Goal: Task Accomplishment & Management: Manage account settings

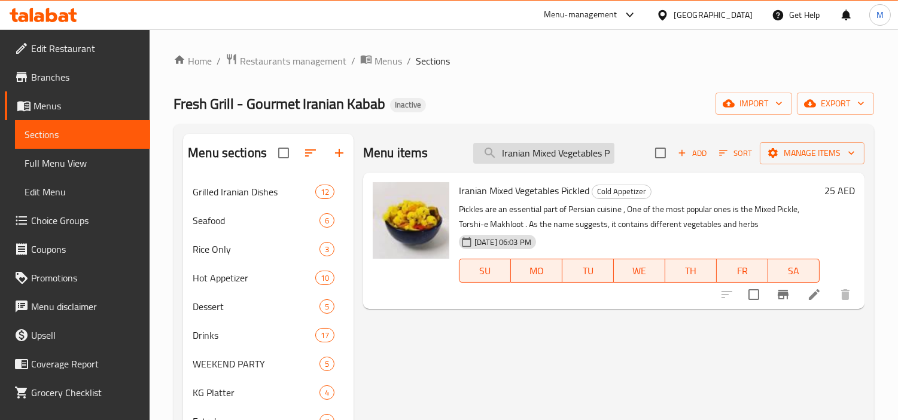
click at [542, 155] on input "Iranian Mixed Vegetables Pickled" at bounding box center [543, 153] width 141 height 21
paste input "Lemonade (Box of 12 pcs)"
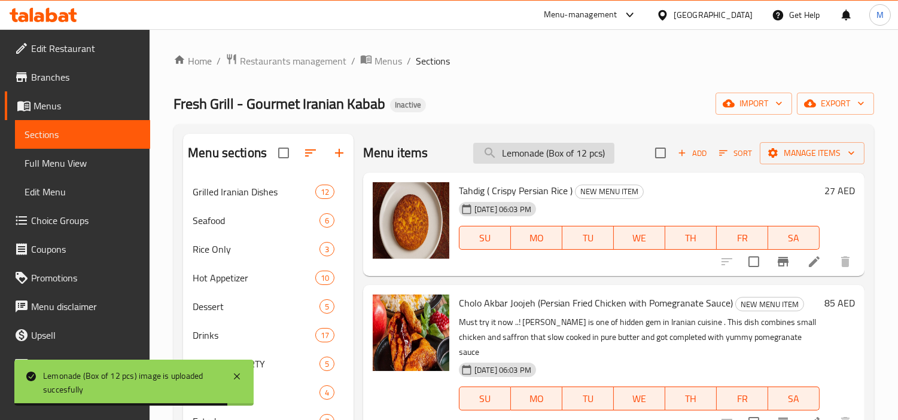
click at [600, 146] on input "Lemonade (Box of 12 pcs)" at bounding box center [543, 153] width 141 height 21
paste input "Zereshk Polo Ba Morgh ( Chicken In Sauce with Rice"
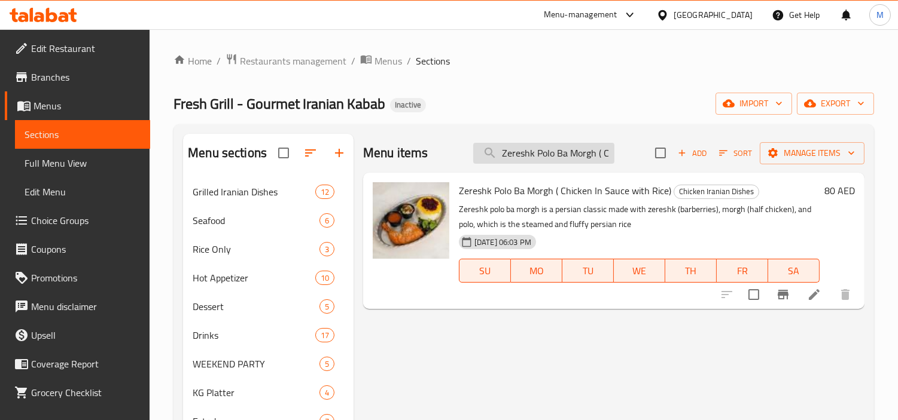
click at [563, 152] on input "Zereshk Polo Ba Morgh ( Chicken In Sauce with Rice)" at bounding box center [543, 153] width 141 height 21
paste input "Chicken Thigh kabab (joje ron)"
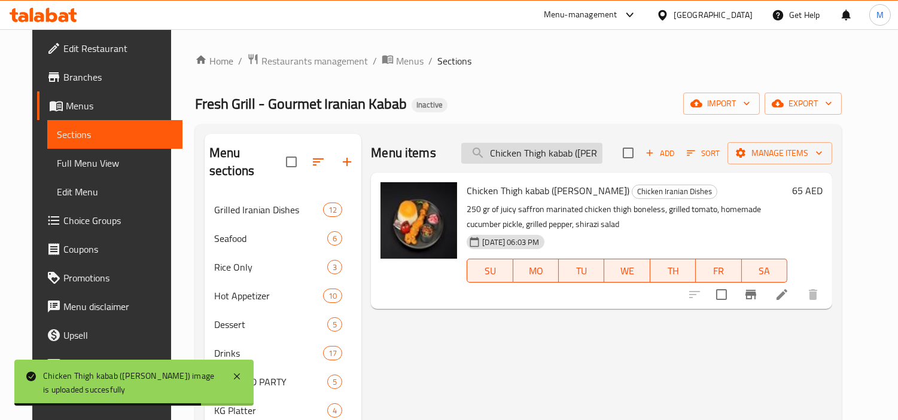
click at [535, 145] on input "Chicken Thigh kabab (joje ron)" at bounding box center [531, 153] width 141 height 21
paste input "chicken breast kabab (joje kabab"
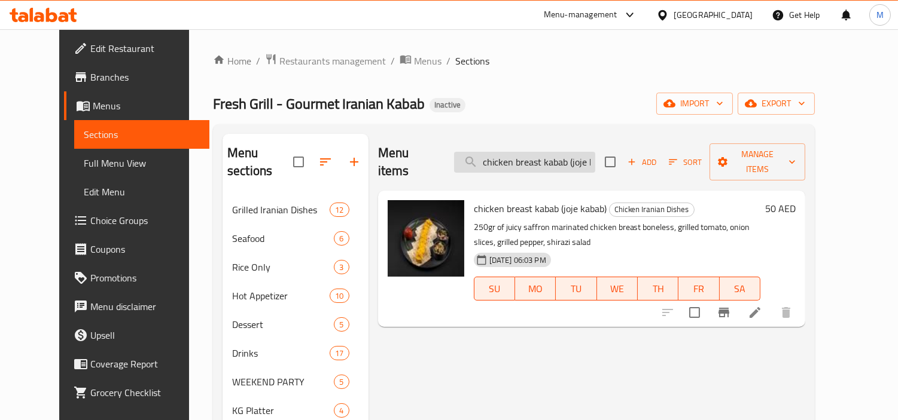
click at [535, 152] on input "chicken breast kabab (joje kabab)" at bounding box center [524, 162] width 141 height 21
paste input "with rice (cholo"
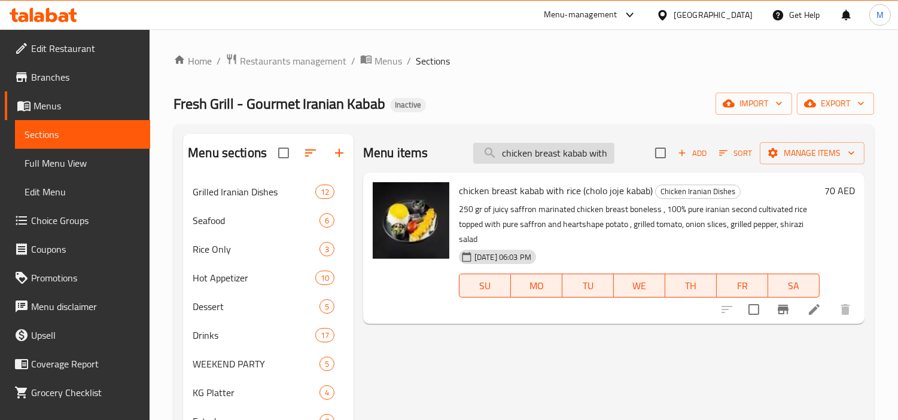
click at [570, 145] on input "chicken breast kabab with rice (cholo joje kabab)" at bounding box center [543, 153] width 141 height 21
paste input "one-in kabab (joje kabab ba ostokhan"
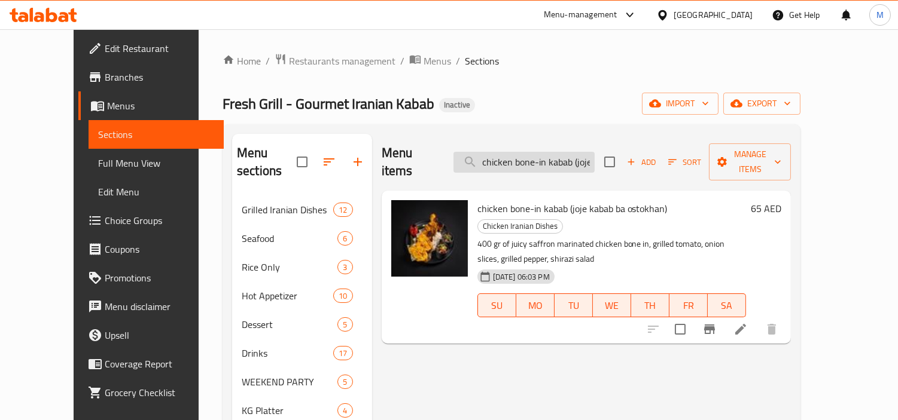
click at [582, 155] on input "chicken bone-in kabab (joje kabab ba ostokhan)" at bounding box center [523, 162] width 141 height 21
paste input "with rice (cholo"
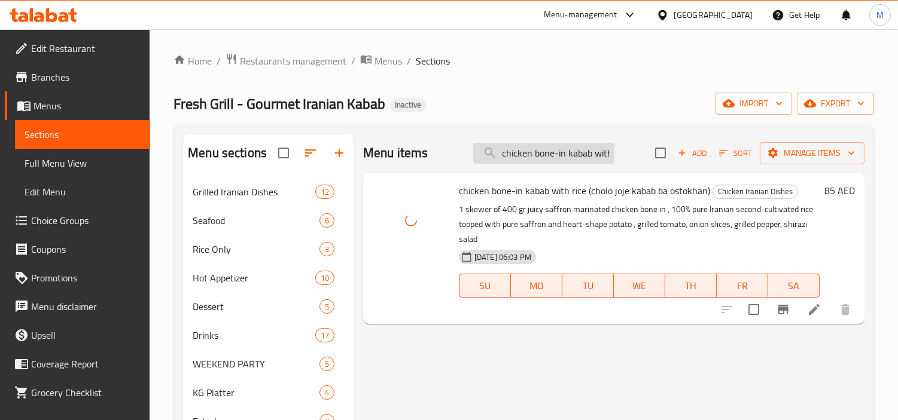
click at [521, 162] on input "chicken bone-in kabab with rice (cholo joje kabab ba ostokhan)" at bounding box center [543, 153] width 141 height 21
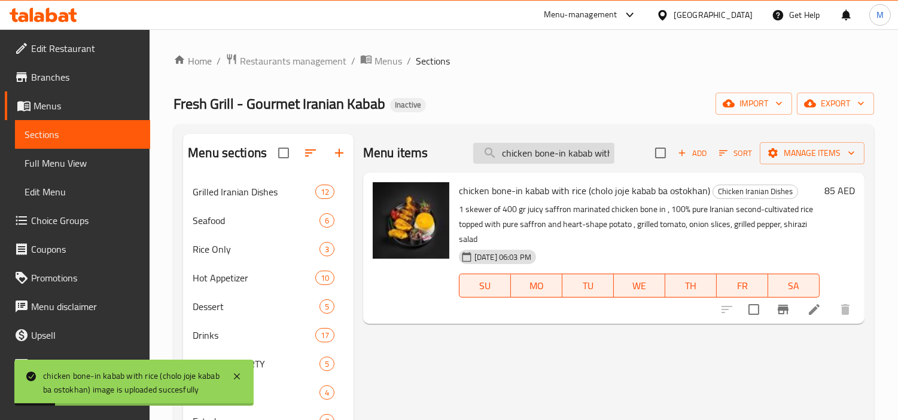
paste input "mahiche (lamb shank"
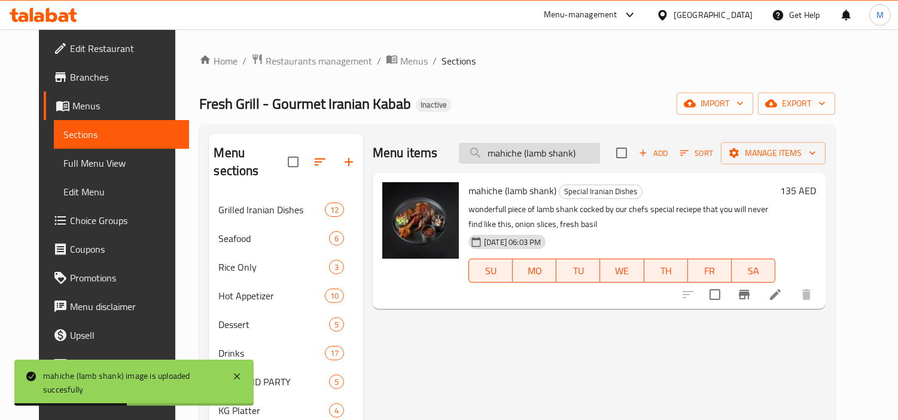
click at [542, 160] on input "mahiche (lamb shank)" at bounding box center [529, 153] width 141 height 21
paste input "cholo mahiche (lamb shank with rice"
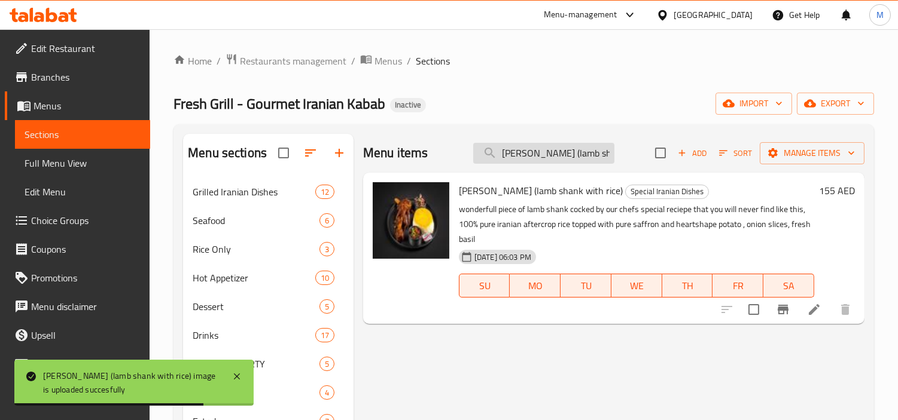
click at [581, 159] on input "cholo mahiche (lamb shank with rice)" at bounding box center [543, 153] width 141 height 21
paste input "kabab tabe_ei"
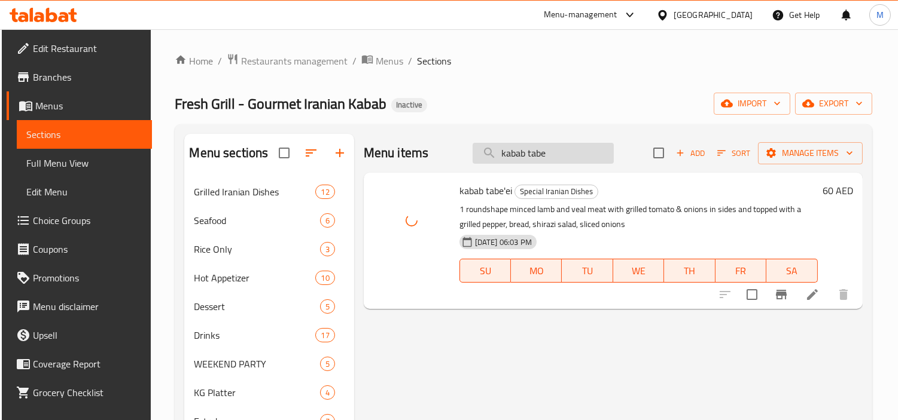
click at [584, 162] on input "kabab tabe" at bounding box center [542, 153] width 141 height 21
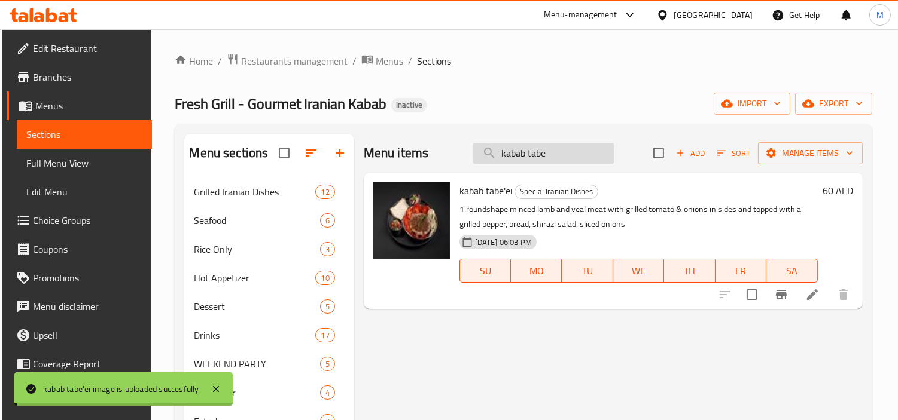
click at [584, 162] on input "kabab tabe" at bounding box center [542, 153] width 141 height 21
click at [584, 152] on input "kabab tabe" at bounding box center [542, 153] width 141 height 21
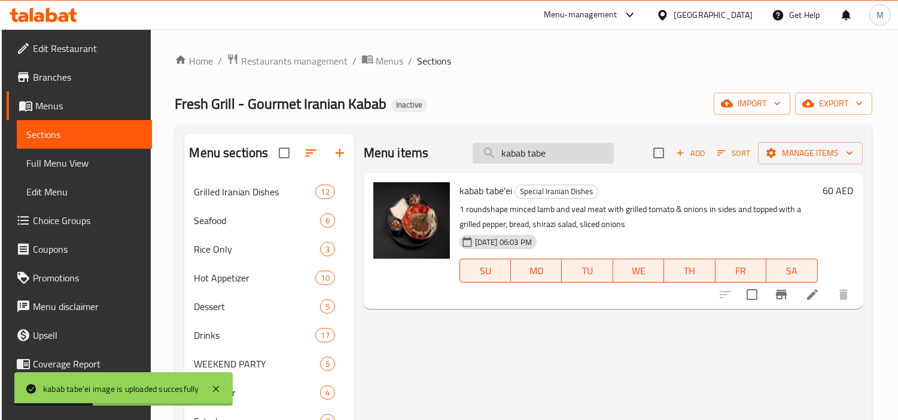
click at [584, 152] on input "kabab tabe" at bounding box center [542, 153] width 141 height 21
paste input "Cholo Kabab Tabe’ie (lamb minced traditional kabab with rice)"
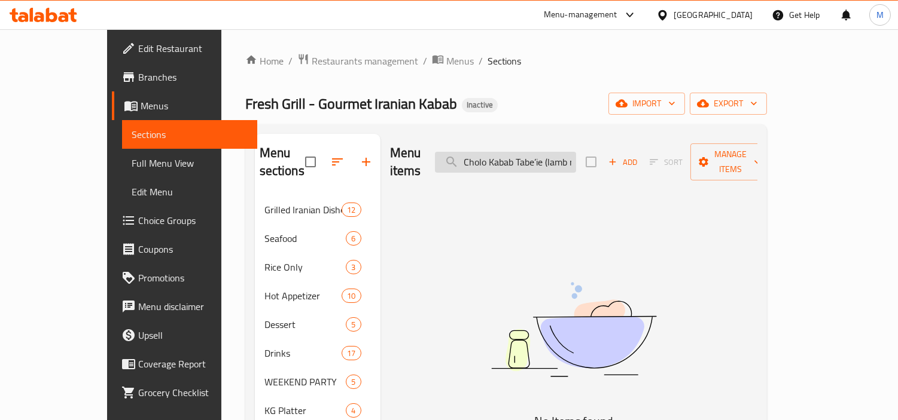
drag, startPoint x: 605, startPoint y: 153, endPoint x: 605, endPoint y: 160, distance: 7.2
click at [576, 153] on input "Cholo Kabab Tabe’ie (lamb minced traditional kabab with rice)" at bounding box center [505, 162] width 141 height 21
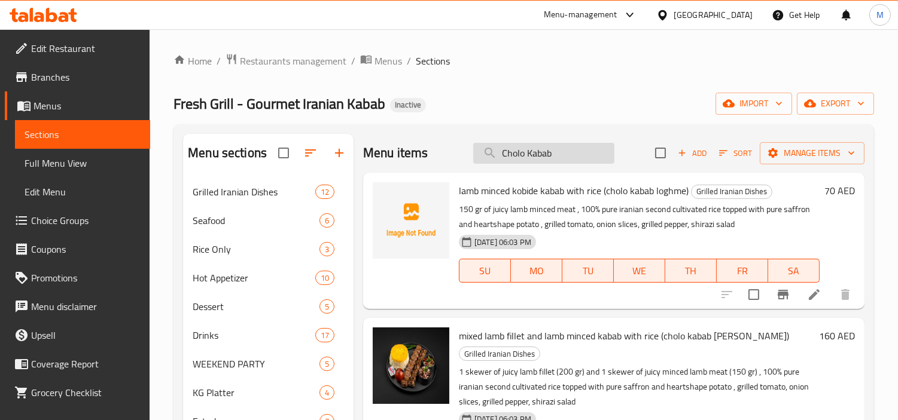
click at [556, 150] on input "Cholo Kabab" at bounding box center [543, 153] width 141 height 21
paste input "traditional"
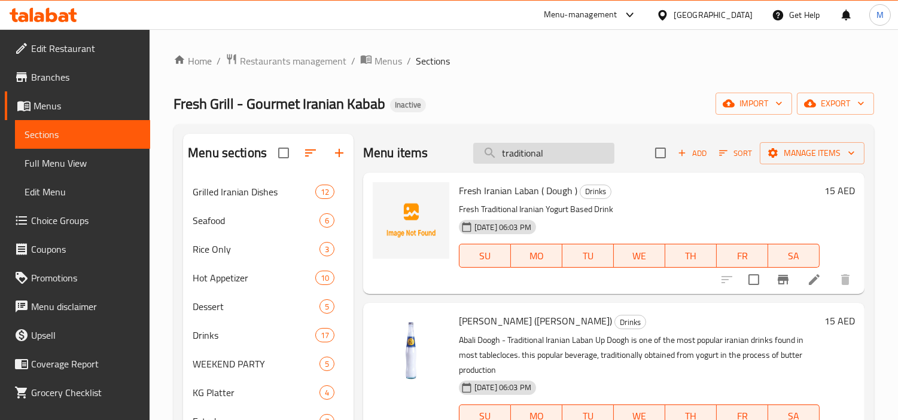
click at [564, 159] on input "traditional" at bounding box center [543, 153] width 141 height 21
paste input "Cholo Kabab Tabe’ie (lamb minced traditional kabab with rice)"
click at [564, 159] on input "traditional" at bounding box center [543, 153] width 141 height 21
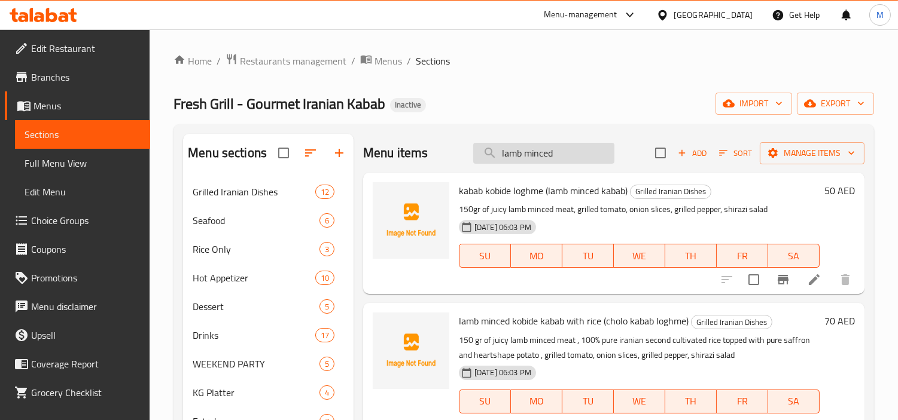
click at [572, 152] on input "lamb minced" at bounding box center [543, 153] width 141 height 21
paste input "Cholo Kabab"
click at [572, 152] on input "lamb minced" at bounding box center [543, 153] width 141 height 21
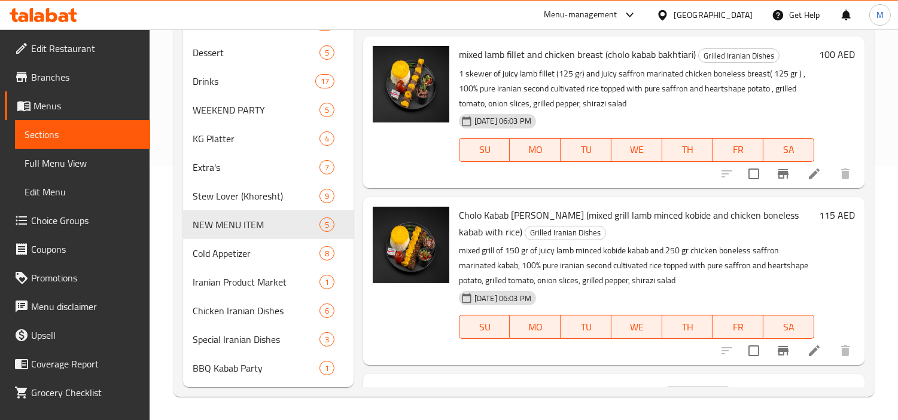
scroll to position [371, 0]
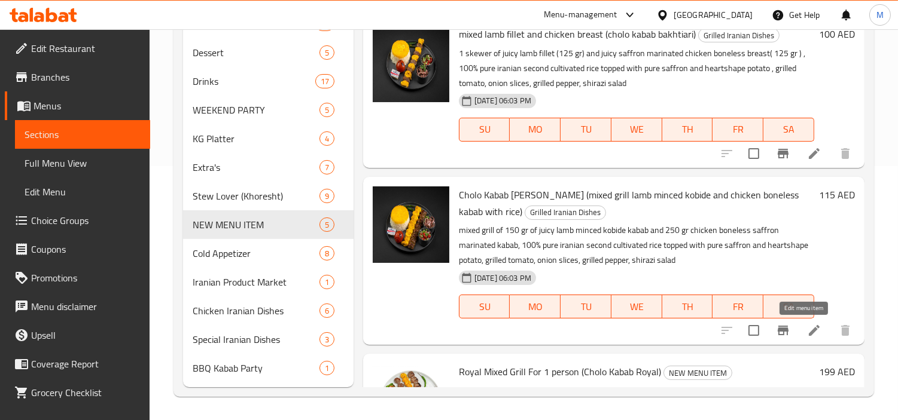
type input "Cholo Kabab"
click at [808, 334] on icon at bounding box center [813, 330] width 11 height 11
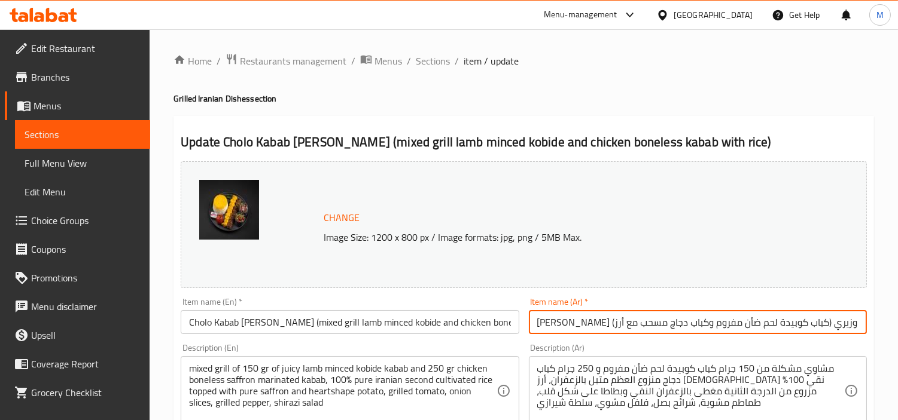
click at [817, 324] on input "تشولو كباب وزيري (كباب كوبيدة لحم ضأن مفروم وكباب دجاج مسحب مع أرز)" at bounding box center [698, 322] width 338 height 24
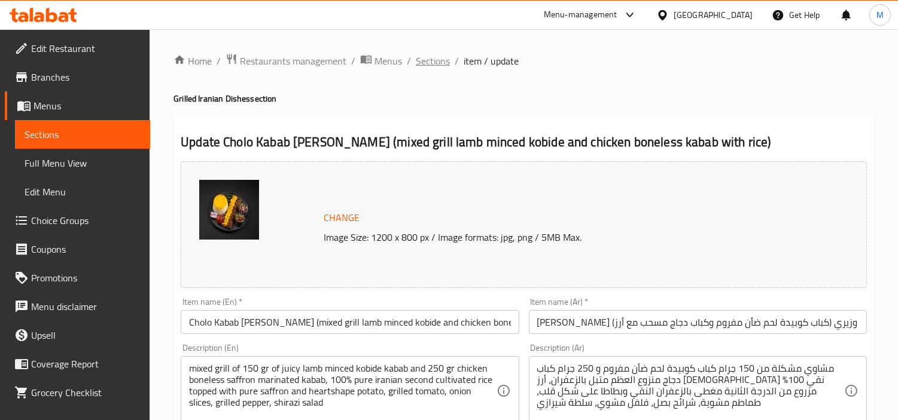
click at [431, 60] on span "Sections" at bounding box center [433, 61] width 34 height 14
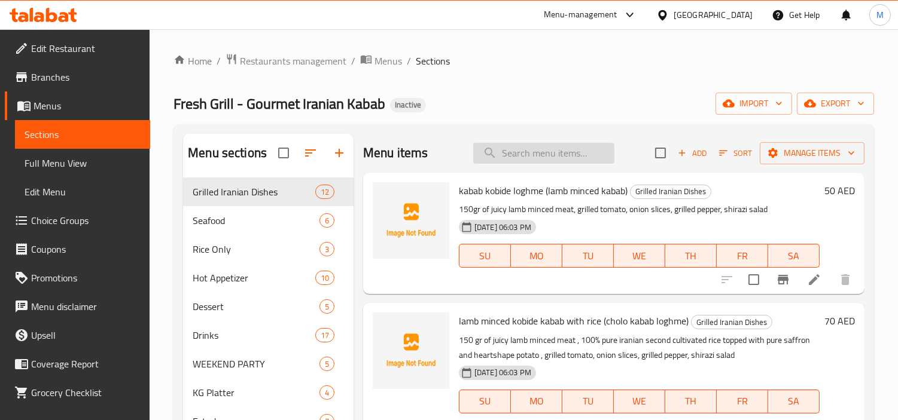
click at [577, 154] on input "search" at bounding box center [543, 153] width 141 height 21
paste input "تشولو"
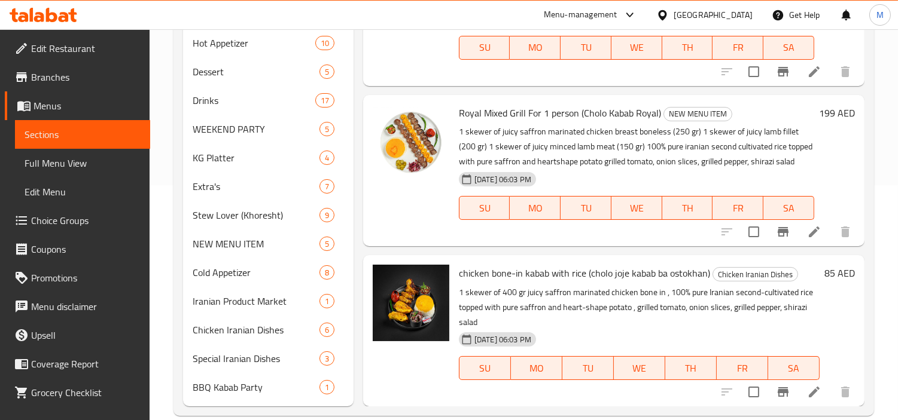
scroll to position [254, 0]
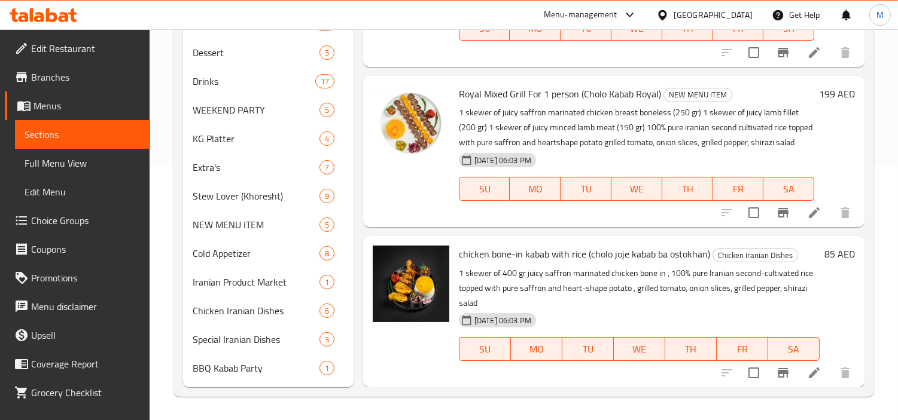
type input "تشولو"
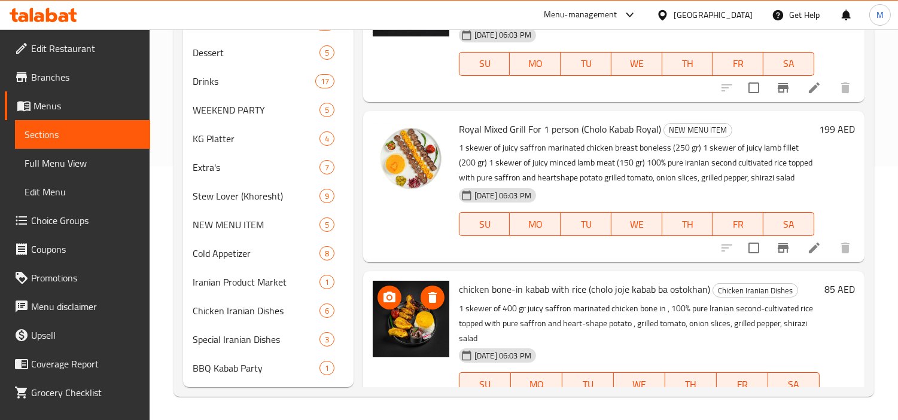
scroll to position [1146, 0]
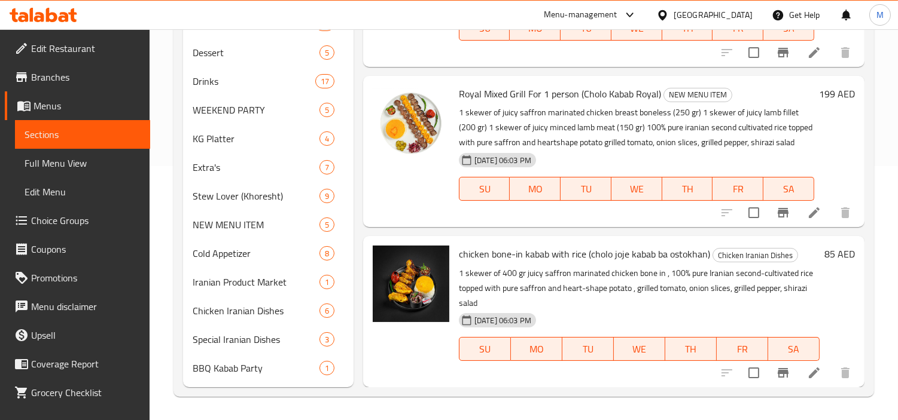
click at [72, 169] on span "Full Menu View" at bounding box center [83, 163] width 116 height 14
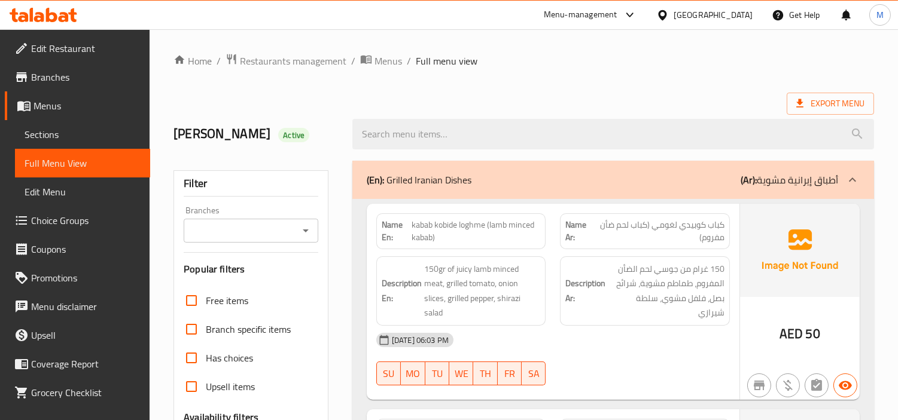
click at [272, 228] on input "Branches" at bounding box center [241, 230] width 108 height 17
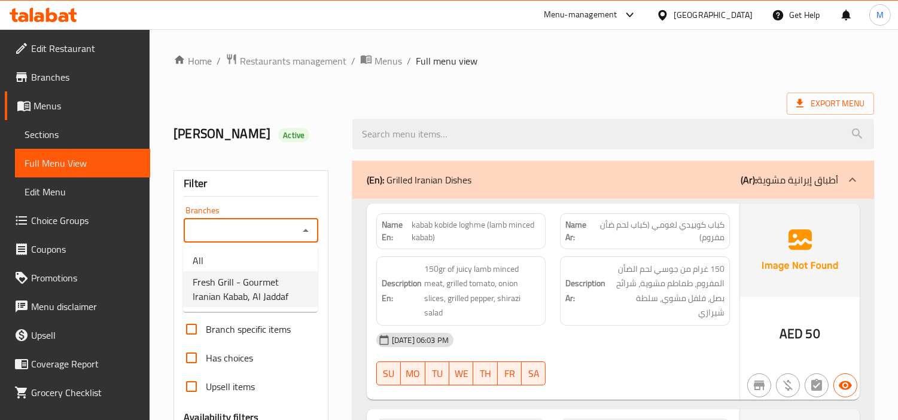
click at [267, 288] on span "Fresh Grill - Gourmet Iranian Kabab, Al Jaddaf" at bounding box center [250, 289] width 115 height 29
type input "Fresh Grill - Gourmet Iranian Kabab, Al Jaddaf"
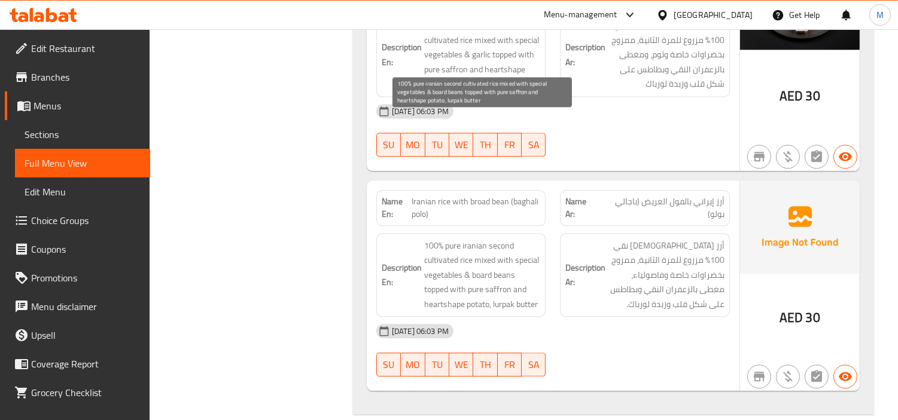
scroll to position [4859, 0]
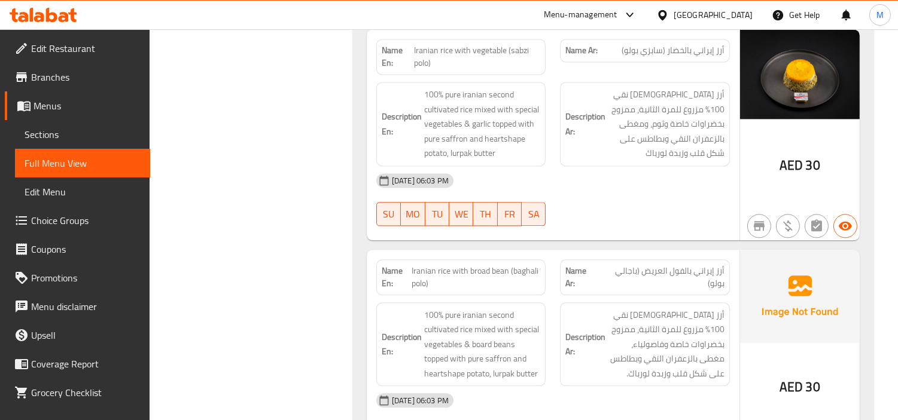
click at [59, 46] on span "Edit Restaurant" at bounding box center [85, 48] width 109 height 14
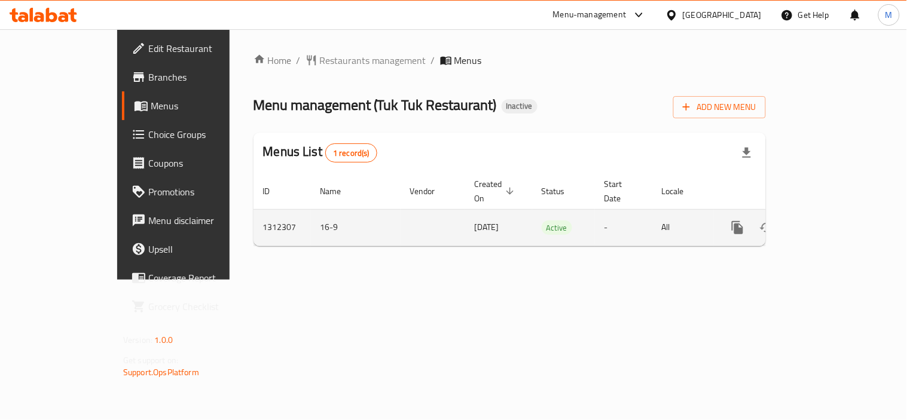
click at [831, 221] on icon "enhanced table" at bounding box center [824, 228] width 14 height 14
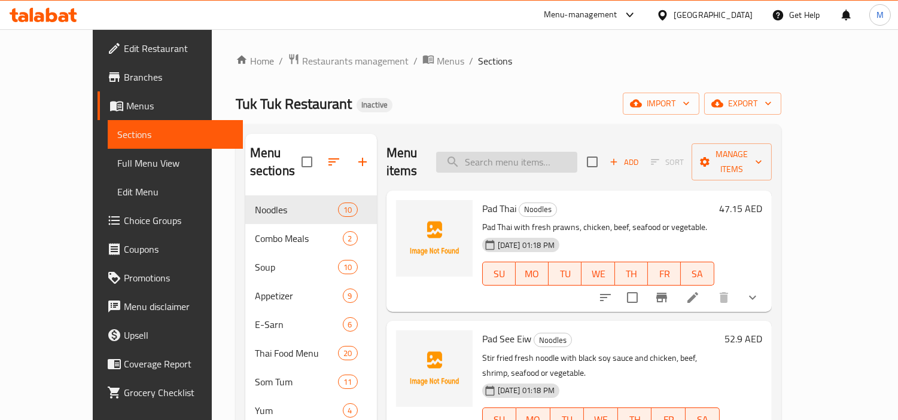
click at [577, 155] on input "search" at bounding box center [506, 162] width 141 height 21
paste input "3 cheese pizza"
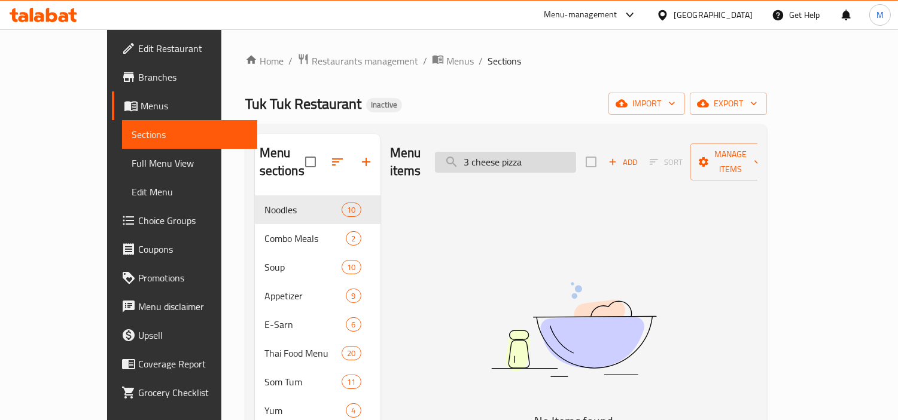
click at [510, 152] on input "3 cheese pizza" at bounding box center [505, 162] width 141 height 21
click at [564, 152] on input "cheese pizza" at bounding box center [505, 162] width 141 height 21
type input "c"
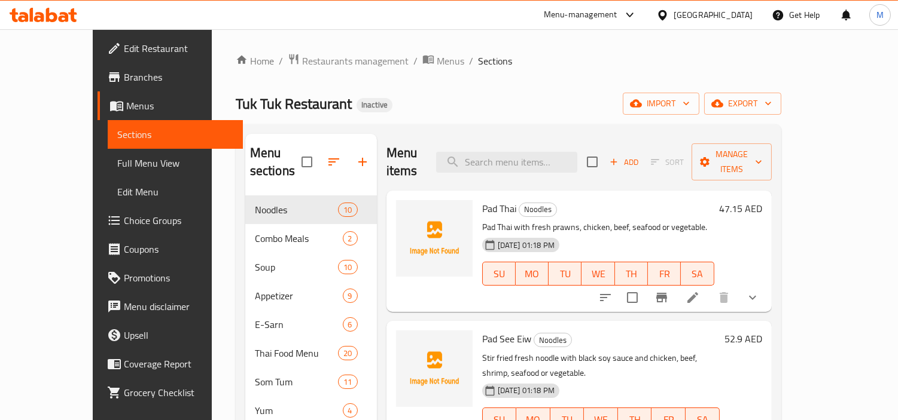
click at [730, 13] on div "[GEOGRAPHIC_DATA]" at bounding box center [712, 14] width 79 height 13
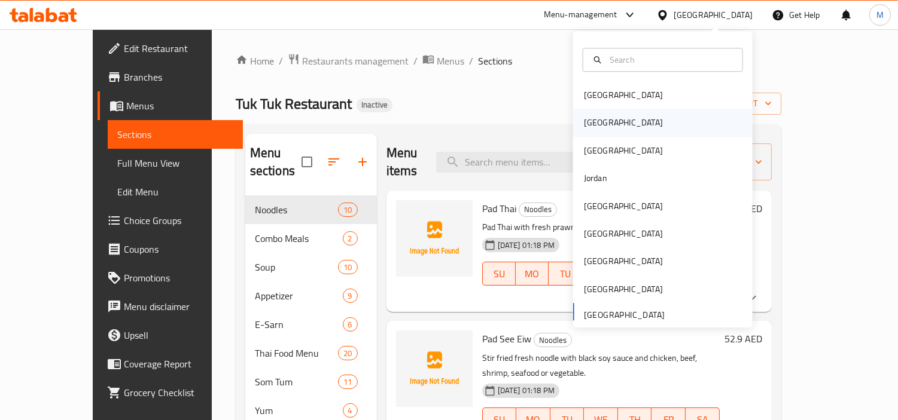
click at [605, 126] on div "Egypt" at bounding box center [662, 123] width 179 height 28
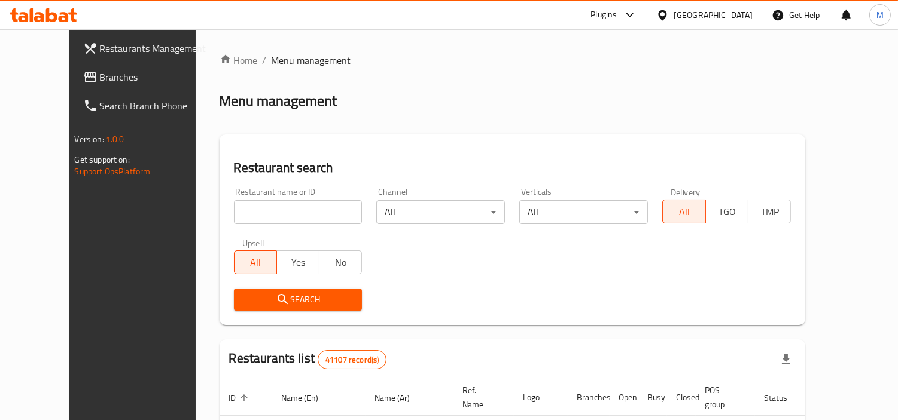
click at [100, 72] on span "Branches" at bounding box center [154, 77] width 109 height 14
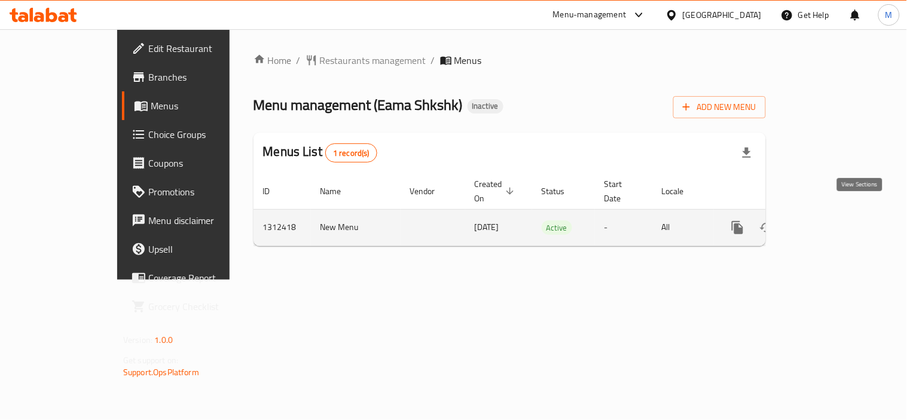
click at [831, 221] on icon "enhanced table" at bounding box center [824, 228] width 14 height 14
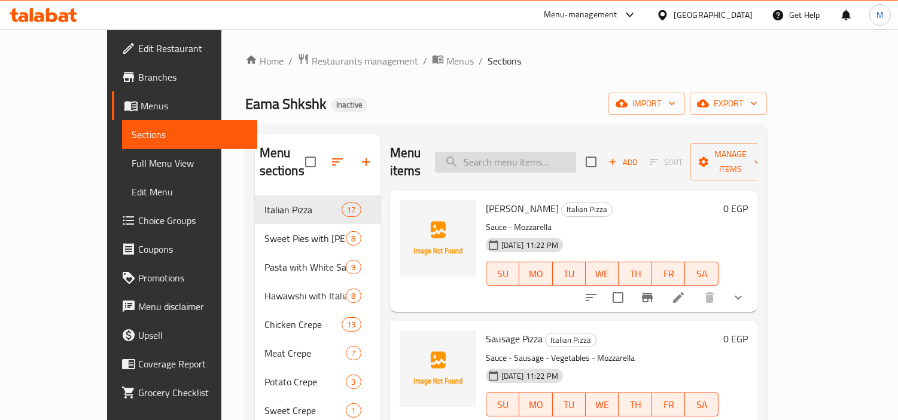
click at [523, 153] on input "search" at bounding box center [505, 162] width 141 height 21
paste input "3 cheese pizza"
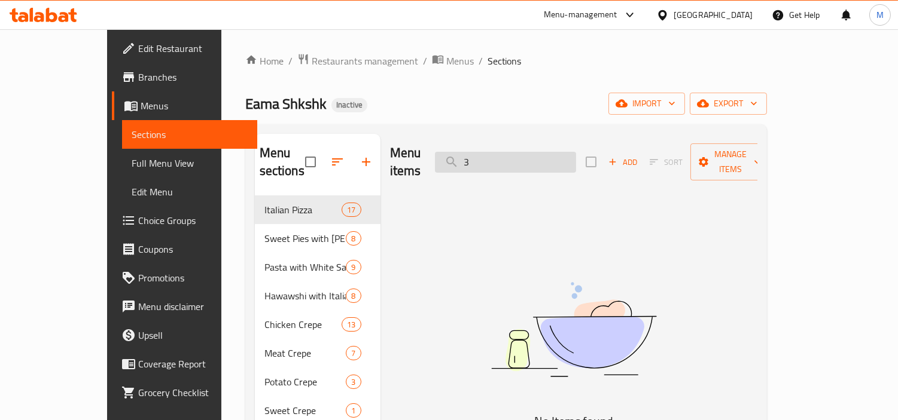
type input "3"
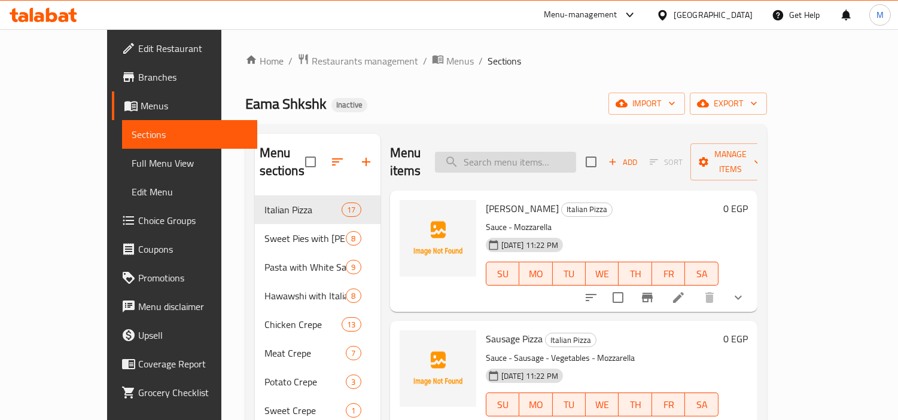
paste input "3 cheese pizza"
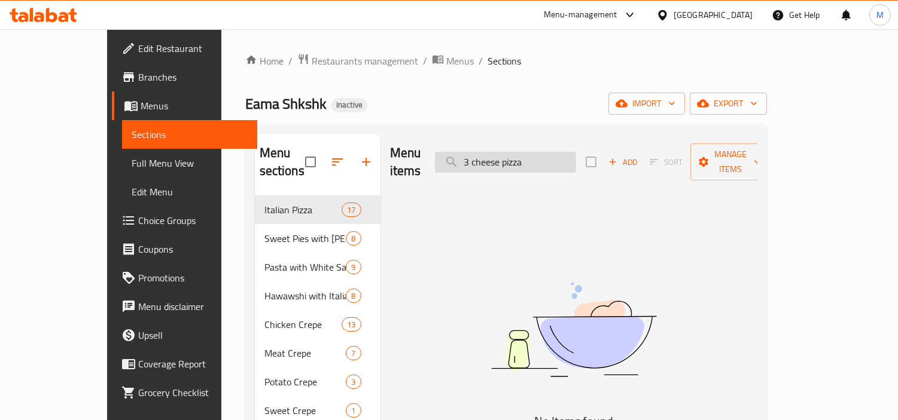
click at [510, 152] on input "3 cheese pizza" at bounding box center [505, 162] width 141 height 21
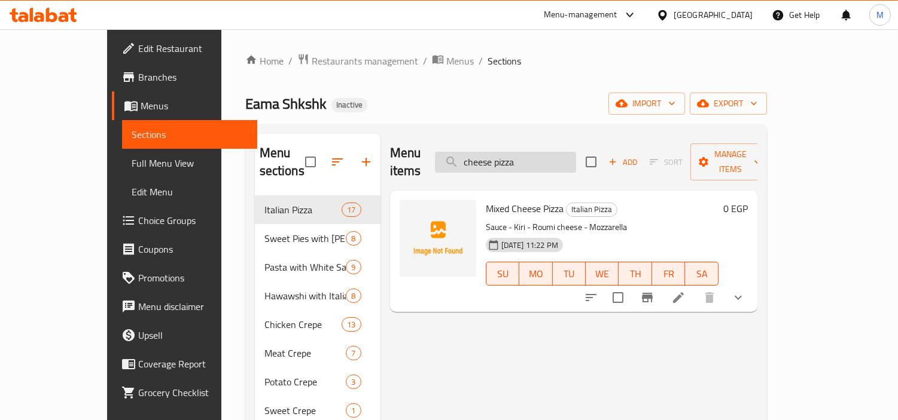
click at [540, 154] on input "cheese pizza" at bounding box center [505, 162] width 141 height 21
type input "cheese"
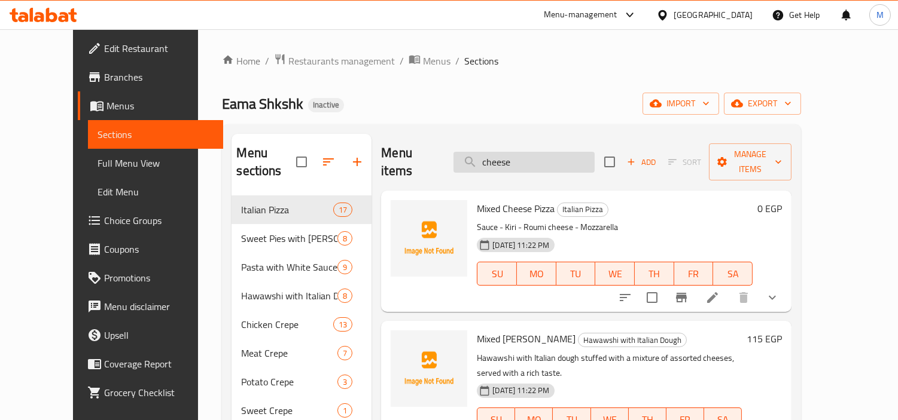
click at [538, 154] on input "cheese" at bounding box center [523, 162] width 141 height 21
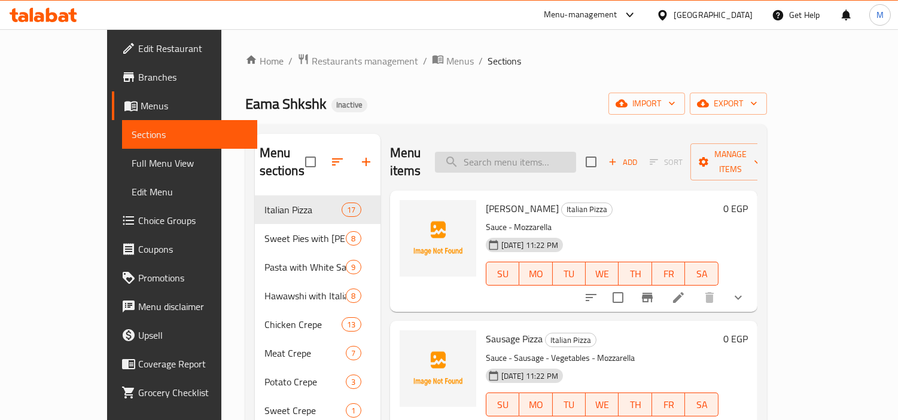
click at [569, 153] on input "search" at bounding box center [505, 162] width 141 height 21
click at [505, 108] on div "Eama Shkshk Inactive import export" at bounding box center [505, 104] width 521 height 22
click at [487, 66] on span "Sections" at bounding box center [504, 61] width 34 height 14
click at [499, 75] on div "Home / Restaurants management / Menus / Sections Eama Shkshk Inactive import ex…" at bounding box center [505, 308] width 521 height 511
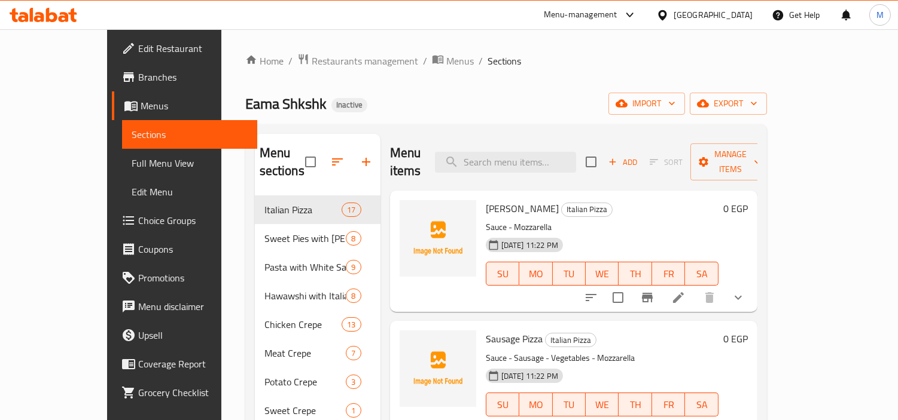
click at [487, 65] on span "Sections" at bounding box center [504, 61] width 34 height 14
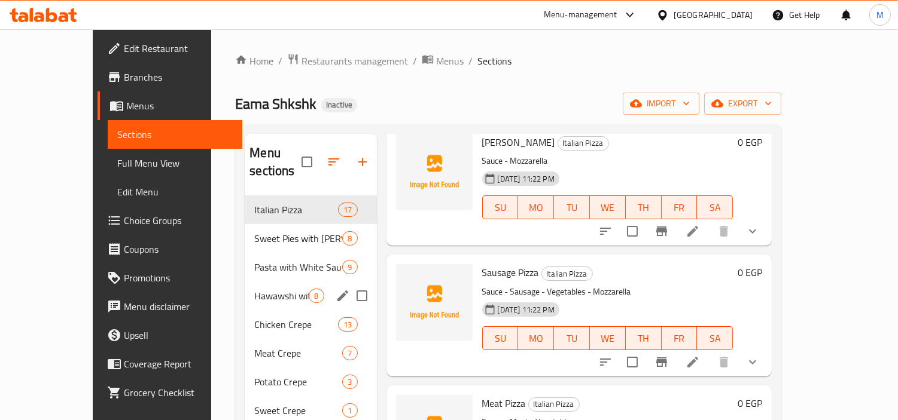
scroll to position [66, 0]
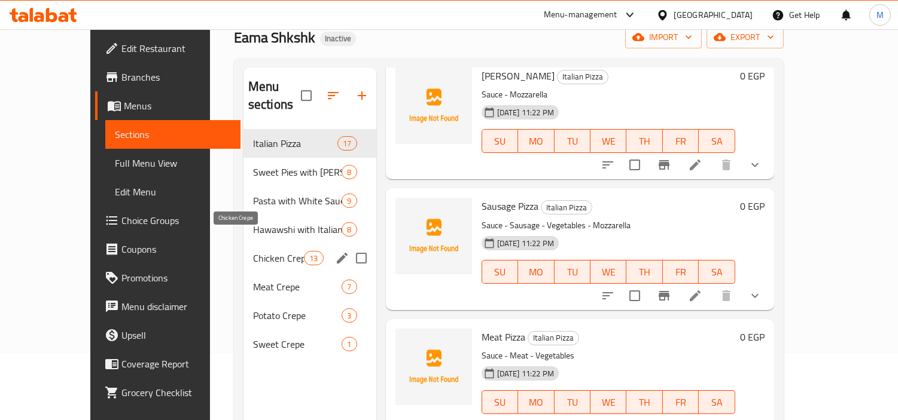
click at [253, 251] on span "Chicken Crepe" at bounding box center [278, 258] width 51 height 14
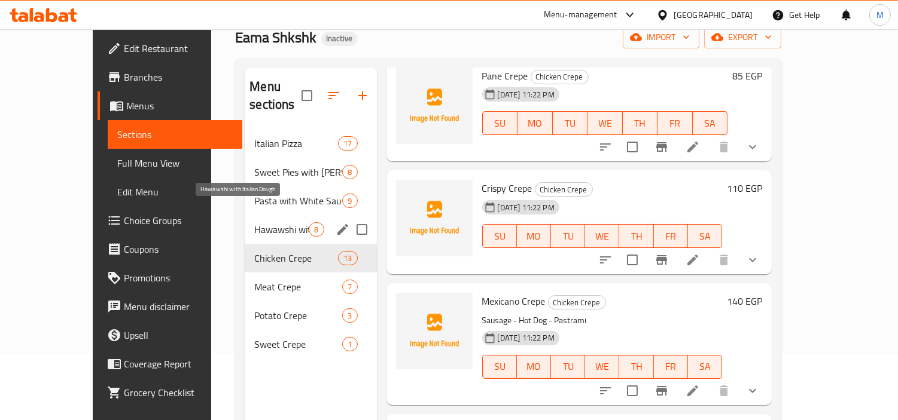
click at [254, 222] on span "Hawawshi with Italian Dough" at bounding box center [281, 229] width 54 height 14
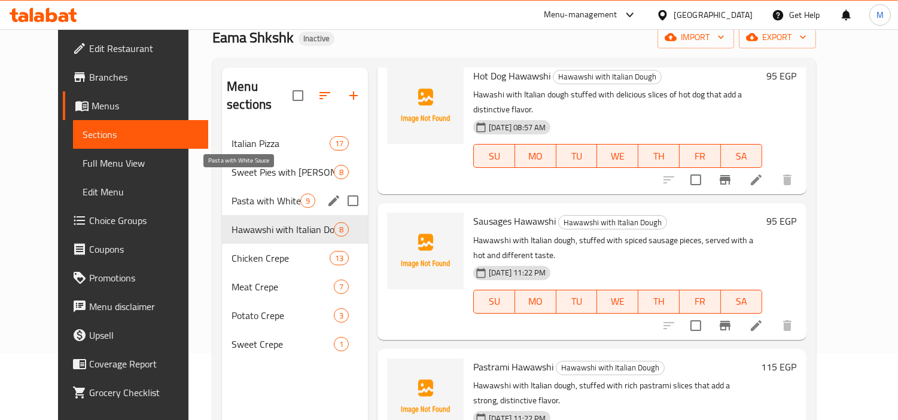
click at [239, 194] on span "Pasta with White Sauce" at bounding box center [265, 201] width 69 height 14
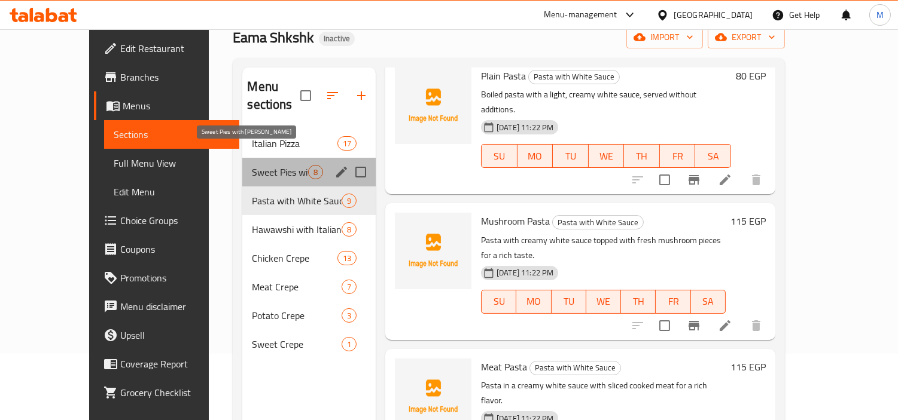
click at [252, 165] on span "Sweet Pies with Baladi Ghee" at bounding box center [280, 172] width 56 height 14
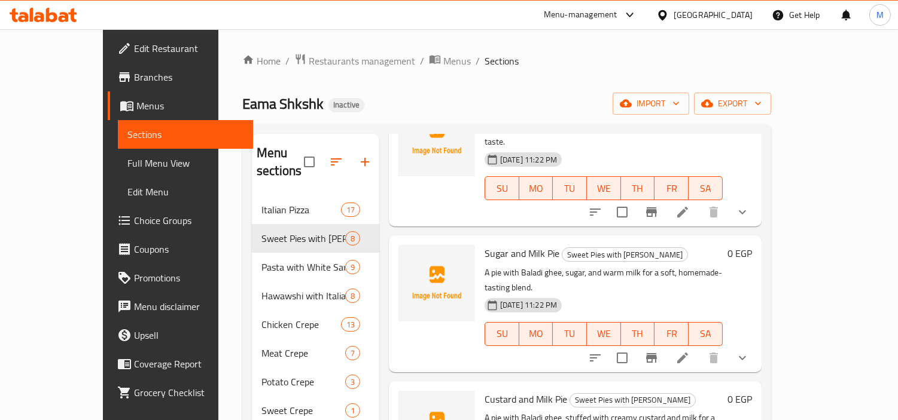
scroll to position [133, 0]
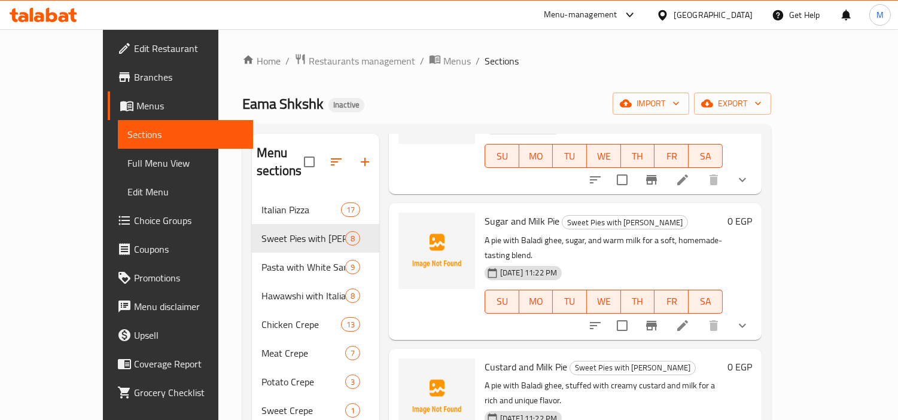
click at [564, 158] on div "Sugar Pie Sweet Pies with Baladi Ghee A hot pie with baladi ghee, stuffed with …" at bounding box center [575, 126] width 373 height 136
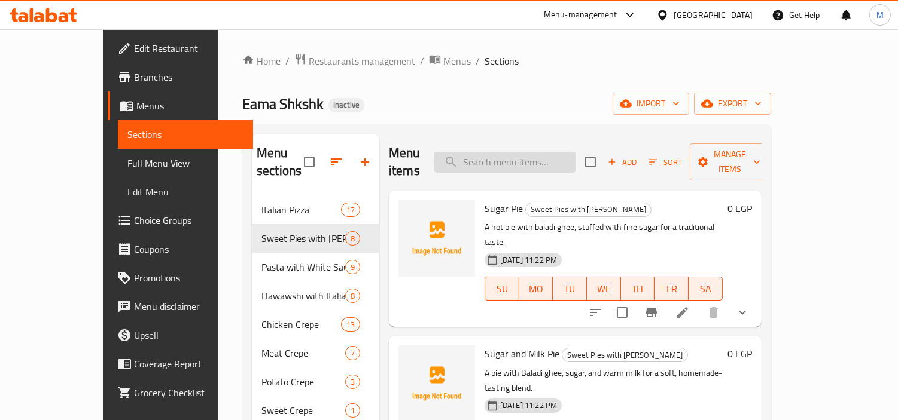
click at [550, 158] on input "search" at bounding box center [504, 162] width 141 height 21
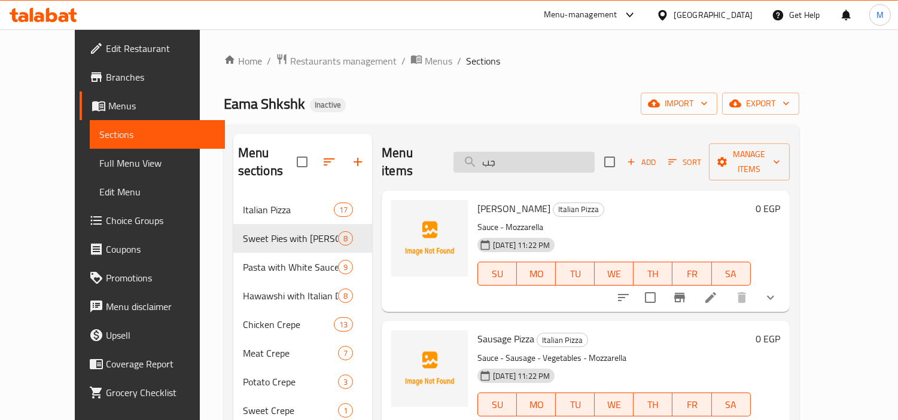
type input "جبن"
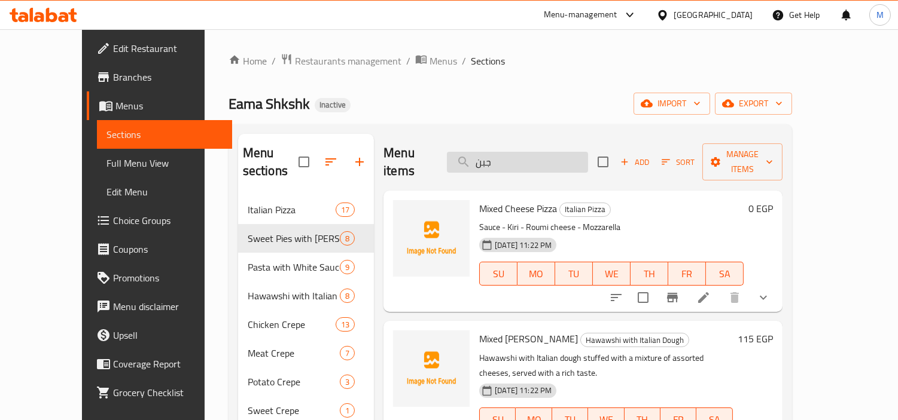
click at [529, 152] on input "جبن" at bounding box center [517, 162] width 141 height 21
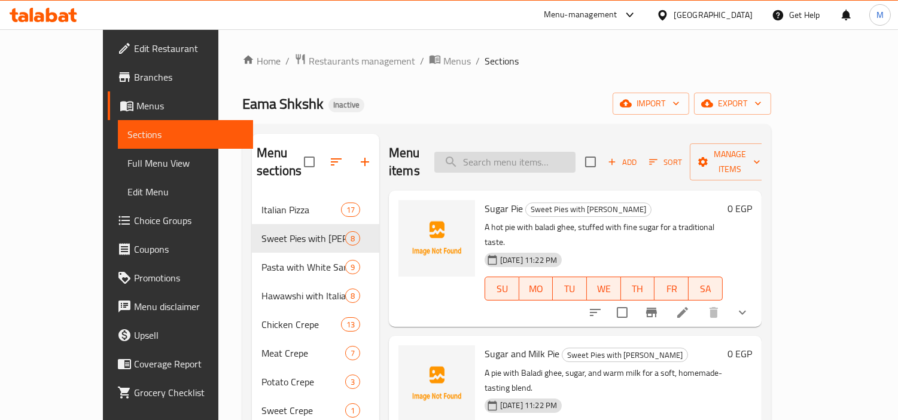
click at [535, 155] on input "search" at bounding box center [504, 162] width 141 height 21
paste input "BBQ Chicken pizza"
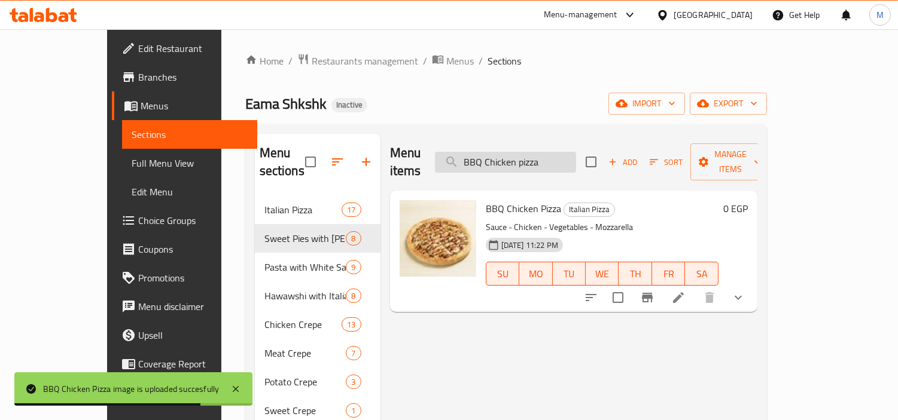
click at [535, 158] on input "BBQ Chicken pizza" at bounding box center [505, 162] width 141 height 21
paste input "Sauce"
click at [535, 158] on input "BBQ Sauce" at bounding box center [505, 162] width 141 height 21
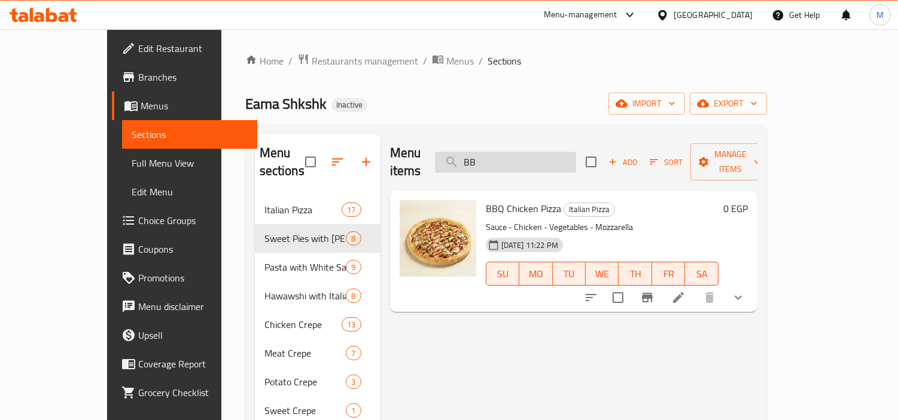
type input "B"
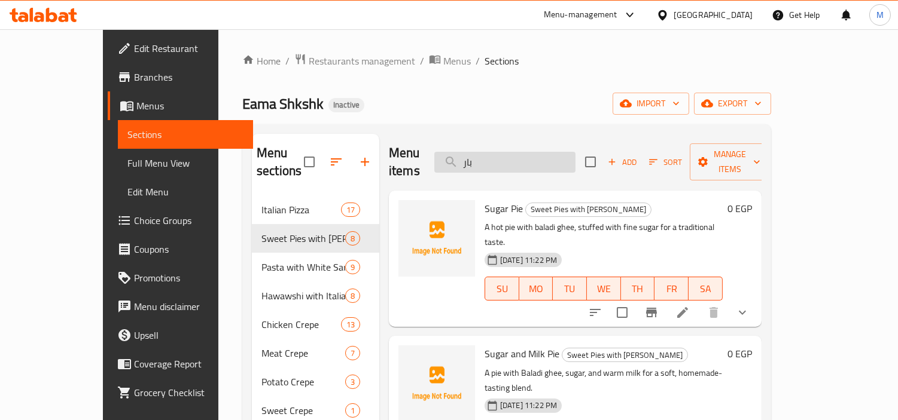
type input "بارب"
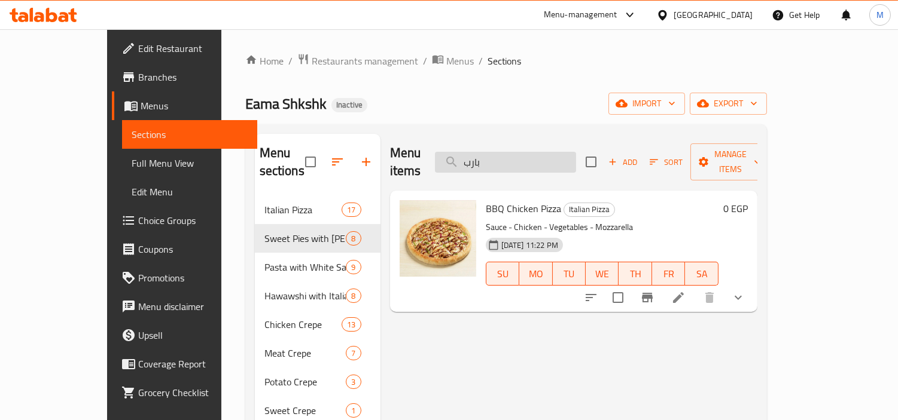
click at [547, 152] on input "بارب" at bounding box center [505, 162] width 141 height 21
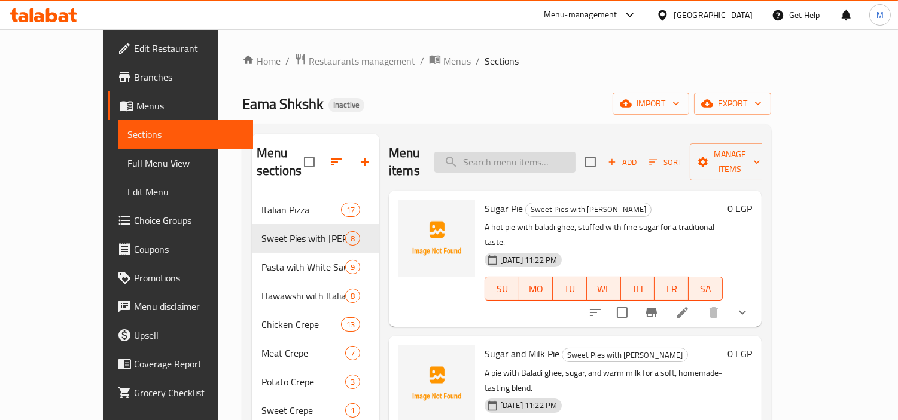
click at [508, 156] on input "search" at bounding box center [504, 162] width 141 height 21
paste input "Big Tasty Sauce"
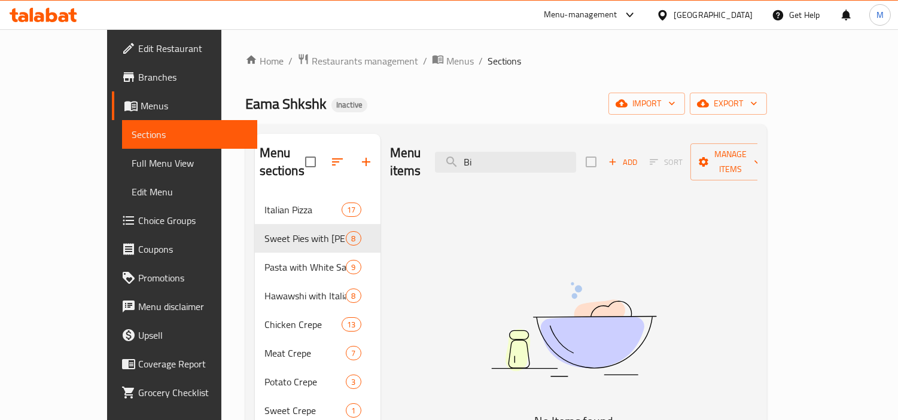
type input "B"
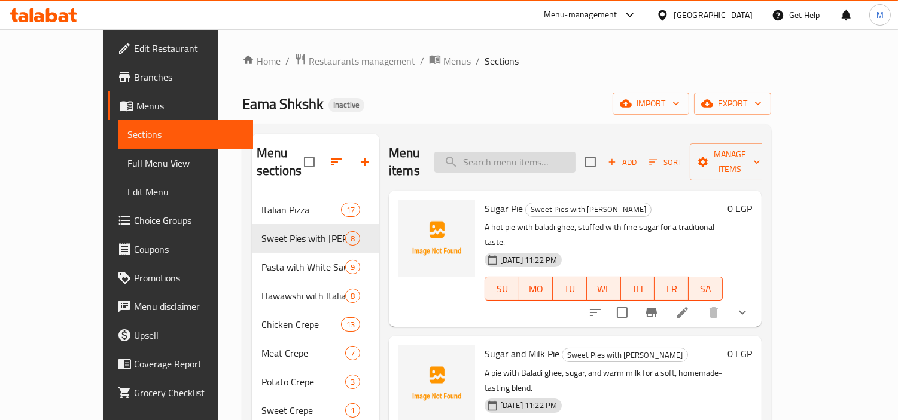
paste input "Buffalo Chicken pizza"
click at [554, 152] on input "search" at bounding box center [504, 162] width 141 height 21
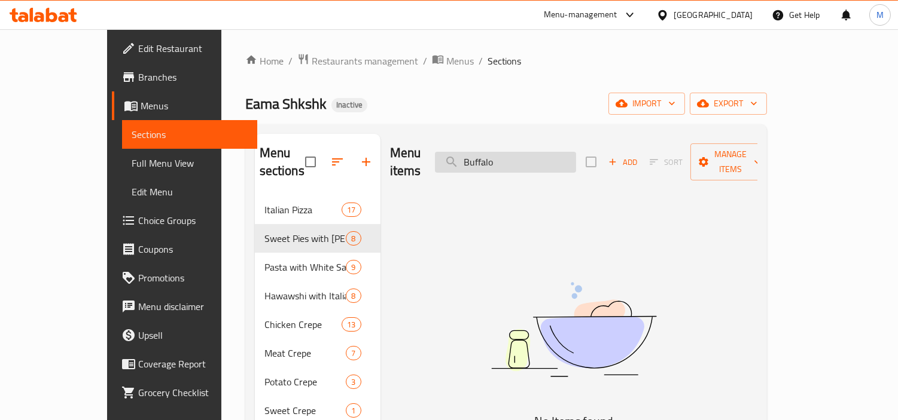
click at [550, 152] on input "Buffalo" at bounding box center [505, 162] width 141 height 21
type input "B"
type input "با"
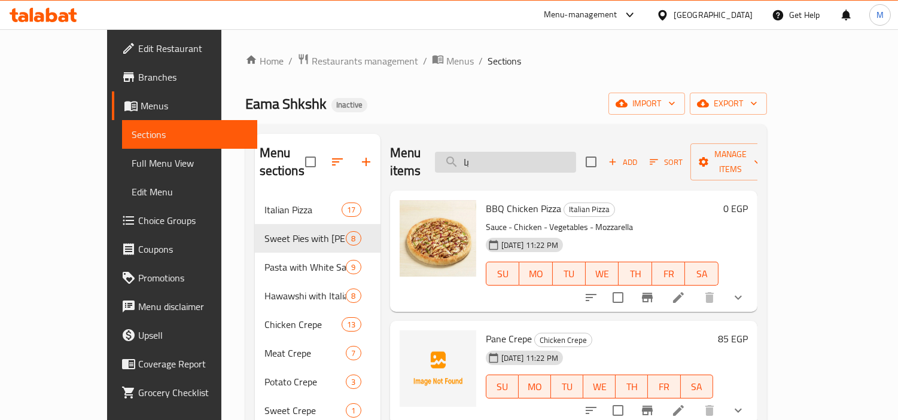
click at [521, 153] on input "با" at bounding box center [505, 162] width 141 height 21
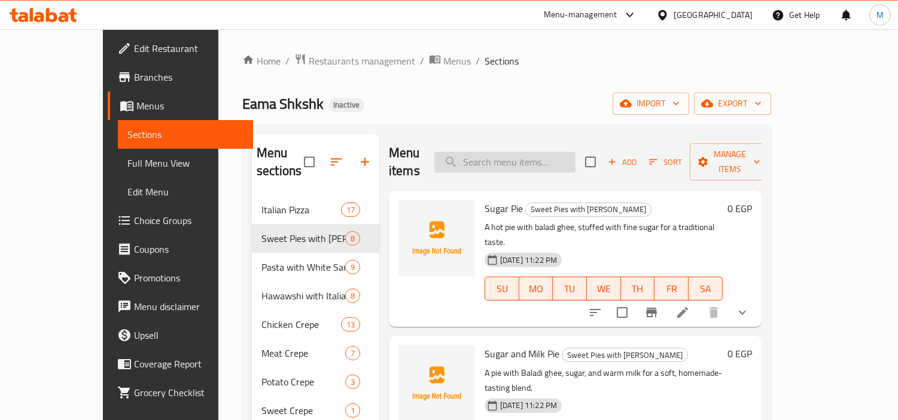
click at [539, 164] on div "Menu items Add Sort Manage items" at bounding box center [575, 162] width 373 height 57
click at [539, 157] on input "search" at bounding box center [504, 162] width 141 height 21
paste input "Buffalo Sauce"
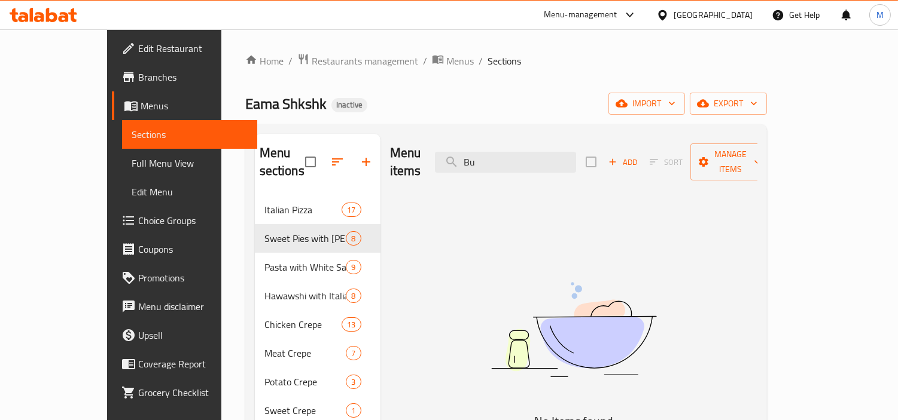
type input "B"
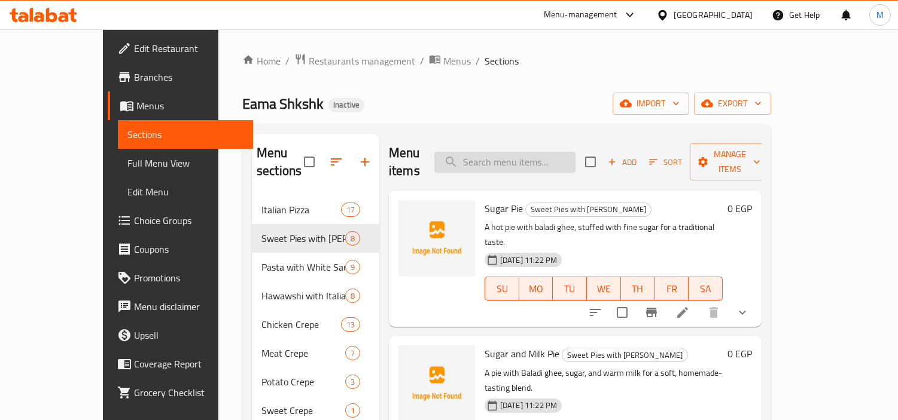
click at [569, 154] on input "search" at bounding box center [504, 162] width 141 height 21
paste input "burger pizza"
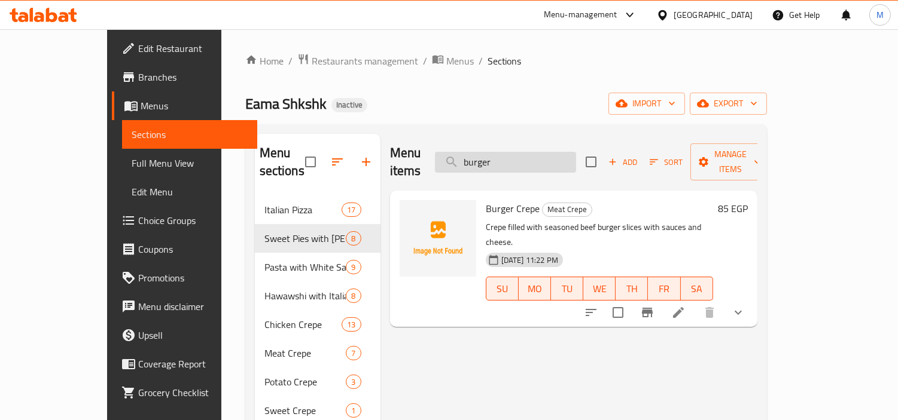
click at [560, 154] on input "burger" at bounding box center [505, 162] width 141 height 21
paste input "Cheese Lovers"
click at [560, 154] on input "Cheese Lovers" at bounding box center [505, 162] width 141 height 21
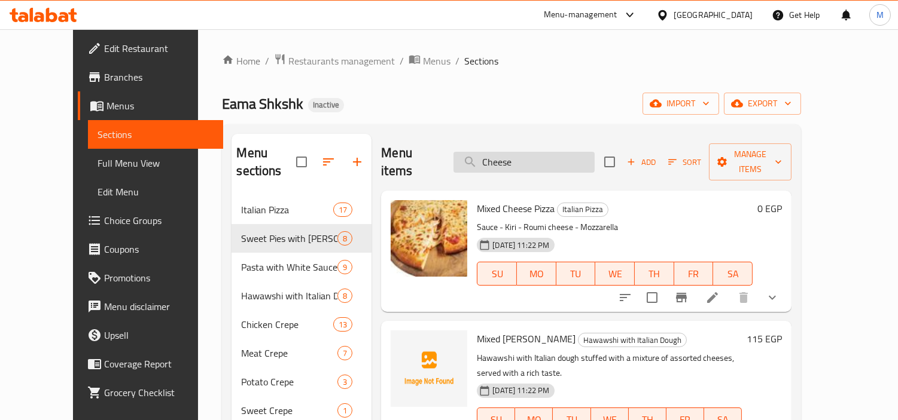
click at [551, 152] on input "Cheese" at bounding box center [523, 162] width 141 height 21
paste input "cheese pizza."
click at [551, 152] on input "Cheese" at bounding box center [523, 162] width 141 height 21
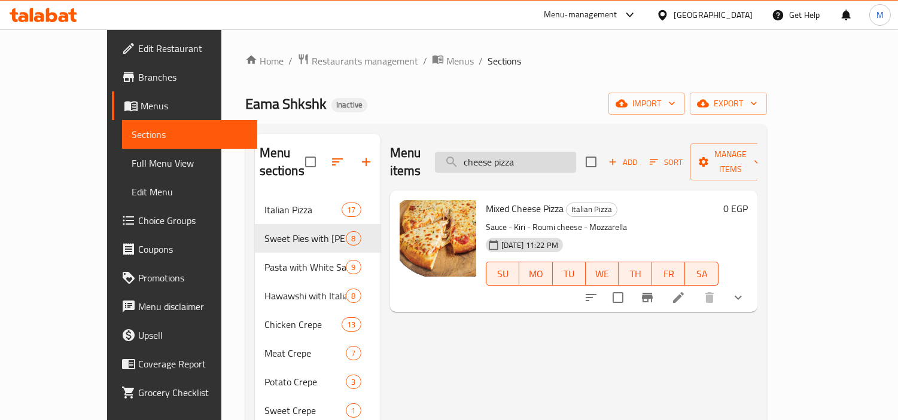
click at [554, 155] on input "cheese pizza" at bounding box center [505, 162] width 141 height 21
paste input "icken burger"
click at [554, 155] on input "cheese pizza" at bounding box center [505, 162] width 141 height 21
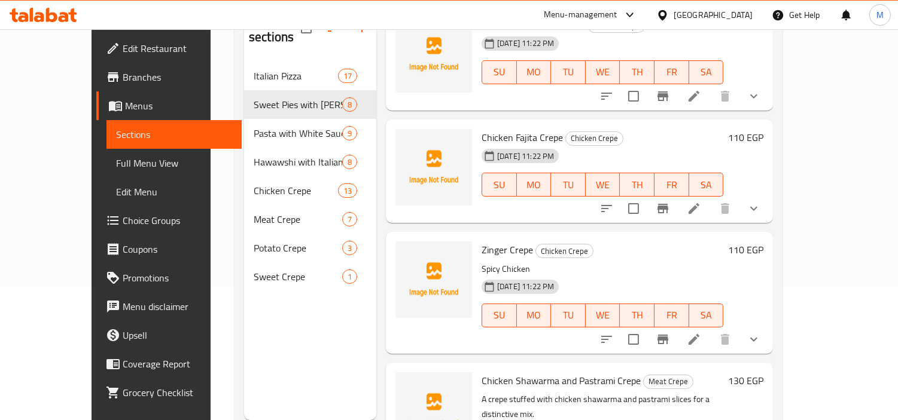
scroll to position [10, 0]
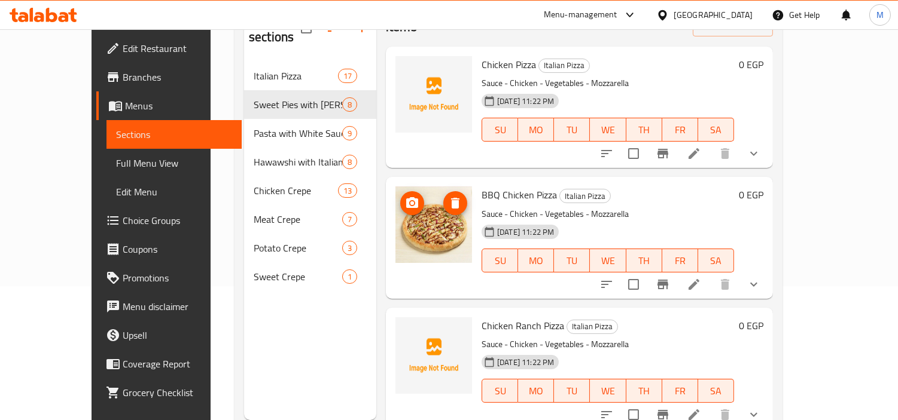
type input "c"
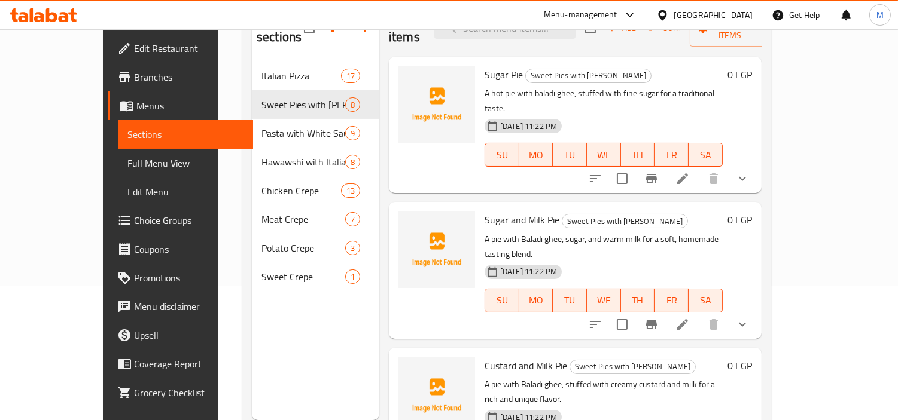
scroll to position [0, 0]
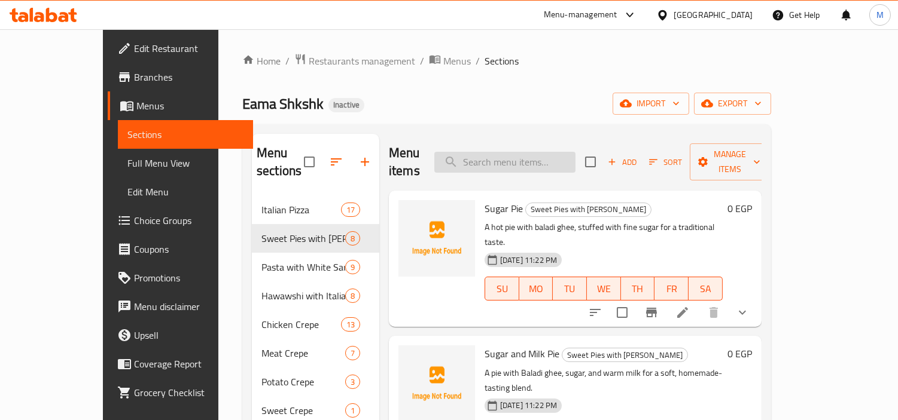
click at [563, 154] on input "search" at bounding box center [504, 162] width 141 height 21
paste input "chicken jalapeno"
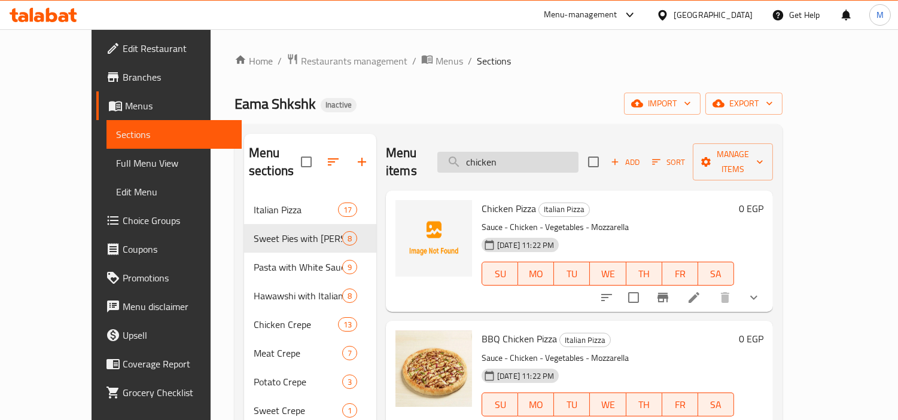
click at [558, 152] on input "chicken" at bounding box center [507, 162] width 141 height 21
paste input "jalapeno"
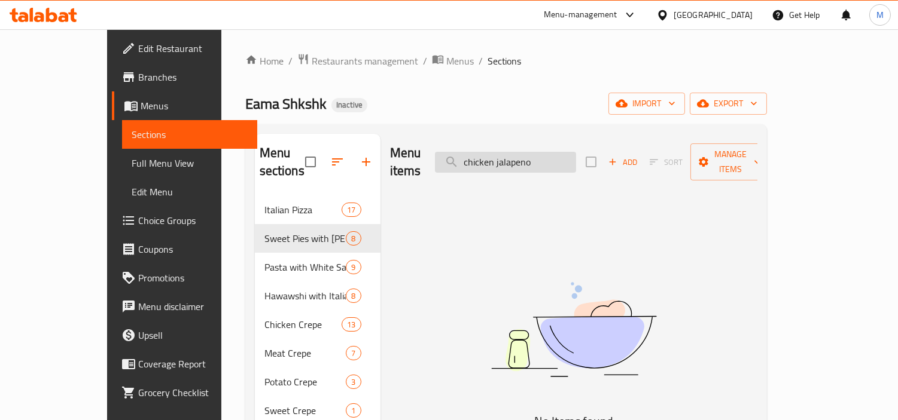
click at [521, 158] on input "chicken jalapeno" at bounding box center [505, 162] width 141 height 21
type input "jalapeno"
click at [542, 157] on input "jalapeno" at bounding box center [505, 162] width 141 height 21
click at [525, 152] on input "jalapeno" at bounding box center [505, 162] width 141 height 21
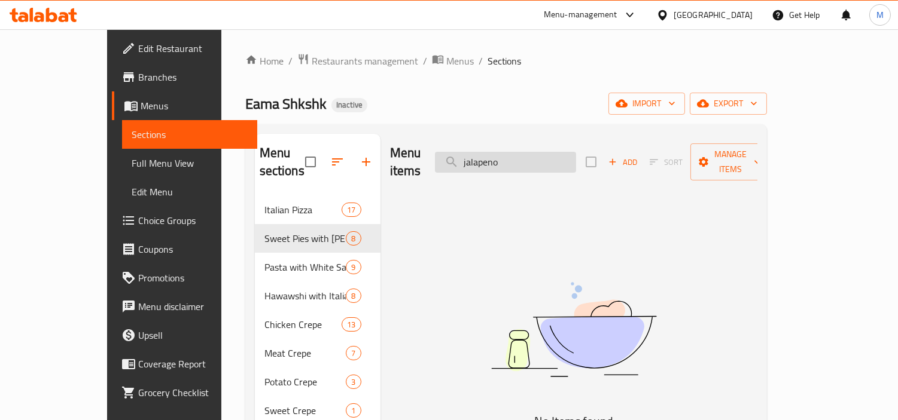
click at [525, 152] on input "jalapeno" at bounding box center [505, 162] width 141 height 21
type input "ج"
type input "ه"
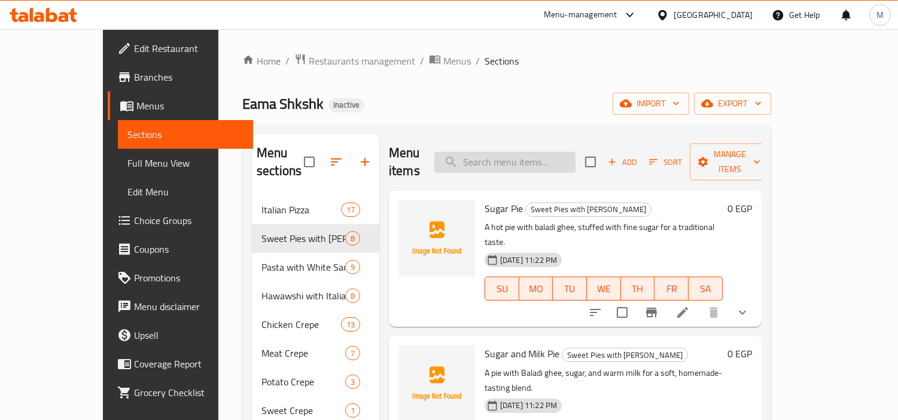
click at [534, 152] on input "search" at bounding box center [504, 162] width 141 height 21
paste input "Chicken Lovers"
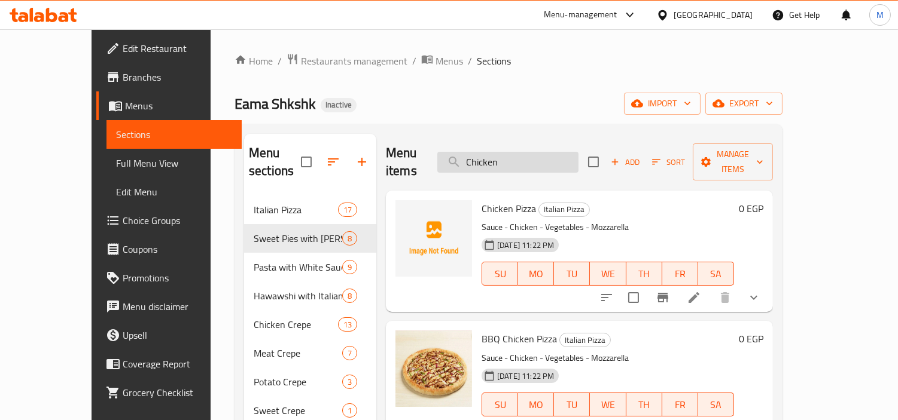
click at [557, 154] on input "Chicken" at bounding box center [507, 162] width 141 height 21
paste input "chicken pcs pizza"
click at [557, 154] on input "Chicken" at bounding box center [507, 162] width 141 height 21
click at [548, 162] on input "chicken" at bounding box center [507, 162] width 141 height 21
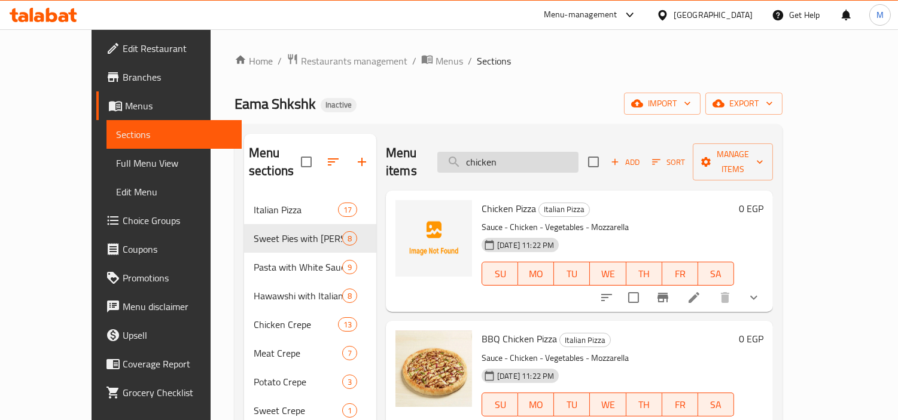
click at [548, 162] on input "chicken" at bounding box center [507, 162] width 141 height 21
paste input "Chicken Ranch"
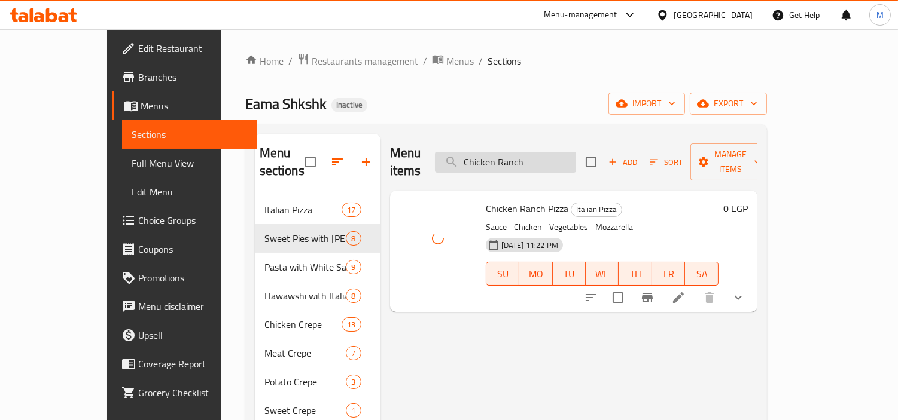
click at [573, 157] on input "Chicken Ranch" at bounding box center [505, 162] width 141 height 21
paste input "chicken shawarma"
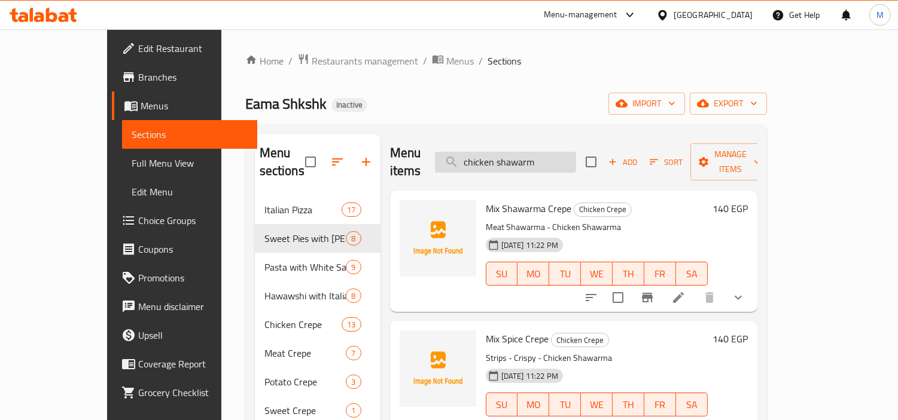
click at [576, 152] on input "chicken shawarm" at bounding box center [505, 162] width 141 height 21
paste input "Chicken Supreme"
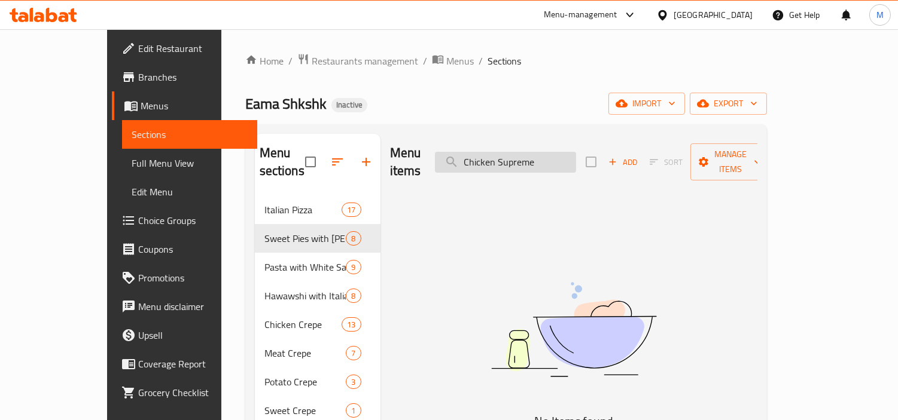
click at [562, 152] on input "Chicken Supreme" at bounding box center [505, 162] width 141 height 21
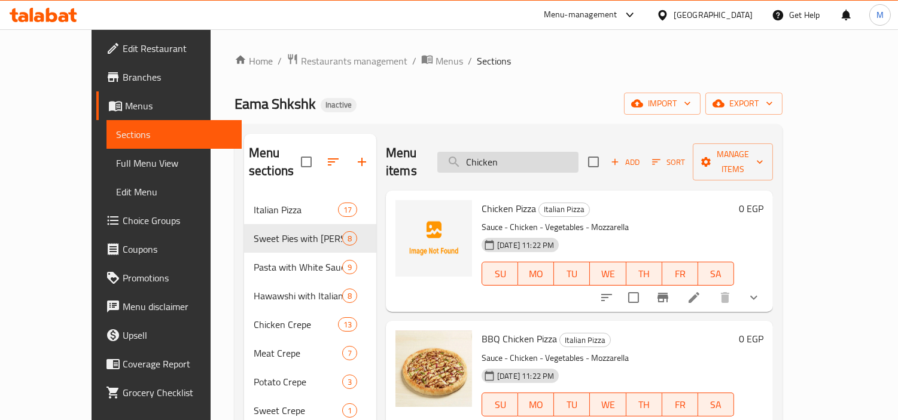
click at [578, 152] on input "Chicken" at bounding box center [507, 162] width 141 height 21
paste input "Supreme"
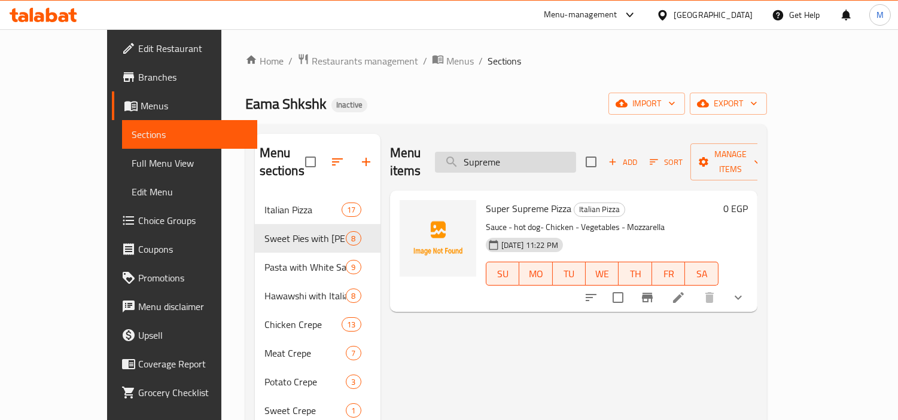
click at [572, 156] on input "Supreme" at bounding box center [505, 162] width 141 height 21
paste input "Crispy Chicken pizza"
click at [572, 156] on input "Crispy Chicken pizza" at bounding box center [505, 162] width 141 height 21
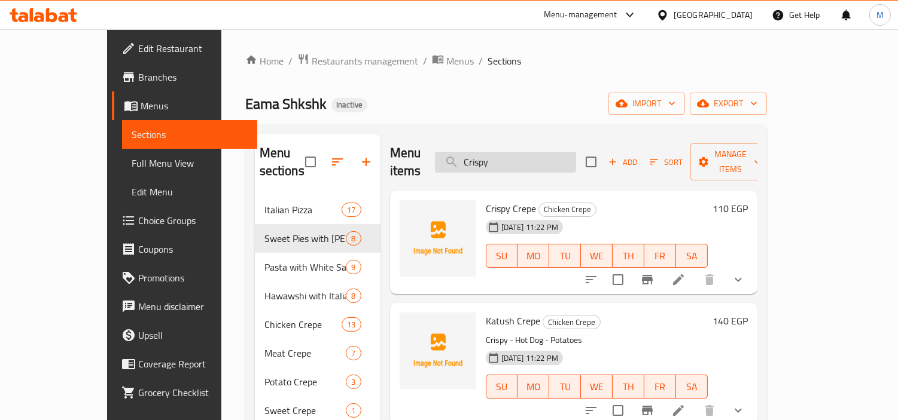
click at [552, 153] on input "Crispy" at bounding box center [505, 162] width 141 height 21
paste input "dynamite pizza"
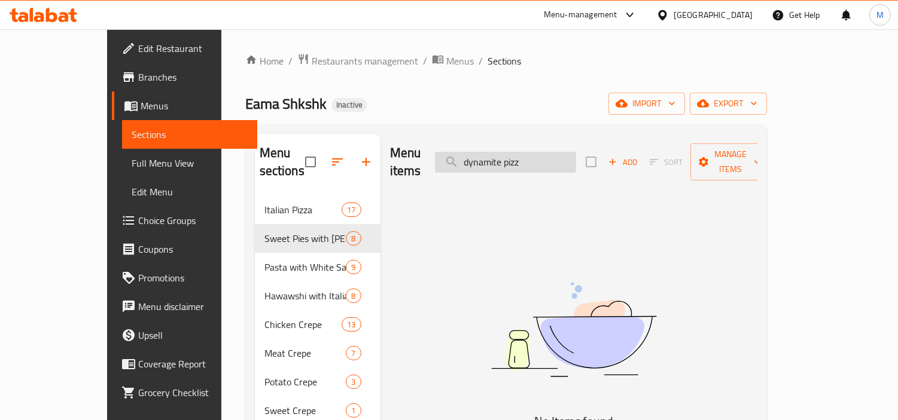
click at [548, 160] on input "dynamite pizz" at bounding box center [505, 162] width 141 height 21
type input "d"
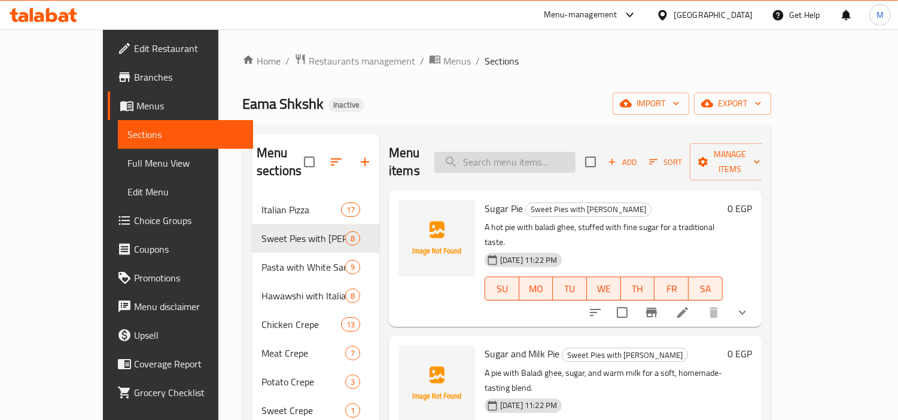
click at [547, 152] on input "search" at bounding box center [504, 162] width 141 height 21
paste input "Hot Dog"
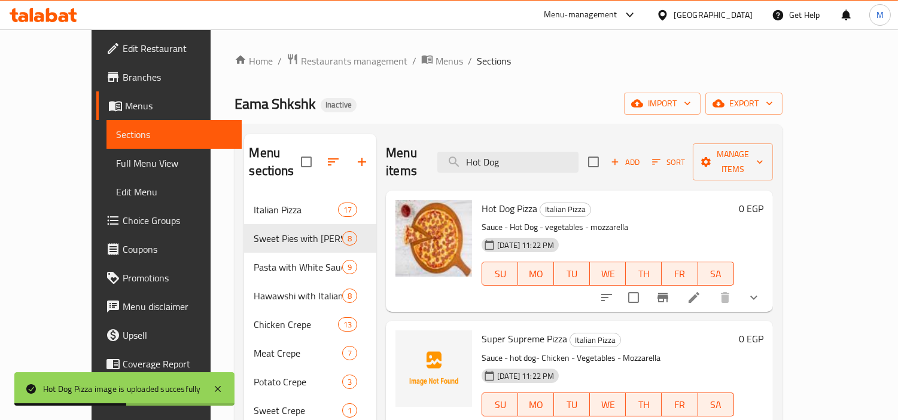
click at [560, 139] on div "Menu items Hot Dog Add Sort Manage items" at bounding box center [579, 162] width 386 height 57
click at [551, 153] on input "Hot Dog" at bounding box center [507, 162] width 141 height 21
paste input "jalapeno pizza"
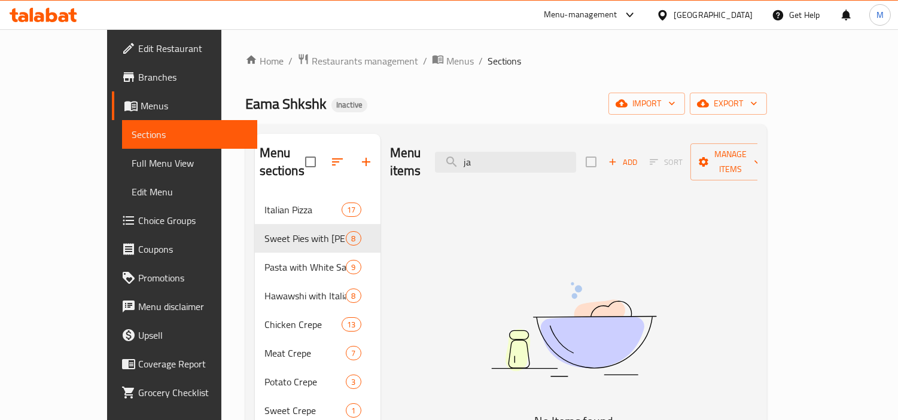
type input "j"
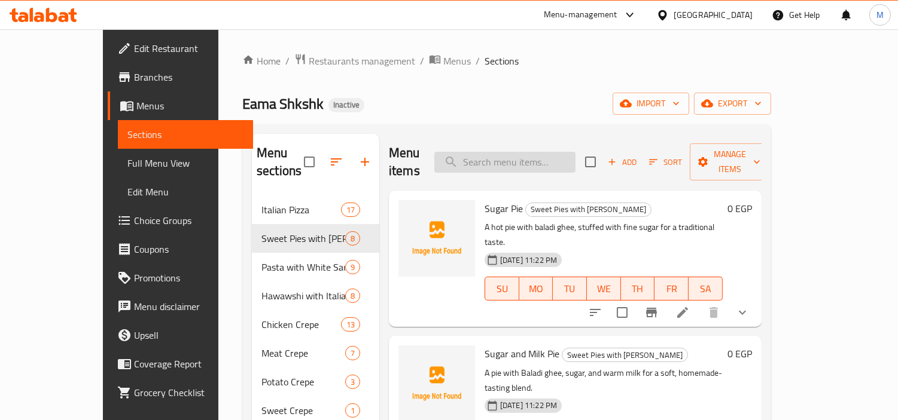
click at [520, 161] on input "search" at bounding box center [504, 162] width 141 height 21
paste input "Margherita"
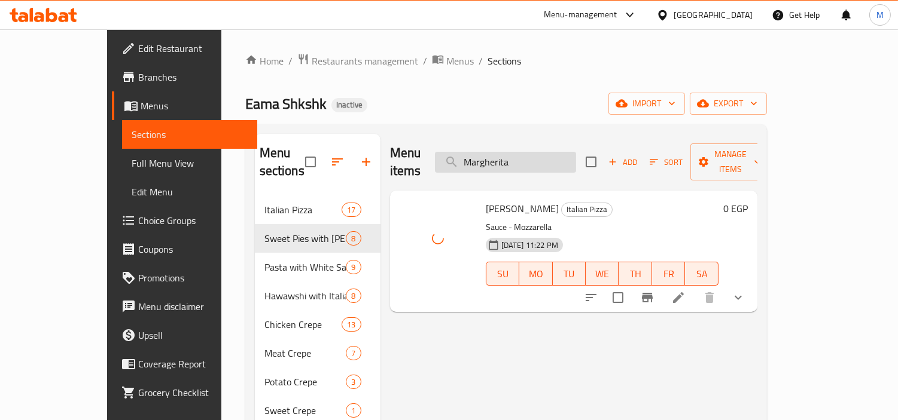
click at [558, 152] on input "Margherita" at bounding box center [505, 162] width 141 height 21
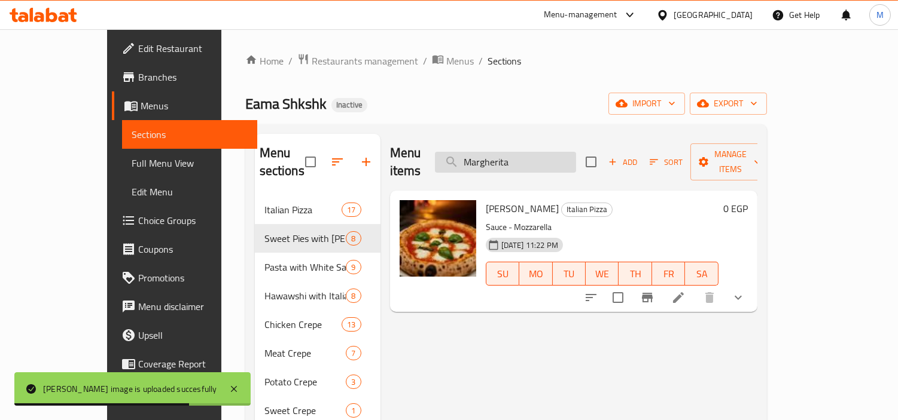
paste input "ster Bacon"
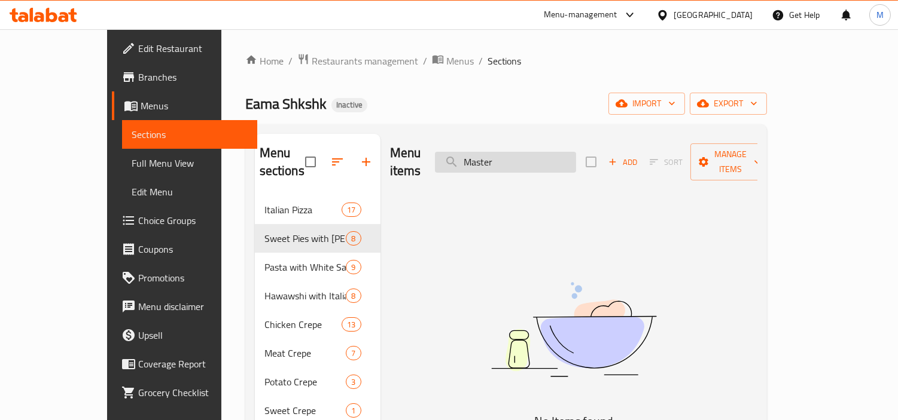
click at [556, 158] on input "Master" at bounding box center [505, 162] width 141 height 21
paste input "Bacon"
click at [517, 152] on input "Master Bacon" at bounding box center [505, 162] width 141 height 21
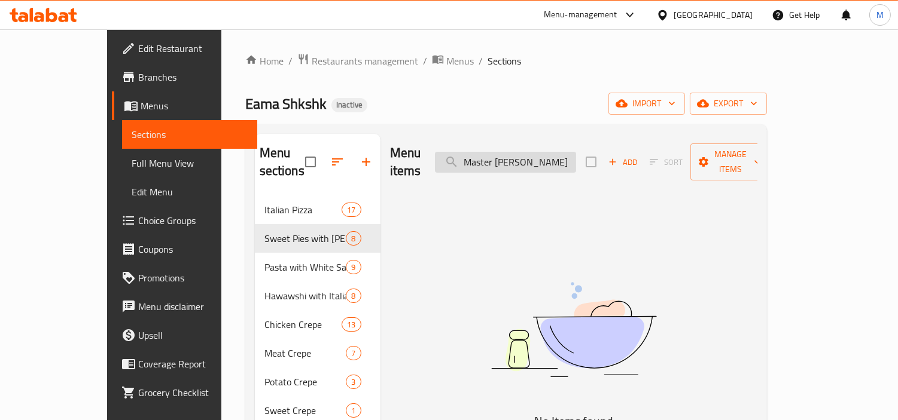
click at [517, 152] on input "Master Bacon" at bounding box center [505, 162] width 141 height 21
click at [535, 152] on input "Bacon" at bounding box center [505, 162] width 141 height 21
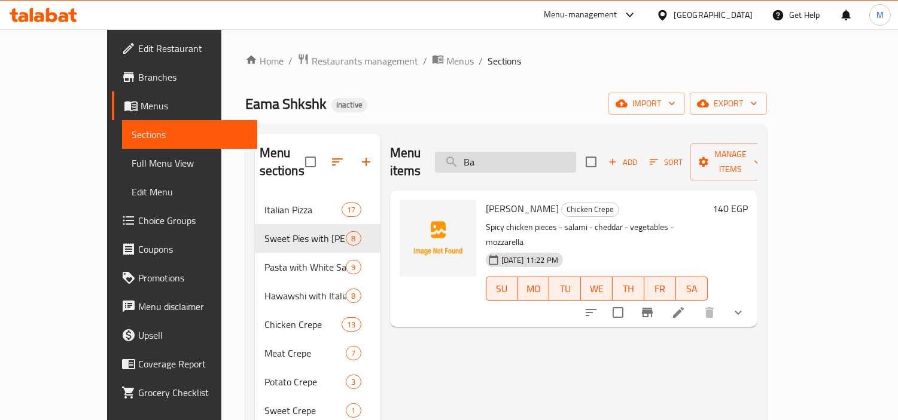
type input "B"
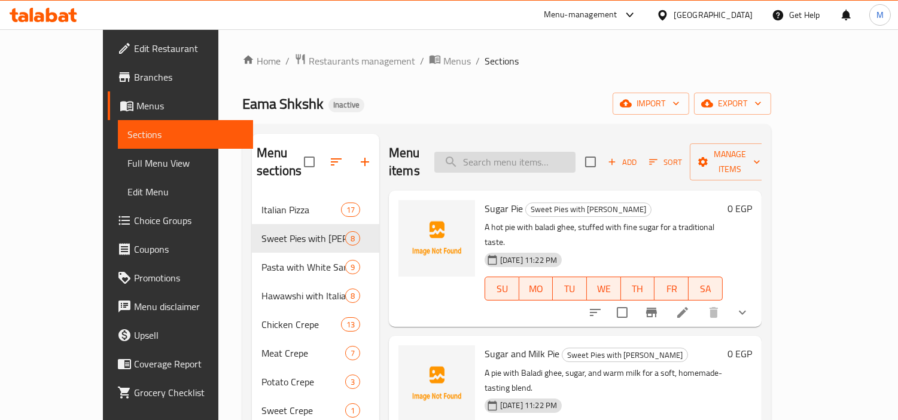
click at [561, 153] on input "search" at bounding box center [504, 162] width 141 height 21
paste input "Meat Mix"
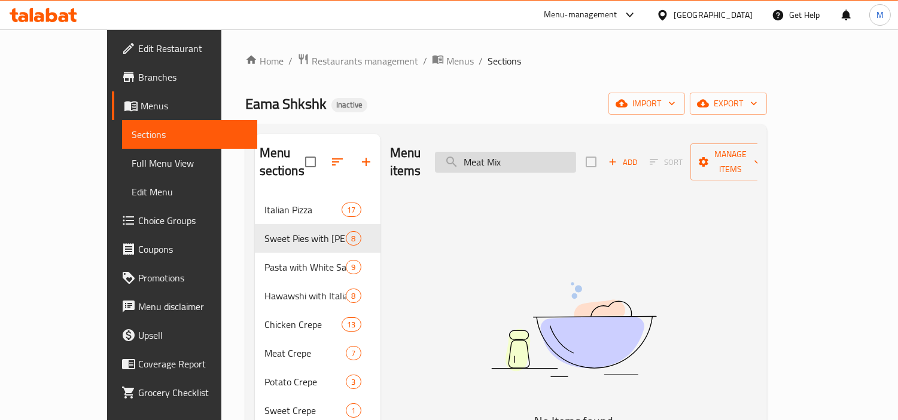
click at [538, 152] on input "Meat Mix" at bounding box center [505, 162] width 141 height 21
type input "Meat"
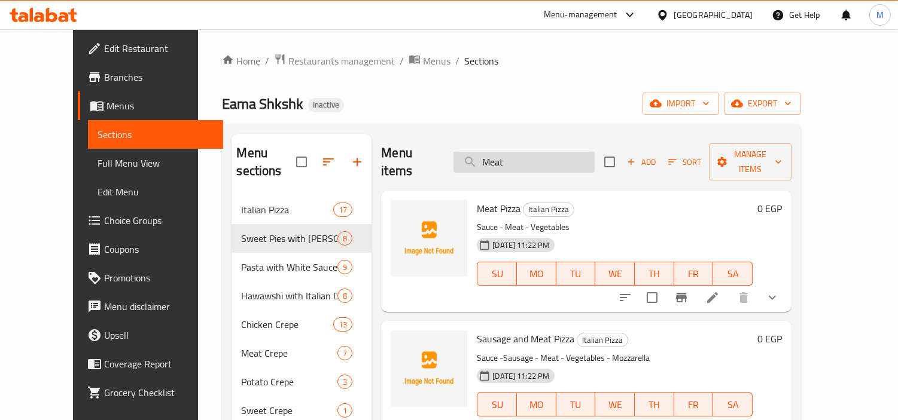
click at [539, 153] on input "Meat" at bounding box center [523, 162] width 141 height 21
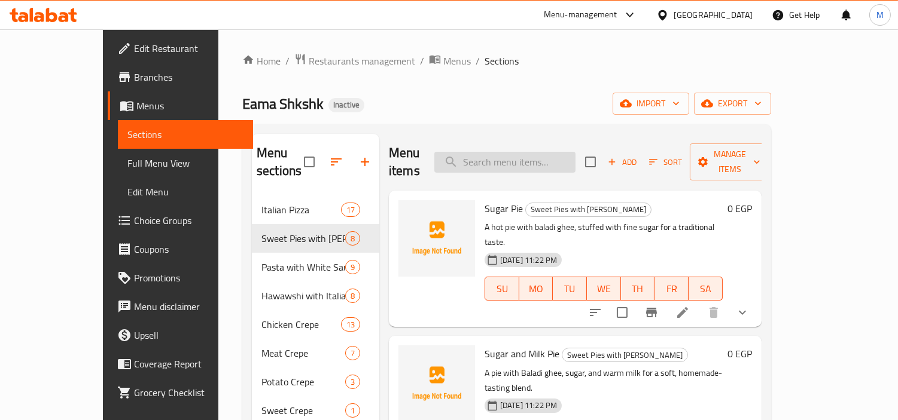
click at [567, 154] on input "search" at bounding box center [504, 162] width 141 height 21
paste input "minced meat"
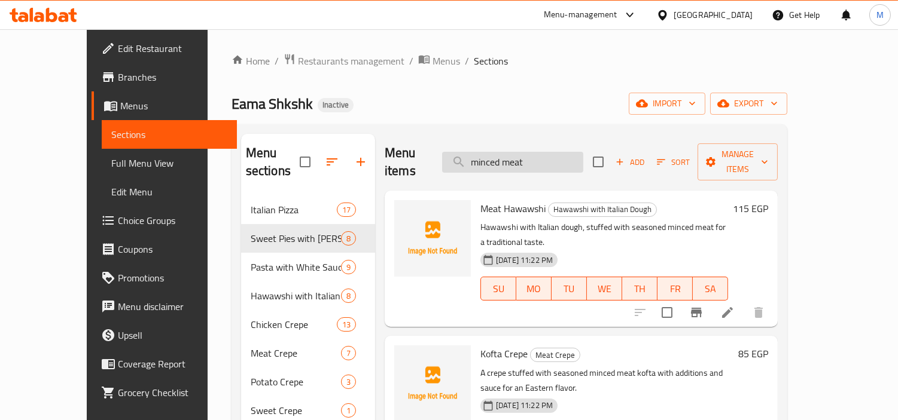
click at [551, 153] on input "minced meat" at bounding box center [512, 162] width 141 height 21
type input "minced"
click at [548, 153] on input "minced" at bounding box center [512, 162] width 141 height 21
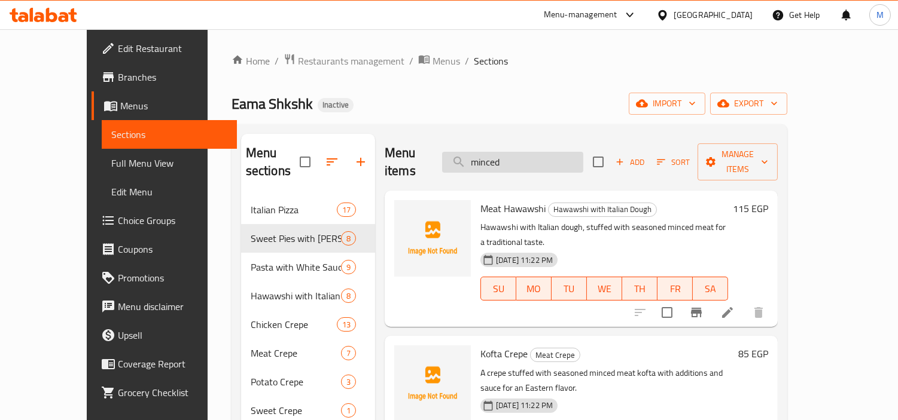
click at [548, 153] on input "minced" at bounding box center [512, 162] width 141 height 21
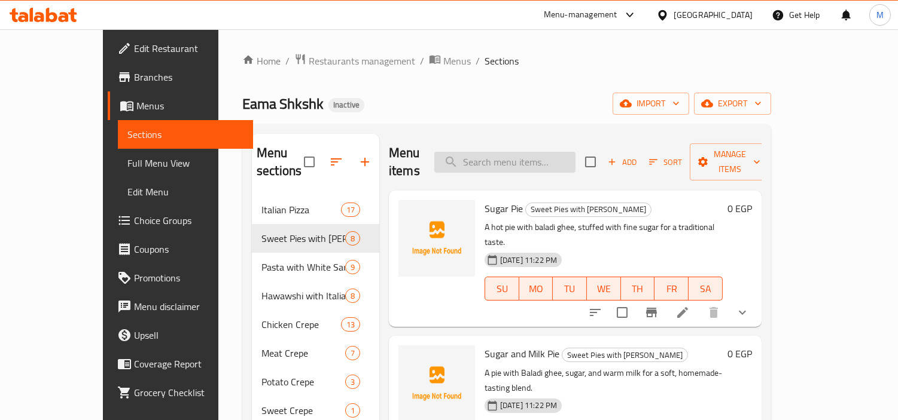
paste input "minced meat"
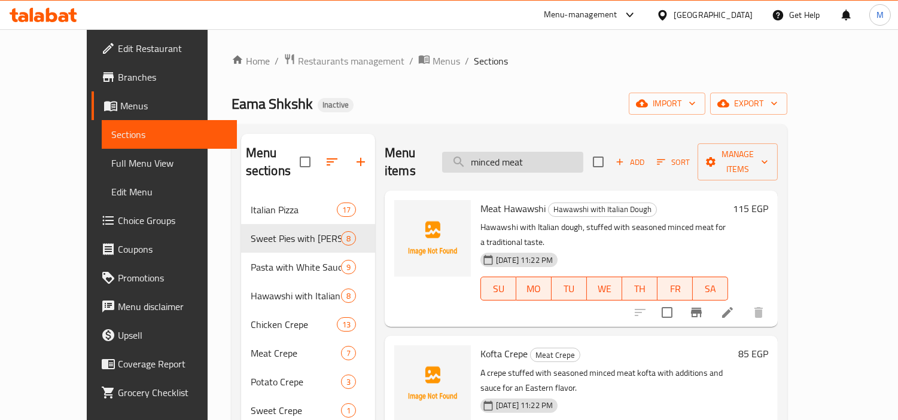
click at [511, 156] on input "minced meat" at bounding box center [512, 162] width 141 height 21
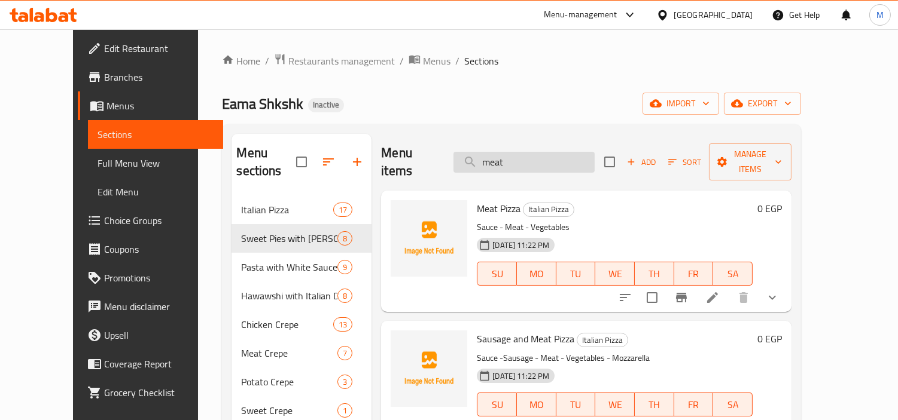
click at [554, 157] on input "meat" at bounding box center [523, 162] width 141 height 21
paste input "ix pizza"
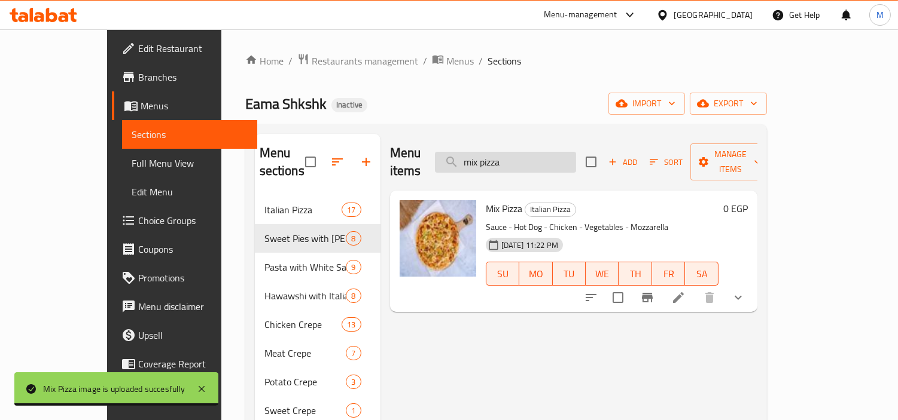
click at [553, 163] on input "mix pizza" at bounding box center [505, 162] width 141 height 21
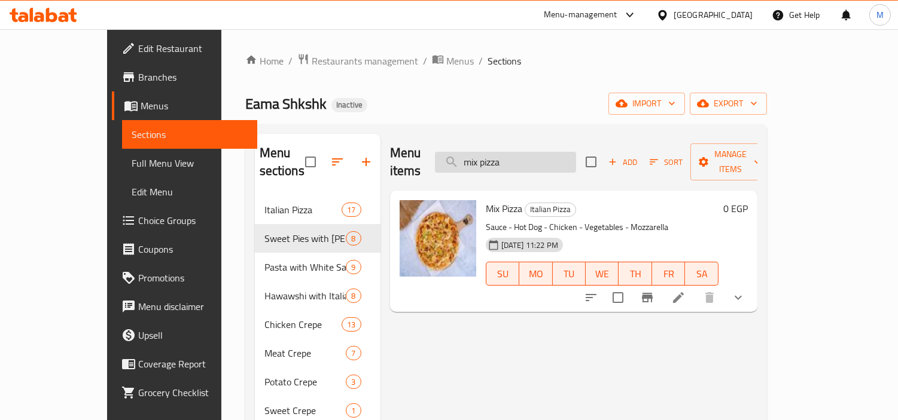
click at [553, 163] on input "mix pizza" at bounding box center [505, 162] width 141 height 21
paste input "Oriental Sausage"
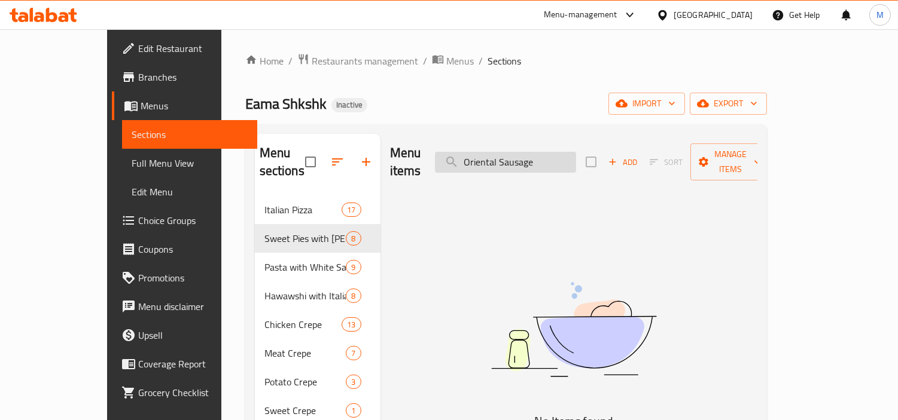
click at [514, 152] on input "Oriental Sausage" at bounding box center [505, 162] width 141 height 21
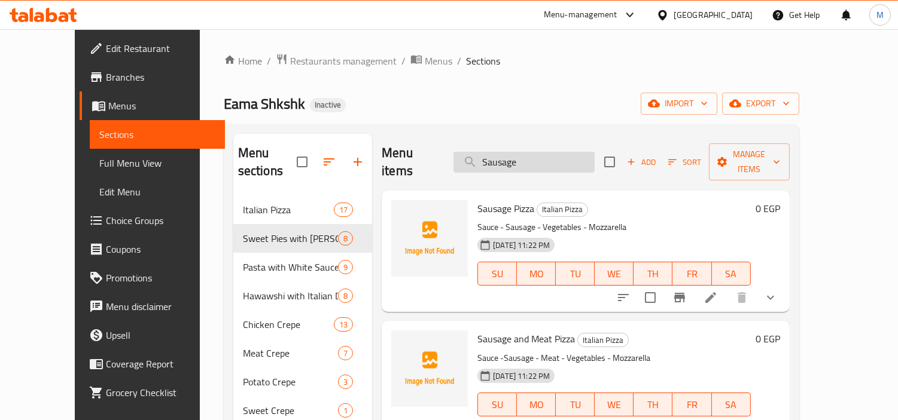
click at [554, 152] on input "Sausage" at bounding box center [523, 162] width 141 height 21
paste input "Oriental"
click at [551, 157] on input "Oriental Sausage" at bounding box center [523, 162] width 141 height 21
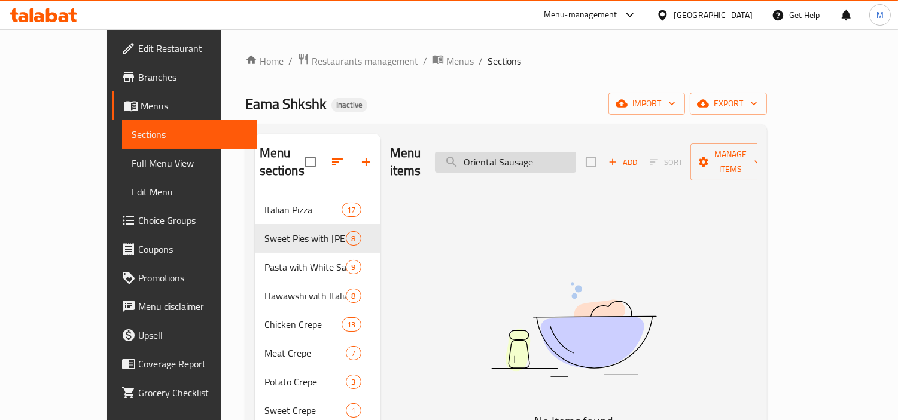
click at [551, 157] on input "Oriental Sausage" at bounding box center [505, 162] width 141 height 21
type input "O"
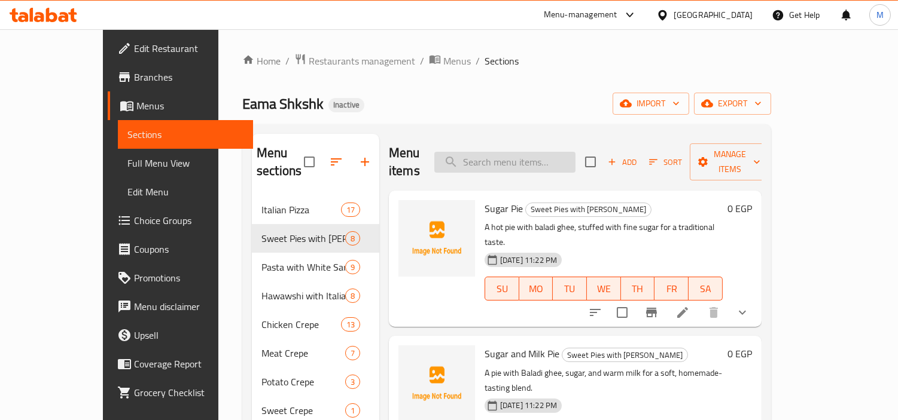
click at [529, 158] on input "search" at bounding box center [504, 162] width 141 height 21
paste input "pepperoni pizza"
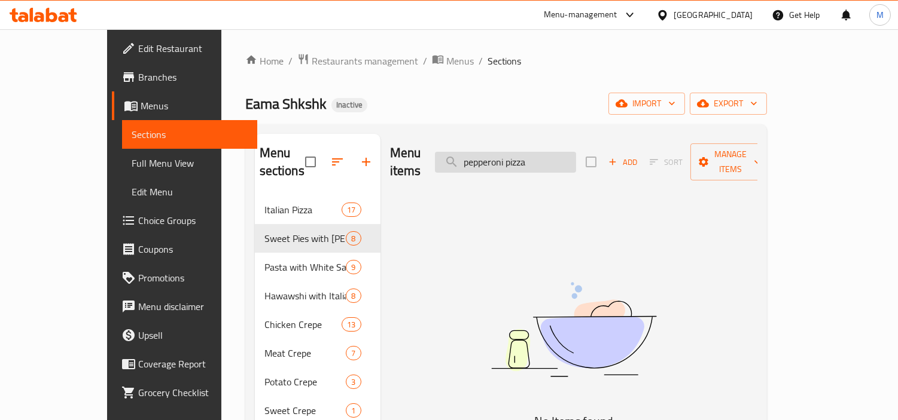
click at [551, 163] on input "pepperoni pizza" at bounding box center [505, 162] width 141 height 21
type input "pepperoni"
click at [544, 155] on input "pepperoni" at bounding box center [505, 162] width 141 height 21
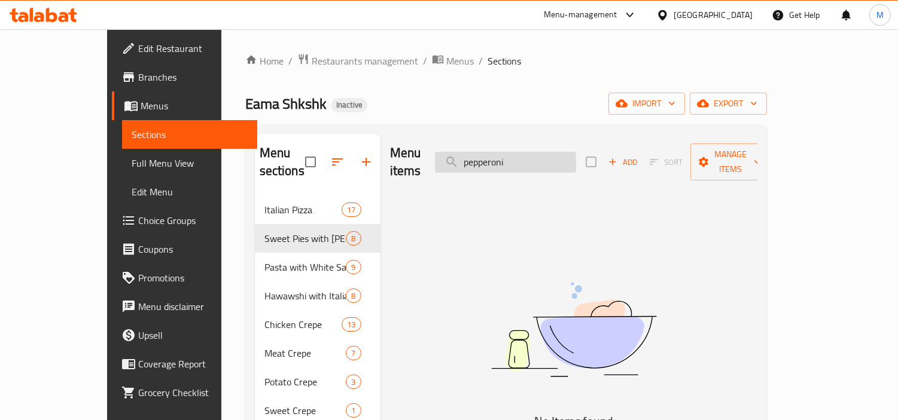
click at [544, 155] on input "pepperoni" at bounding box center [505, 162] width 141 height 21
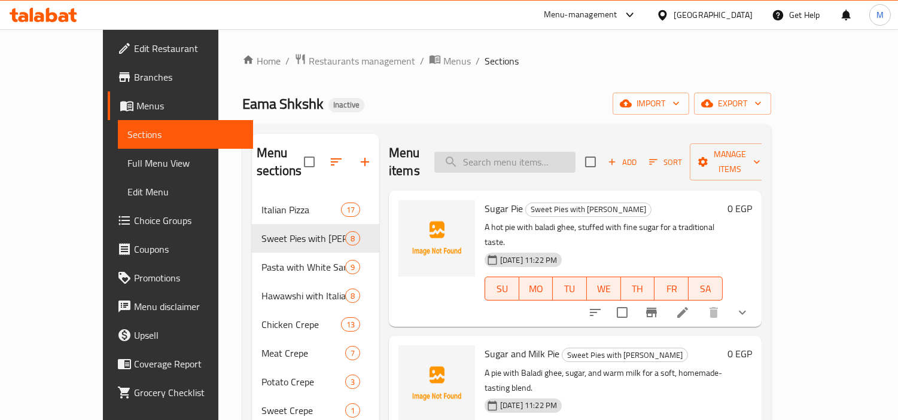
click at [540, 157] on input "search" at bounding box center [504, 162] width 141 height 21
paste input "Pepperoni"
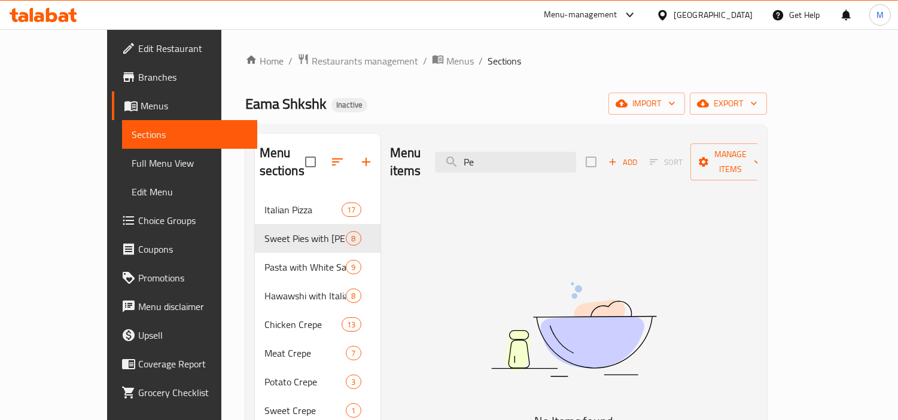
type input "P"
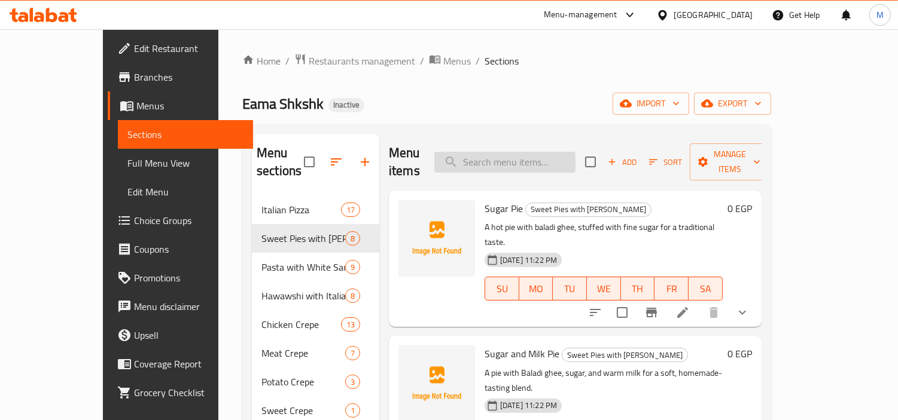
click at [569, 152] on input "search" at bounding box center [504, 162] width 141 height 21
paste input "Pizza Sauce"
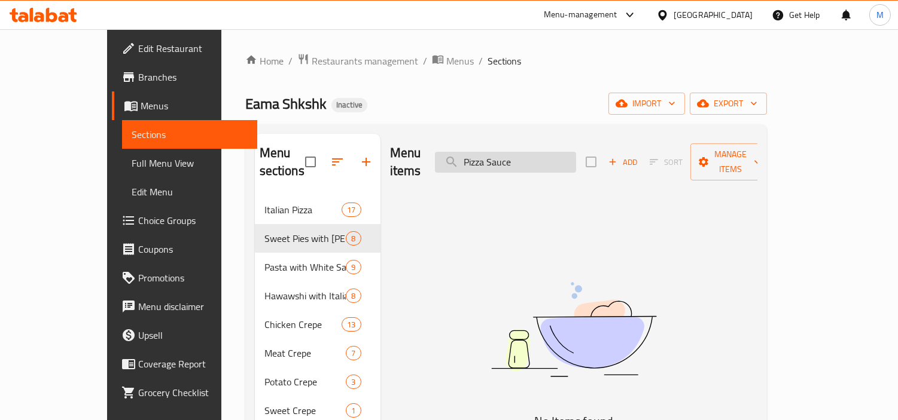
click at [544, 152] on input "Pizza Sauce" at bounding box center [505, 162] width 141 height 21
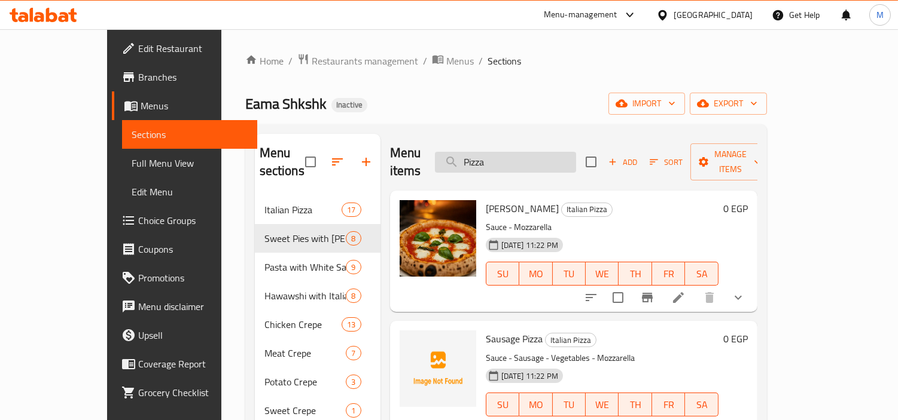
click at [557, 159] on input "Pizza" at bounding box center [505, 162] width 141 height 21
paste input "Ranch Sauce"
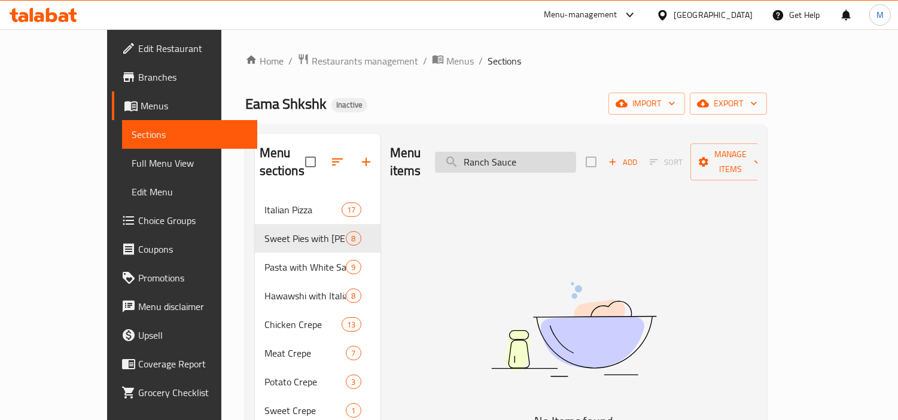
click at [544, 152] on input "Ranch Sauce" at bounding box center [505, 162] width 141 height 21
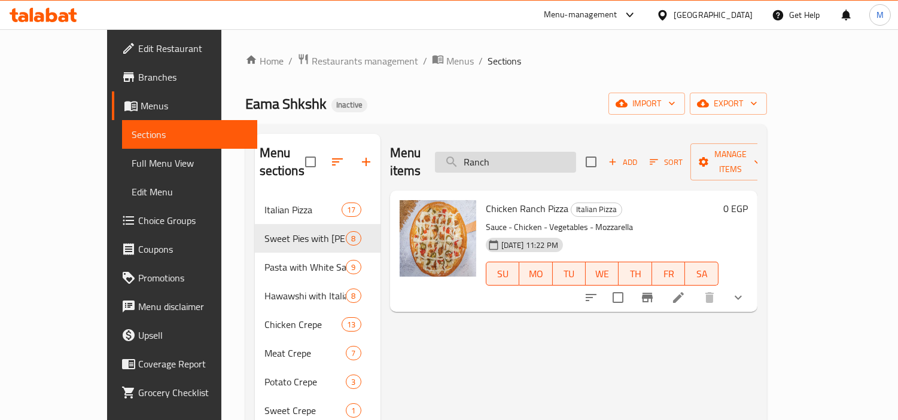
click at [548, 157] on input "Ranch" at bounding box center [505, 162] width 141 height 21
paste input "sausages pizza"
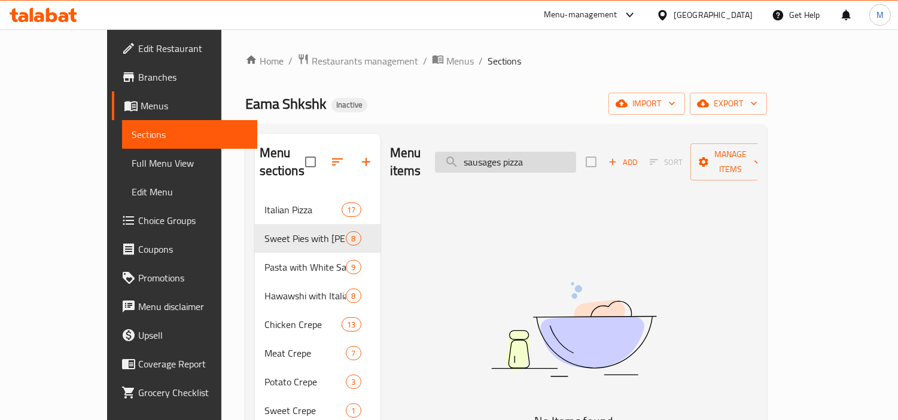
click at [548, 157] on input "sausages pizza" at bounding box center [505, 162] width 141 height 21
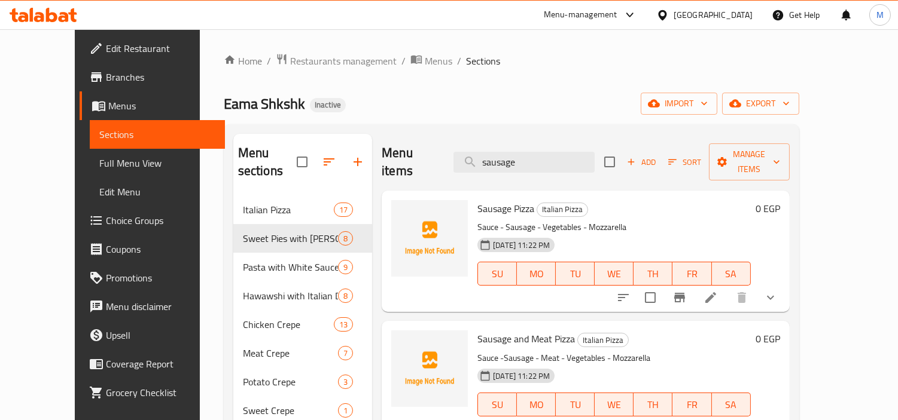
type input "sausage"
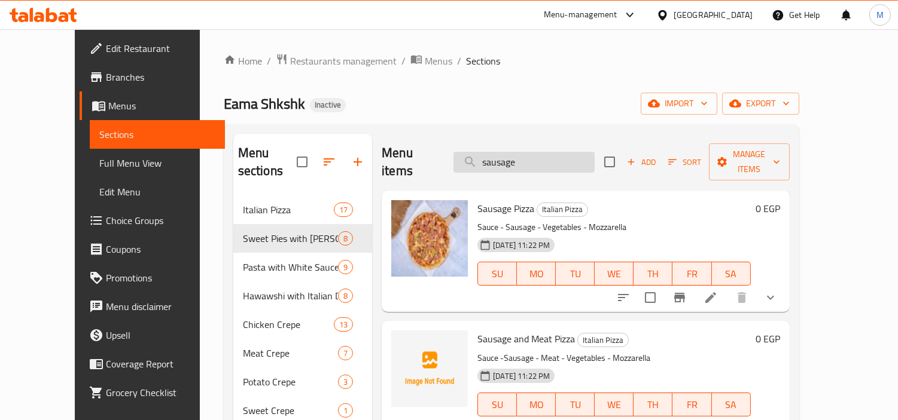
click at [569, 154] on input "sausage" at bounding box center [523, 162] width 141 height 21
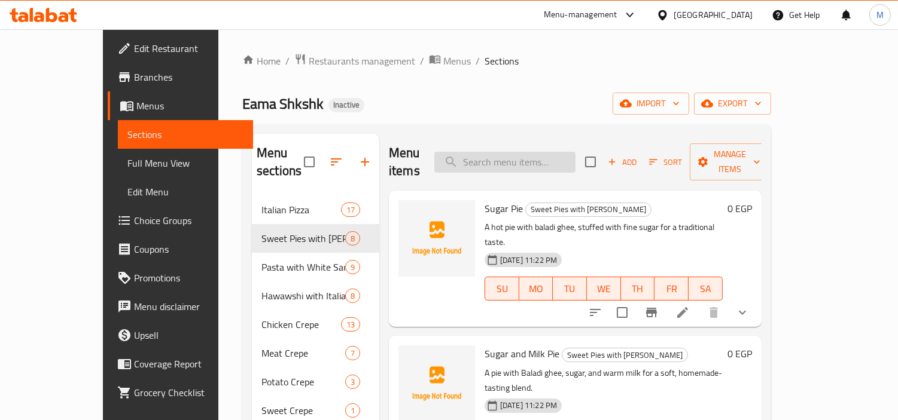
click at [521, 152] on input "search" at bounding box center [504, 162] width 141 height 21
paste input "Sea Ranch pizza"
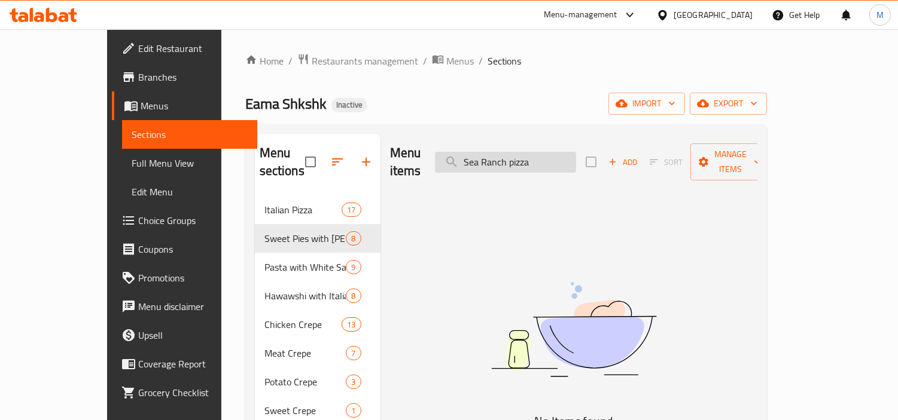
click at [551, 152] on input "Sea Ranch pizza" at bounding box center [505, 162] width 141 height 21
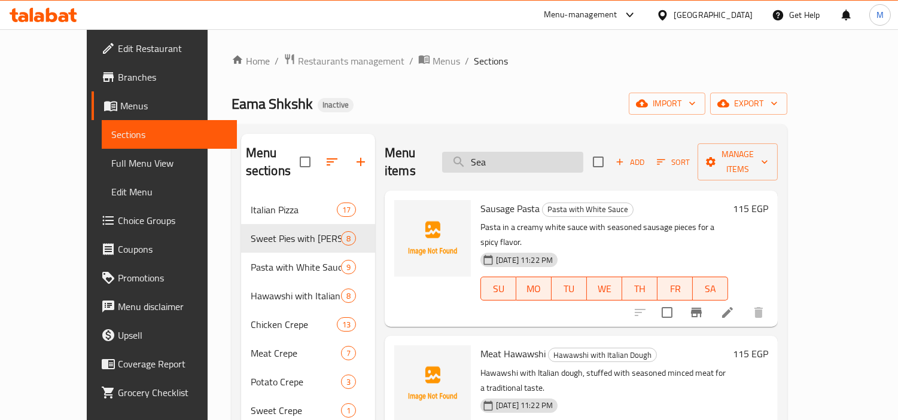
click at [538, 158] on input "Sea" at bounding box center [512, 162] width 141 height 21
type input "Sea"
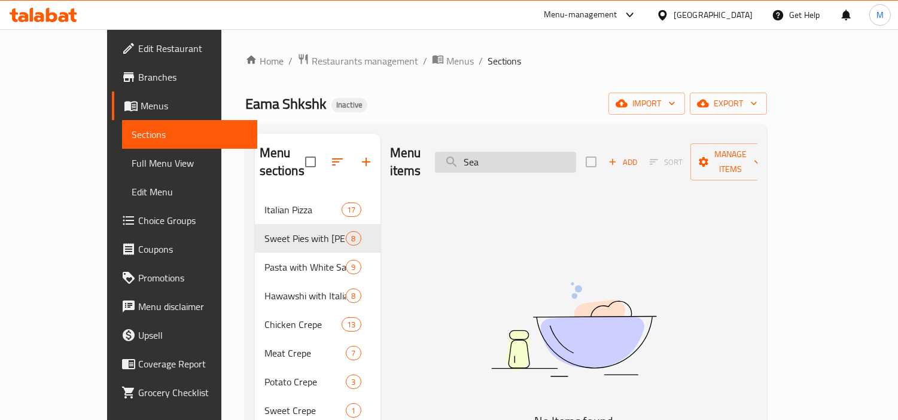
click at [538, 158] on input "Sea" at bounding box center [505, 162] width 141 height 21
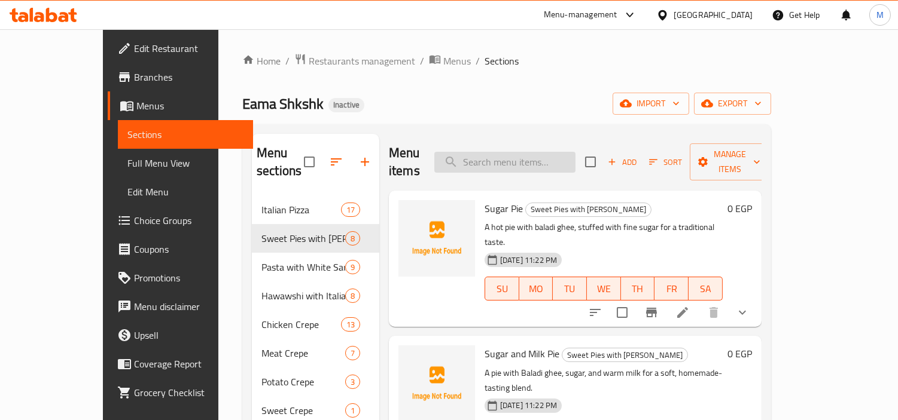
click at [507, 152] on input "search" at bounding box center [504, 162] width 141 height 21
paste input "Shrimp pizza"
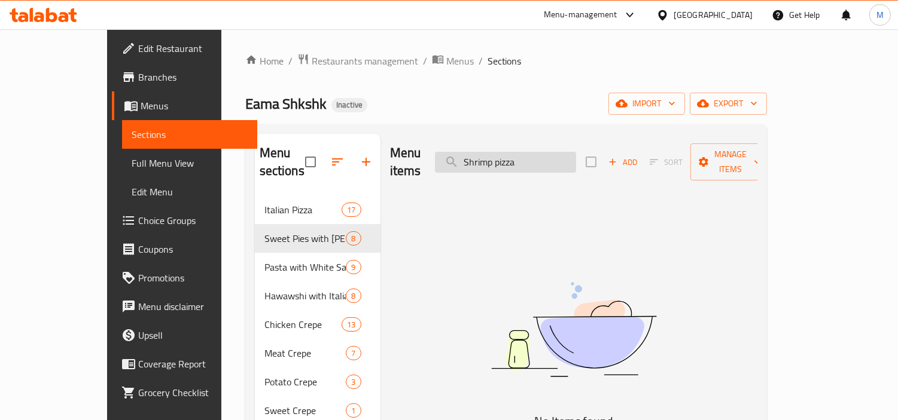
click at [542, 152] on input "Shrimp pizza" at bounding box center [505, 162] width 141 height 21
type input "Shrimp"
click at [541, 161] on input "Shrimp" at bounding box center [505, 162] width 141 height 21
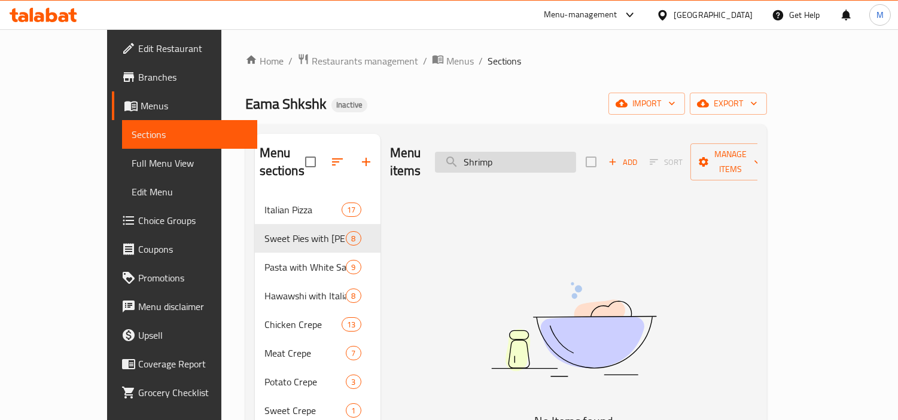
click at [541, 161] on input "Shrimp" at bounding box center [505, 162] width 141 height 21
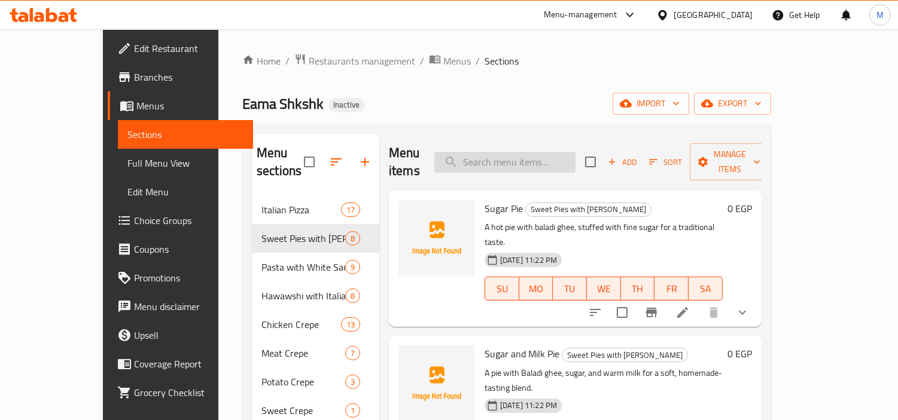
click at [511, 152] on input "search" at bounding box center [504, 162] width 141 height 21
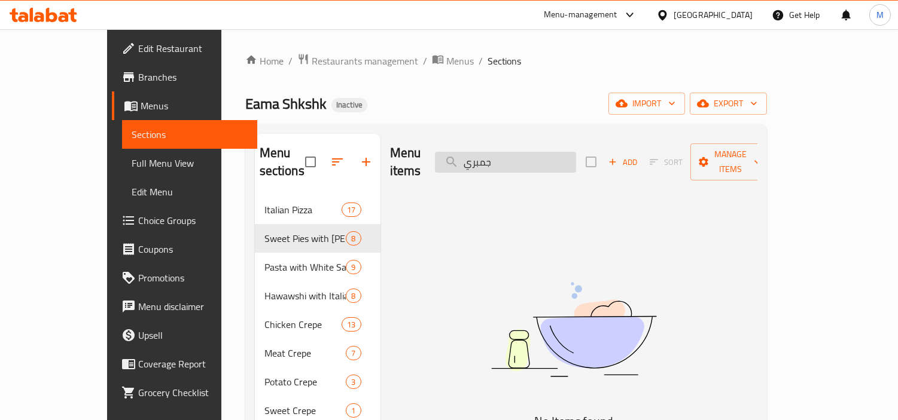
type input "جمبر"
click at [511, 152] on input "جمبر" at bounding box center [505, 162] width 141 height 21
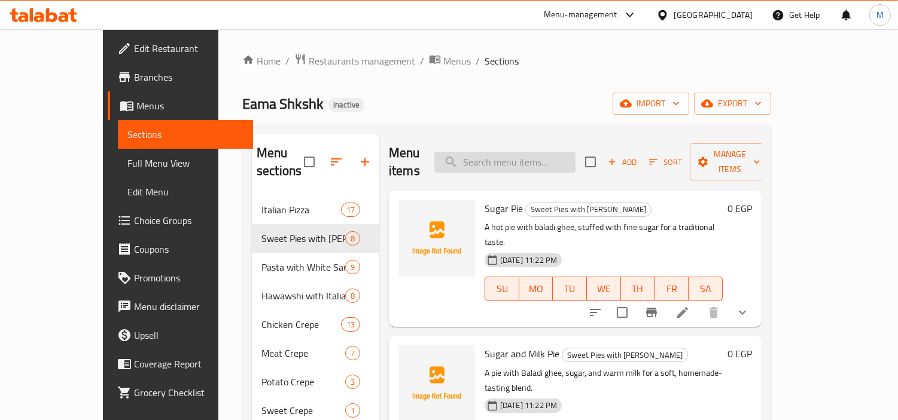
click at [574, 156] on input "search" at bounding box center [504, 162] width 141 height 21
paste input "Stuffed Crust"
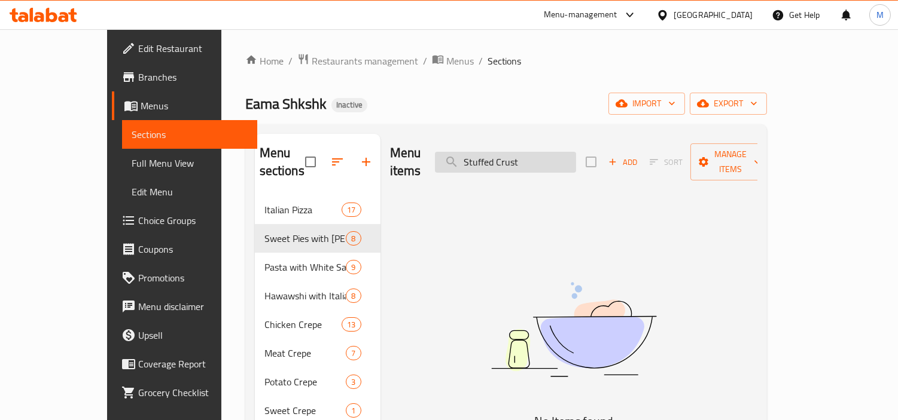
click at [548, 152] on input "Stuffed Crust" at bounding box center [505, 162] width 141 height 21
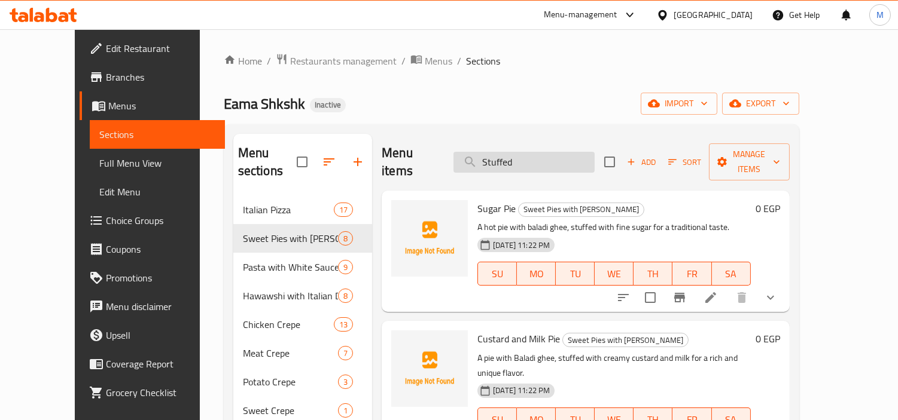
click at [565, 153] on input "Stuffed" at bounding box center [523, 162] width 141 height 21
paste input "uper Supreme"
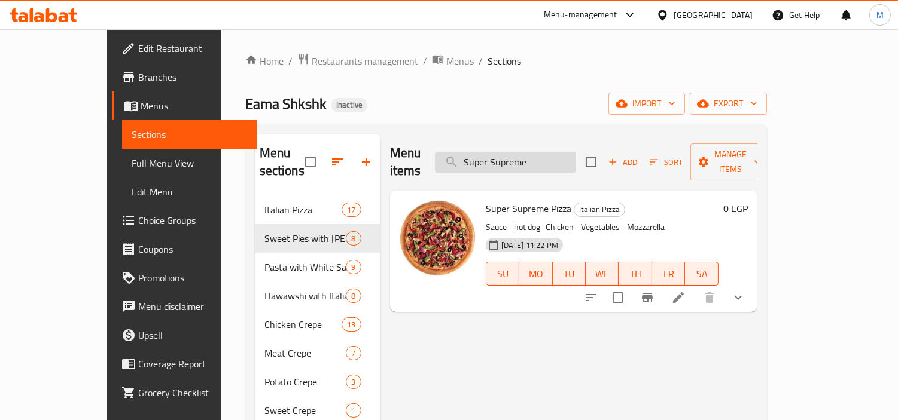
click at [515, 152] on input "Super Supreme" at bounding box center [505, 162] width 141 height 21
type input "Supreme"
click at [519, 156] on input "Supreme" at bounding box center [505, 162] width 141 height 21
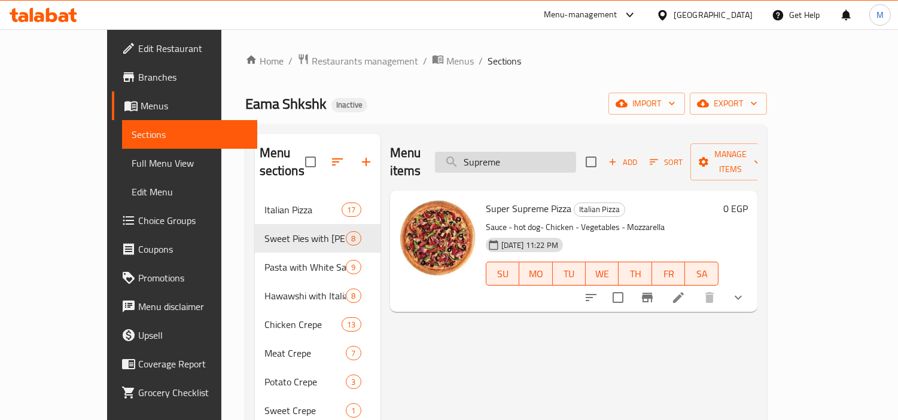
click at [519, 156] on input "Supreme" at bounding box center [505, 162] width 141 height 21
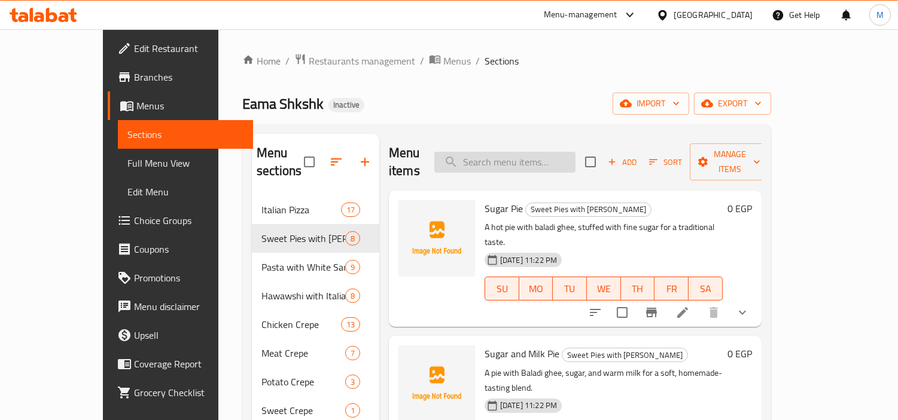
click at [545, 154] on input "search" at bounding box center [504, 162] width 141 height 21
paste input "tuna pizza"
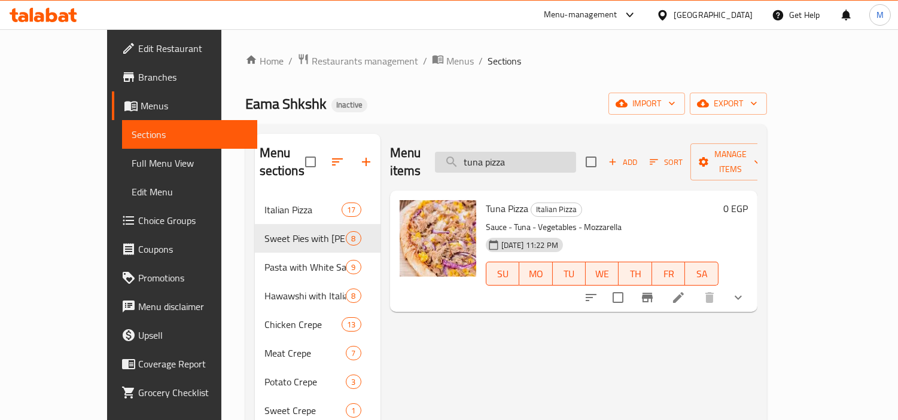
click at [557, 157] on input "tuna pizza" at bounding box center [505, 162] width 141 height 21
paste input "vegetable pizza."
click at [557, 157] on input "tuna pizza" at bounding box center [505, 162] width 141 height 21
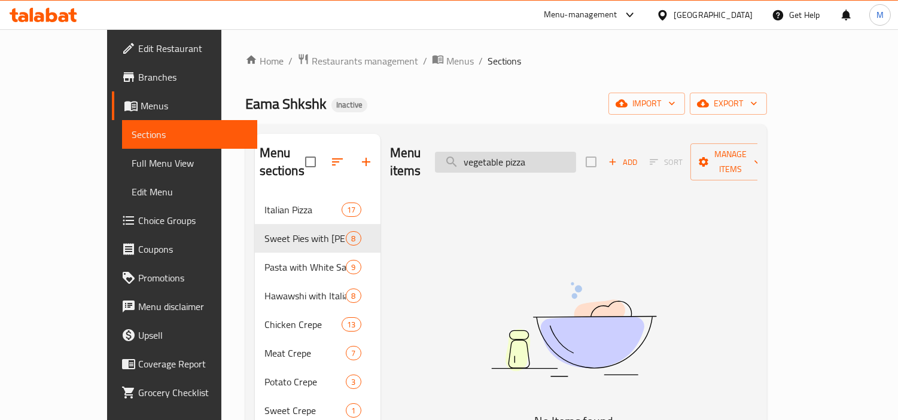
click at [554, 157] on input "vegetable pizza" at bounding box center [505, 162] width 141 height 21
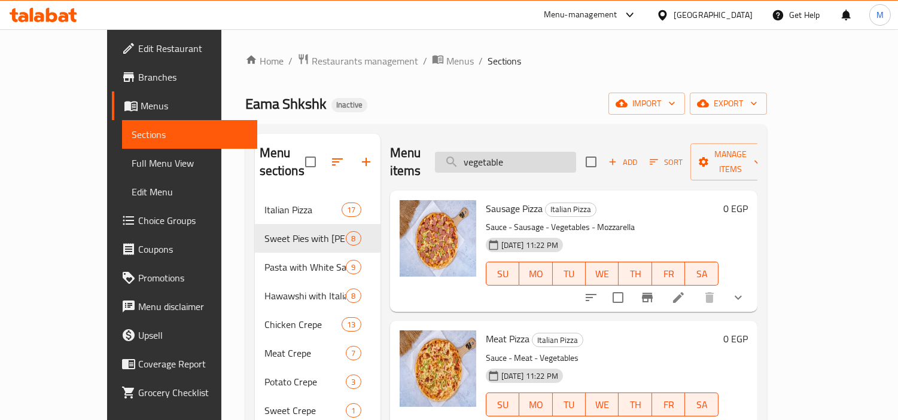
click at [552, 152] on input "vegetable" at bounding box center [505, 162] width 141 height 21
paste input "Vegetable Pizza"
click at [557, 154] on input "Vegetable" at bounding box center [505, 162] width 141 height 21
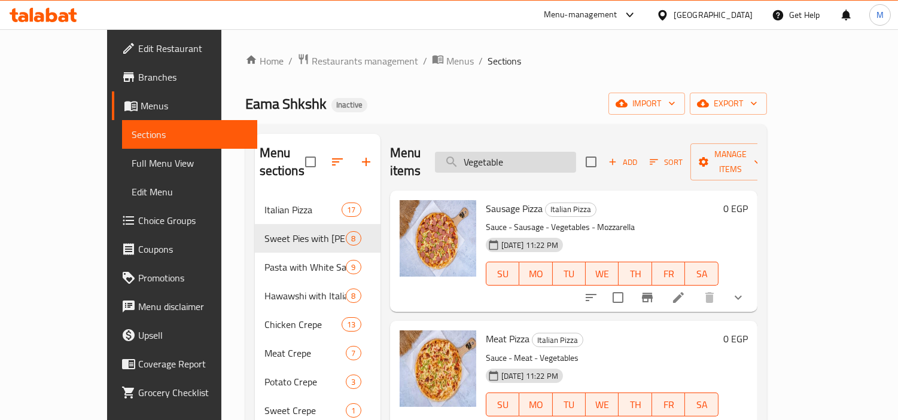
click at [557, 154] on input "Vegetable" at bounding box center [505, 162] width 141 height 21
paste input "الجبنة بالزعتر"
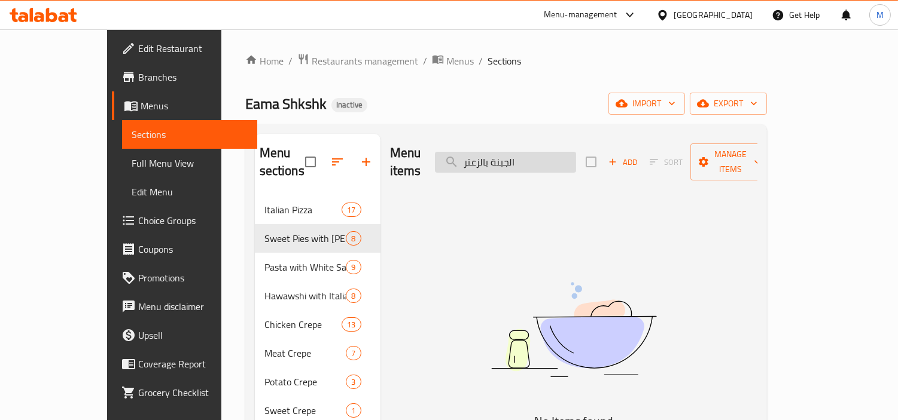
click at [523, 153] on input "الجبنة بالزعتر" at bounding box center [505, 162] width 141 height 21
drag, startPoint x: 518, startPoint y: 151, endPoint x: 563, endPoint y: 157, distance: 44.7
click at [563, 157] on input "الجبنة بالزعتر" at bounding box center [505, 162] width 141 height 21
click at [563, 157] on input "زعتر" at bounding box center [505, 162] width 141 height 21
type input "ز"
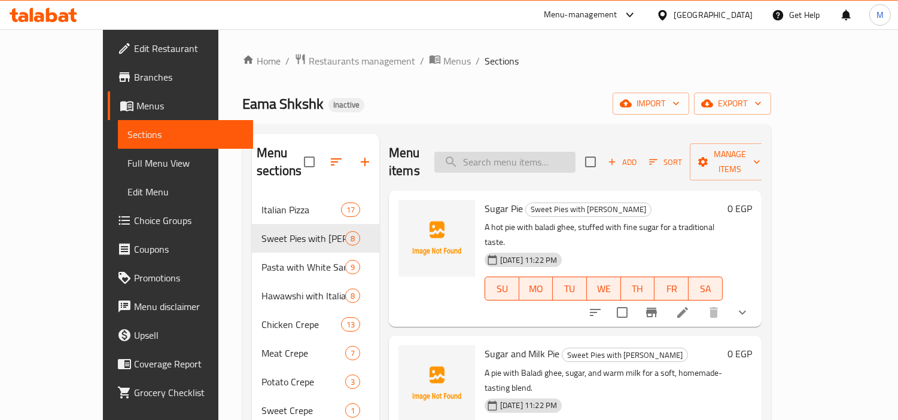
click at [555, 155] on input "search" at bounding box center [504, 162] width 141 height 21
click at [547, 152] on input "search" at bounding box center [504, 162] width 141 height 21
click at [528, 157] on input "search" at bounding box center [504, 162] width 141 height 21
click at [514, 156] on input "search" at bounding box center [504, 162] width 141 height 21
paste input "بانيه بلدي"
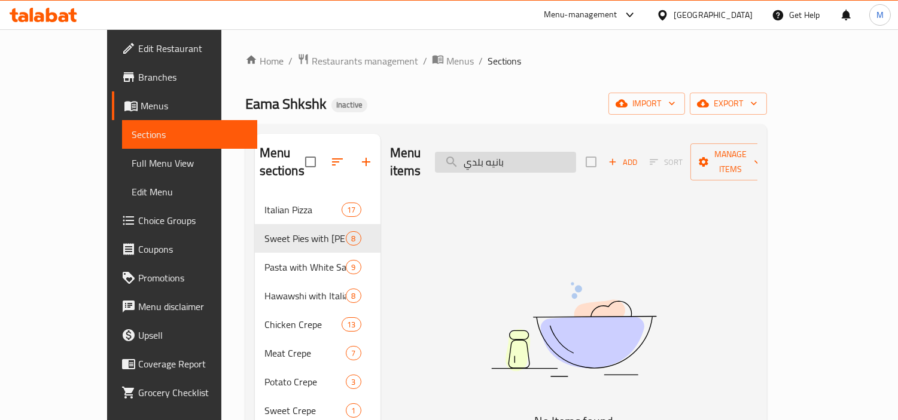
click at [530, 156] on input "بانيه بلدي" at bounding box center [505, 162] width 141 height 21
click at [509, 154] on input "بانيه بلدي" at bounding box center [505, 162] width 141 height 21
type input "بانيه"
click at [530, 157] on input "بانيه" at bounding box center [505, 162] width 141 height 21
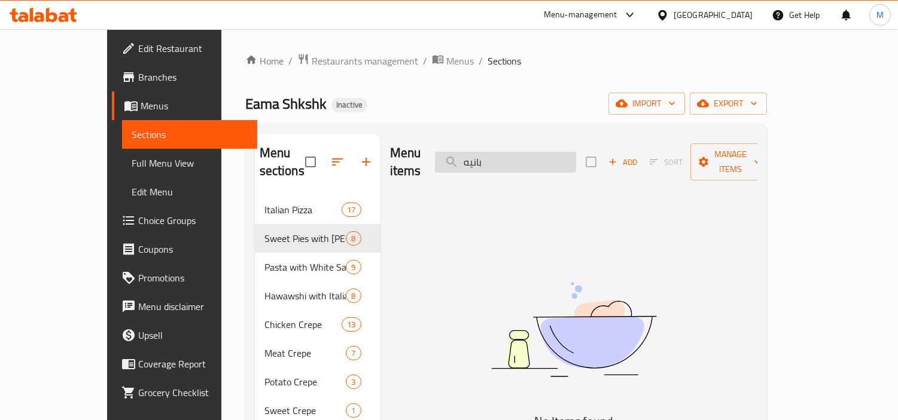
click at [530, 157] on input "بانيه" at bounding box center [505, 162] width 141 height 21
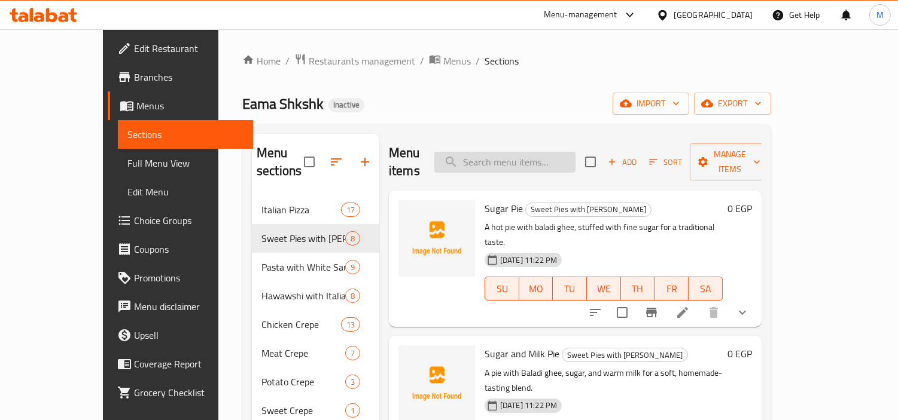
click at [516, 154] on input "search" at bounding box center [504, 162] width 141 height 21
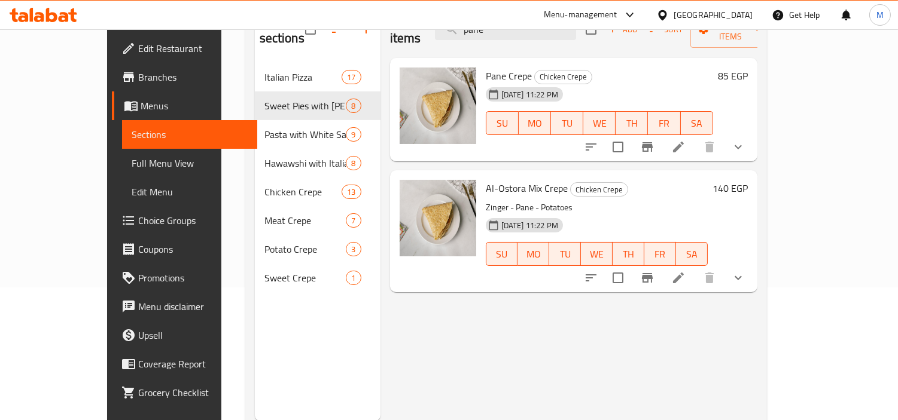
scroll to position [66, 0]
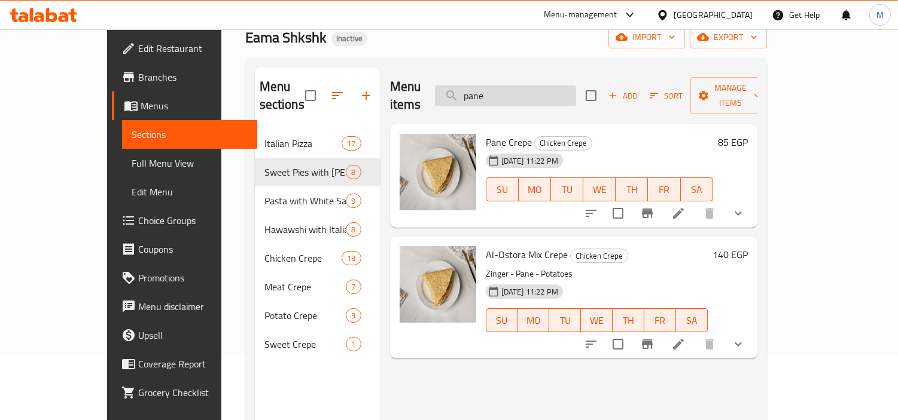
click at [548, 93] on input "pane" at bounding box center [505, 96] width 141 height 21
paste input "برجر"
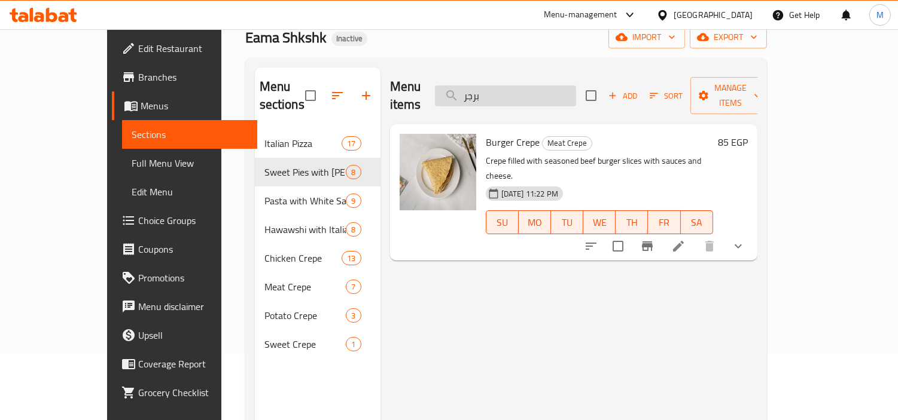
click at [539, 86] on input "برجر" at bounding box center [505, 96] width 141 height 21
paste input "اطس"
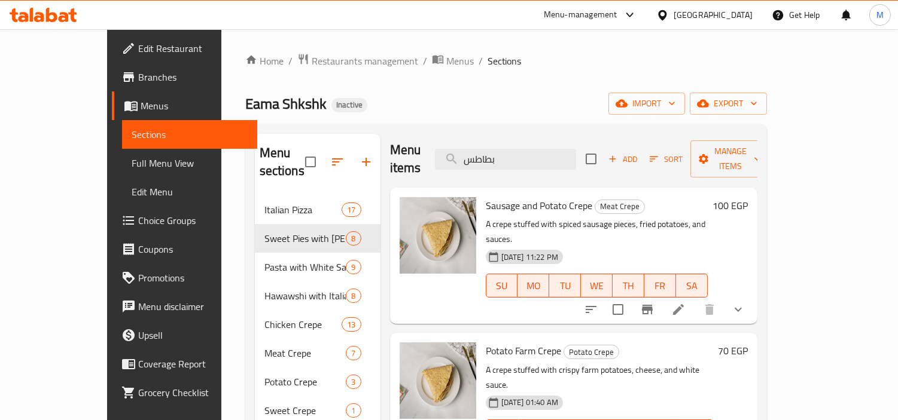
scroll to position [0, 0]
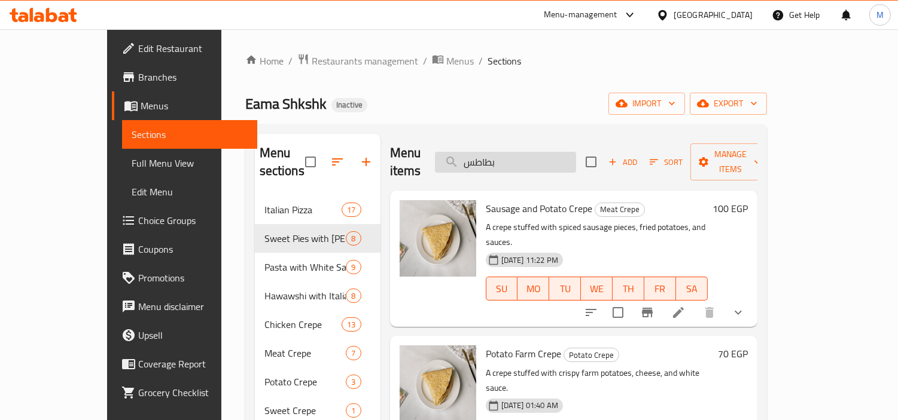
click at [572, 152] on input "بطاطس" at bounding box center [505, 162] width 141 height 21
paste input "ونة"
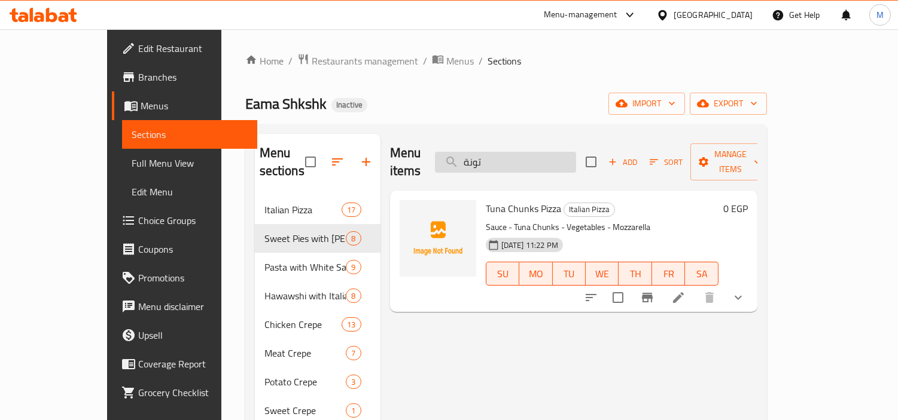
click at [541, 152] on input "تونة" at bounding box center [505, 162] width 141 height 21
paste input "مبري"
type input "جمبري"
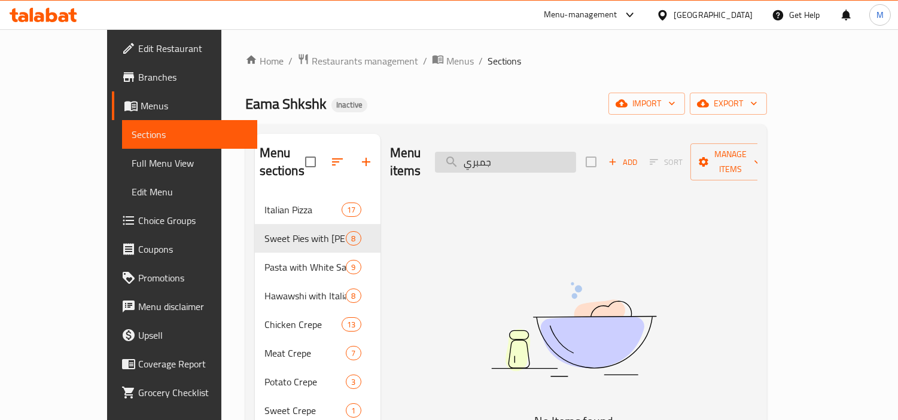
click at [545, 152] on input "جمبري" at bounding box center [505, 162] width 141 height 21
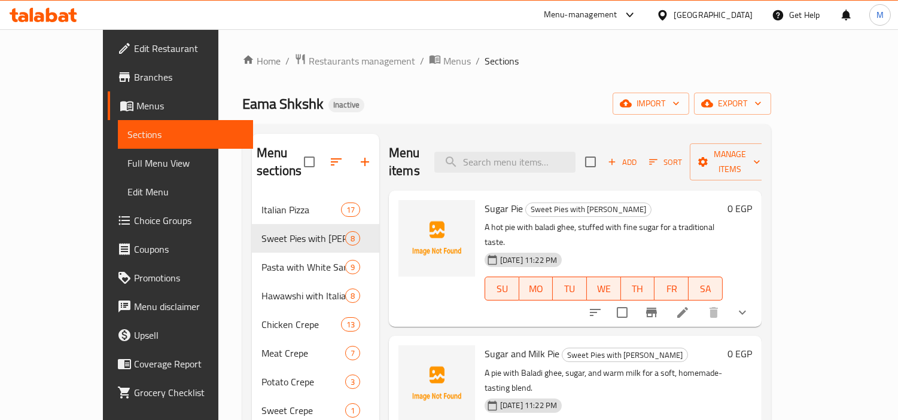
click at [532, 166] on div "Menu items Add Sort Manage items" at bounding box center [575, 162] width 373 height 57
click at [527, 152] on input "search" at bounding box center [504, 162] width 141 height 21
paste input "زنجر"
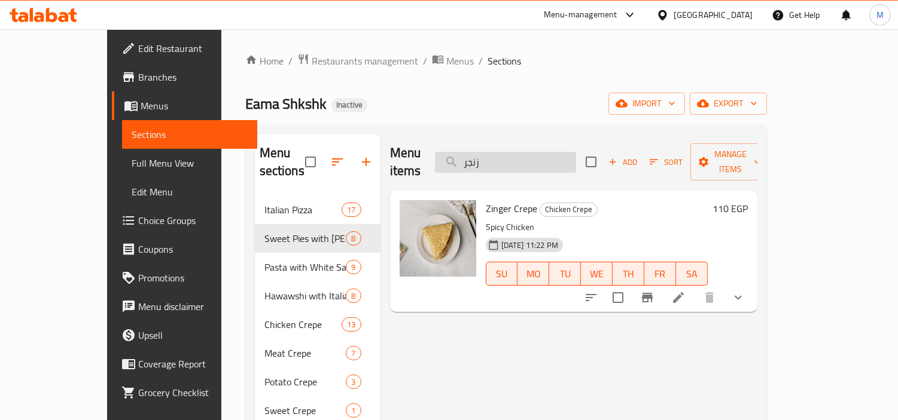
click at [539, 163] on input "زنجر" at bounding box center [505, 162] width 141 height 21
paste input "جق"
click at [539, 163] on input "زنجر" at bounding box center [505, 162] width 141 height 21
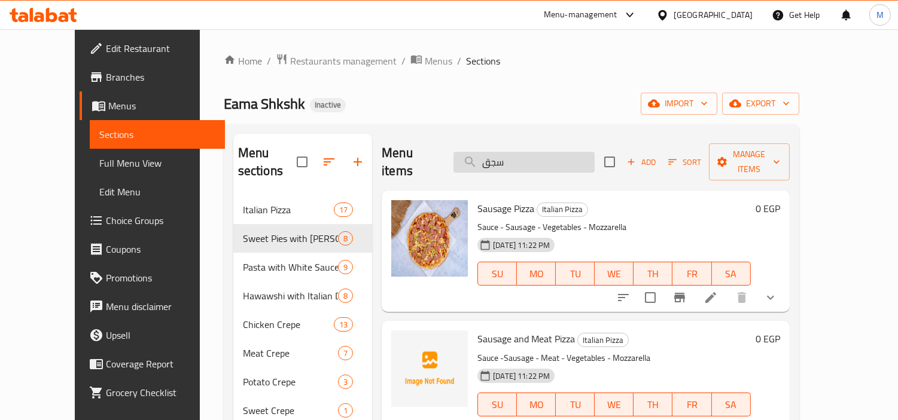
click at [566, 152] on input "سجق" at bounding box center [523, 162] width 141 height 21
paste input "وسيس"
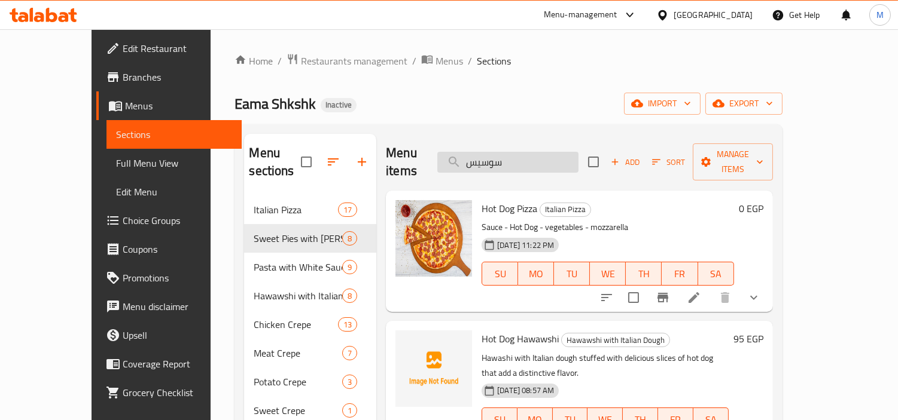
click at [558, 154] on input "سوسيس" at bounding box center [507, 162] width 141 height 21
paste input "اورما فراخ"
click at [558, 154] on input "سوسيس" at bounding box center [507, 162] width 141 height 21
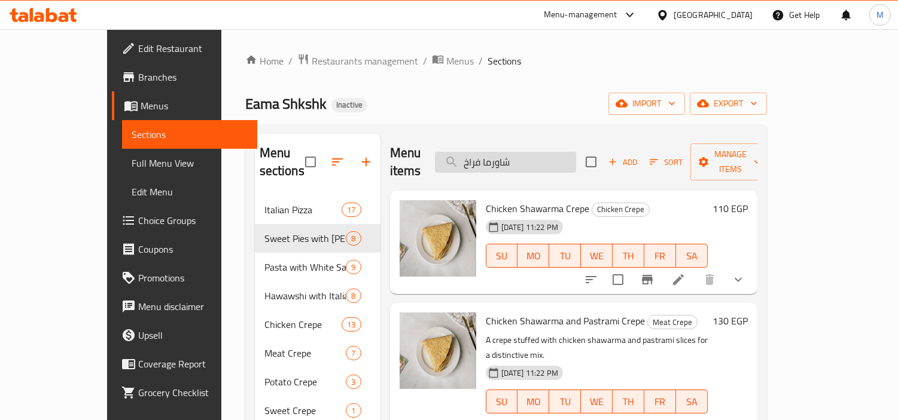
click at [575, 157] on input "شاورما فراخ" at bounding box center [505, 162] width 141 height 21
paste input "حم"
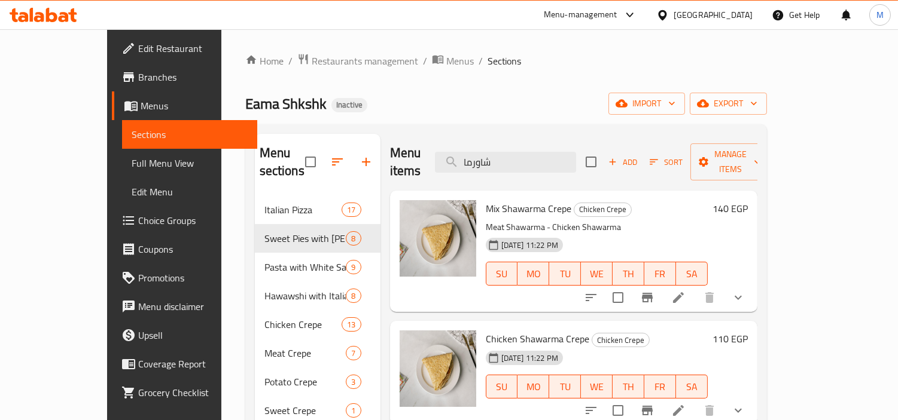
click at [549, 141] on div "Menu items شاورما Add Sort Manage items" at bounding box center [573, 162] width 367 height 57
click at [548, 159] on input "شاورما" at bounding box center [505, 162] width 141 height 21
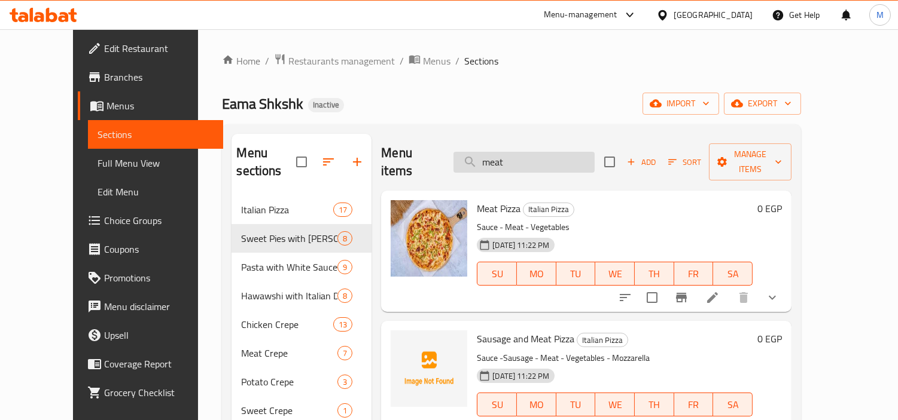
click at [530, 152] on input "meat" at bounding box center [523, 162] width 141 height 21
paste input "شيش طاووق"
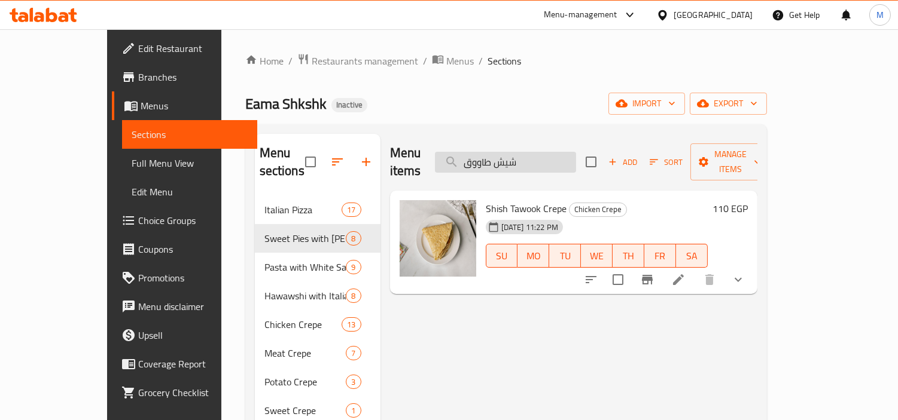
click at [549, 152] on input "شيش طاووق" at bounding box center [505, 162] width 141 height 21
paste input "كولاتة موز"
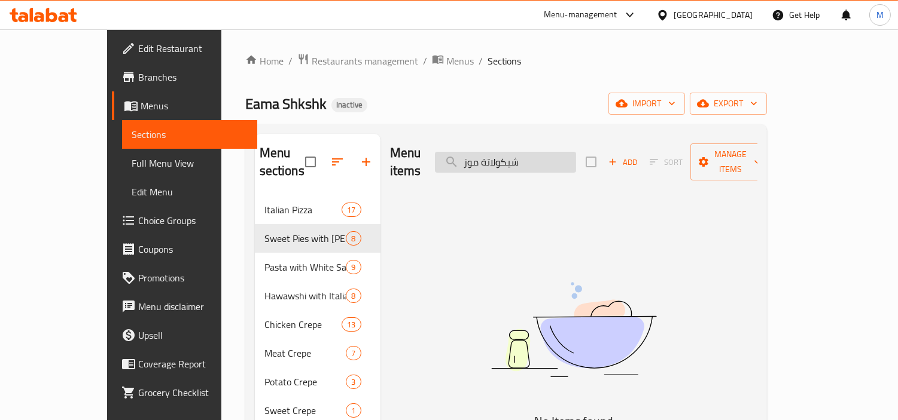
click at [527, 156] on input "شيكولاتة موز" at bounding box center [505, 162] width 141 height 21
type input "موز"
click at [548, 158] on input "موز" at bounding box center [505, 162] width 141 height 21
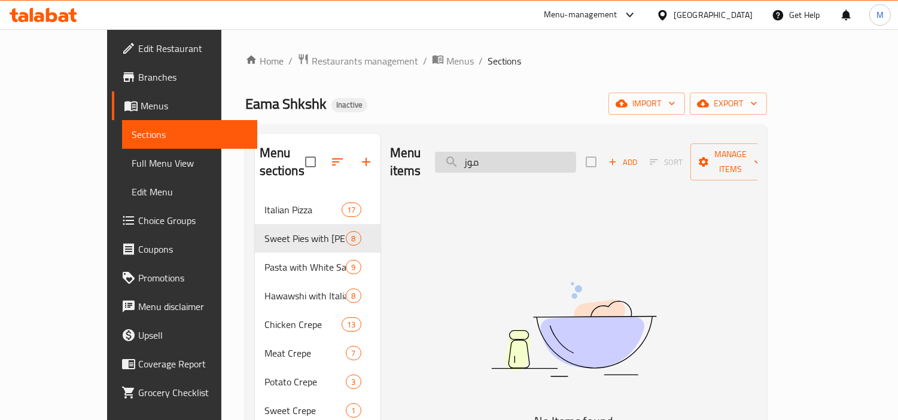
click at [548, 158] on input "موز" at bounding box center [505, 162] width 141 height 21
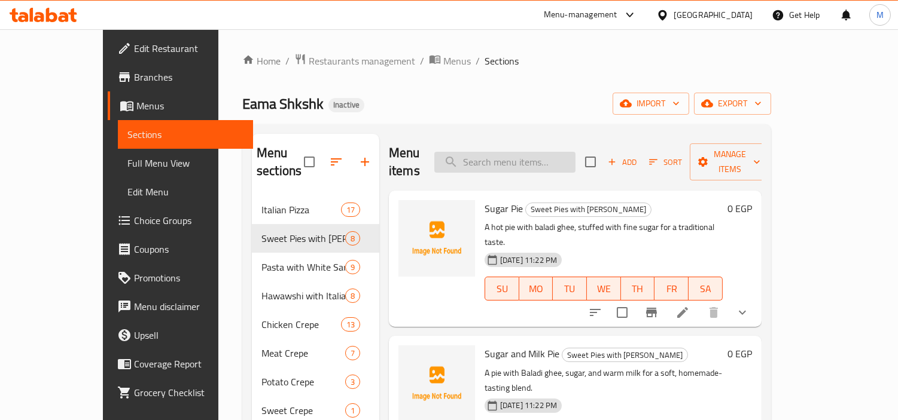
click at [550, 154] on input "search" at bounding box center [504, 162] width 141 height 21
paste input "فاهيتا فراخ"
type input "فاهيتا فراخ"
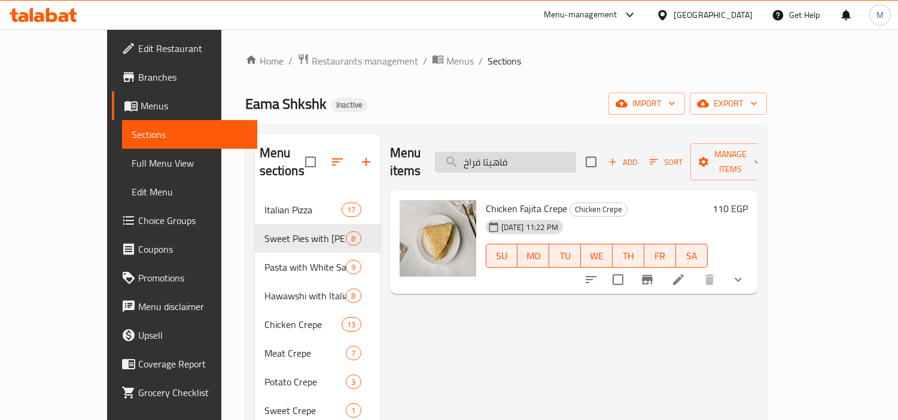
click at [576, 152] on input "فاهيتا فراخ" at bounding box center [505, 162] width 141 height 21
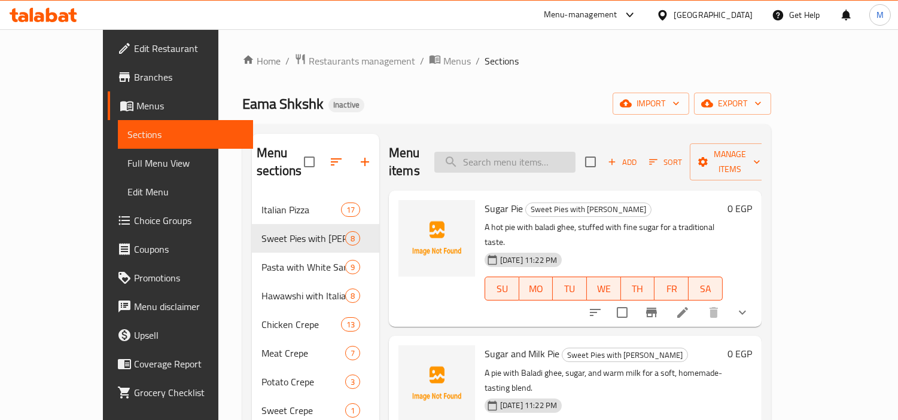
click at [554, 156] on input "search" at bounding box center [504, 162] width 141 height 21
paste input "فراخ VIP ميكس كورن"
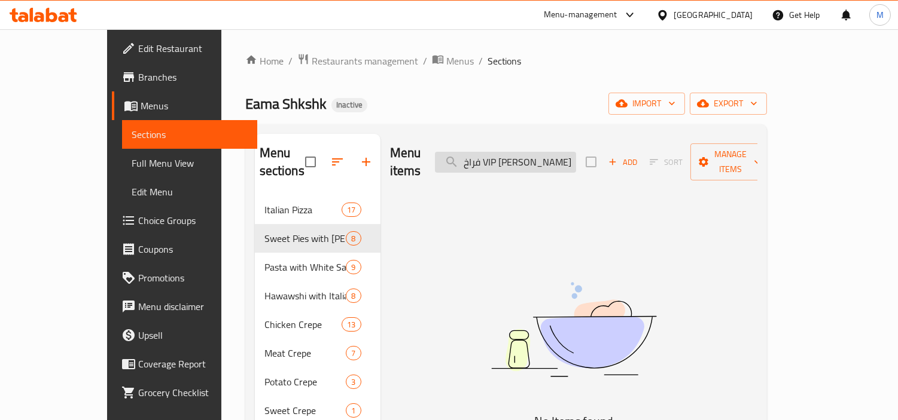
click at [524, 152] on input "فراخ VIP ميكس كورن" at bounding box center [505, 162] width 141 height 21
click at [558, 154] on input "فراخ ميكس كورن" at bounding box center [505, 162] width 141 height 21
click at [561, 155] on input "ميكس كورن" at bounding box center [505, 162] width 141 height 21
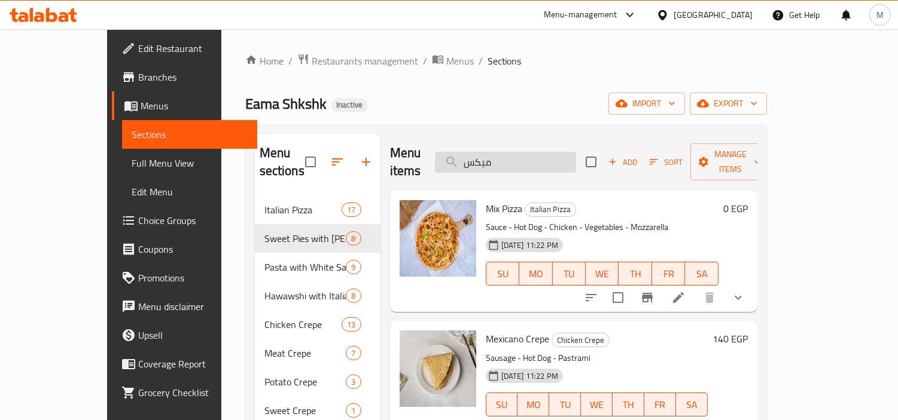
click at [536, 155] on input "ميكس" at bounding box center [505, 162] width 141 height 21
paste input "بدة"
click at [536, 155] on input "ميكس" at bounding box center [505, 162] width 141 height 21
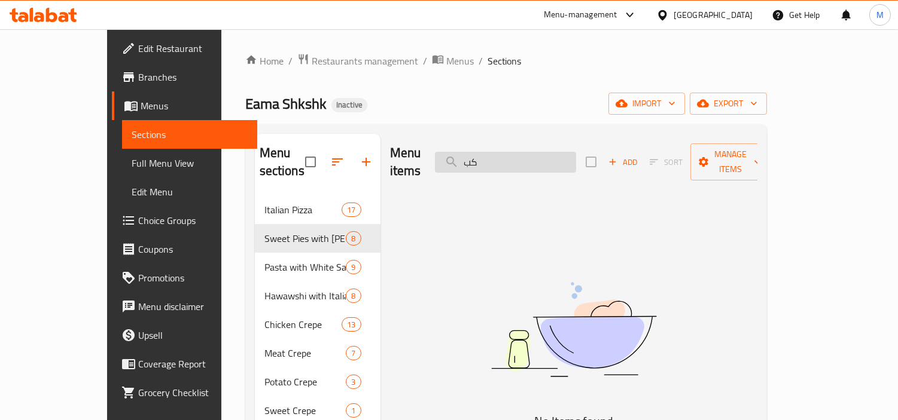
type input "ك"
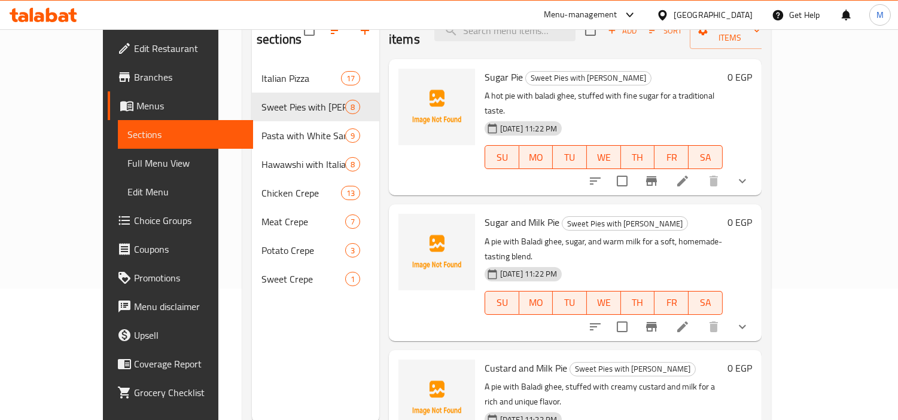
scroll to position [133, 0]
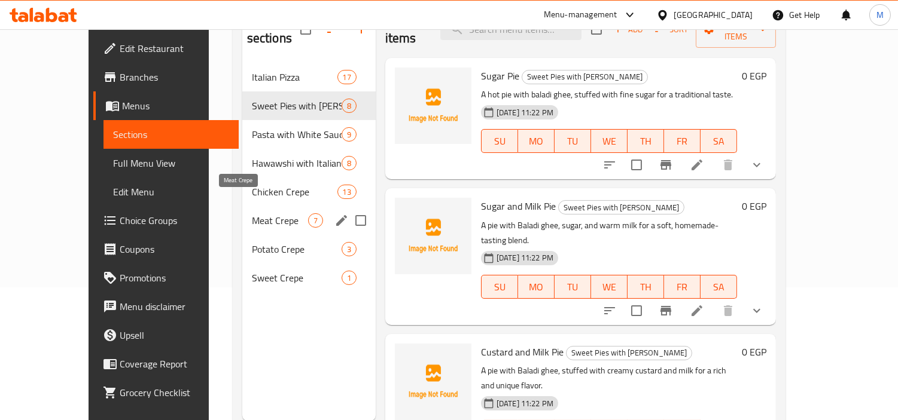
click at [252, 213] on span "Meat Crepe" at bounding box center [280, 220] width 56 height 14
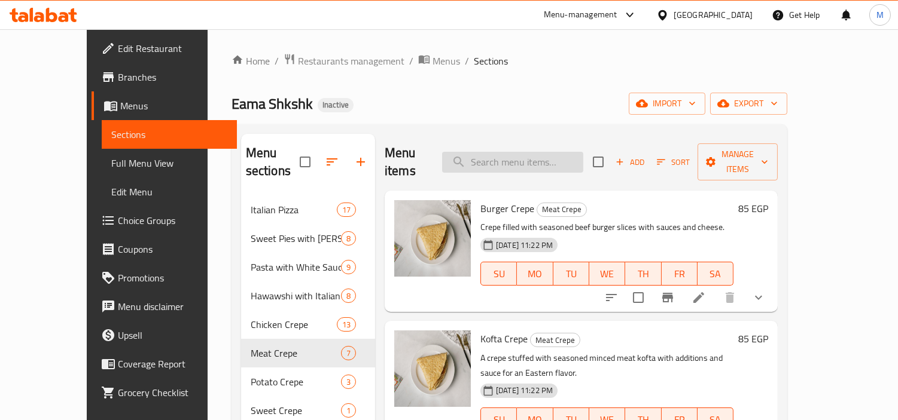
click at [538, 152] on input "search" at bounding box center [512, 162] width 141 height 21
paste input "كفتة"
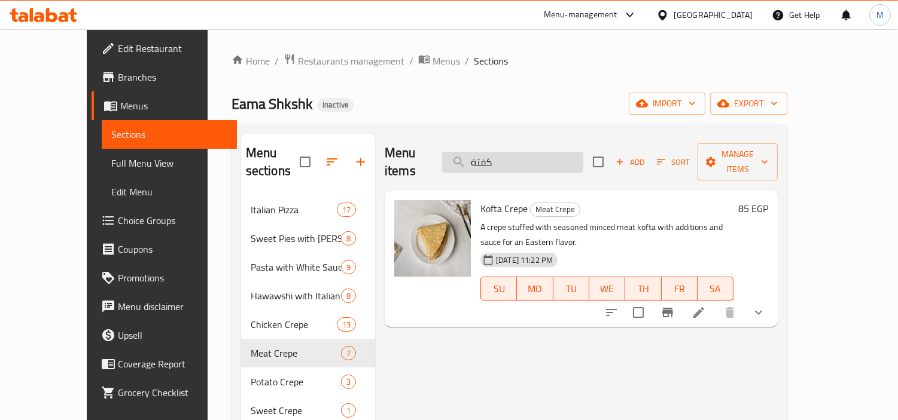
drag, startPoint x: 553, startPoint y: 142, endPoint x: 547, endPoint y: 145, distance: 7.5
click at [553, 142] on div "Menu items كفتة Add Sort Manage items" at bounding box center [580, 162] width 393 height 57
click at [545, 152] on input "كفتة" at bounding box center [512, 162] width 141 height 21
paste input "حمة VIP"
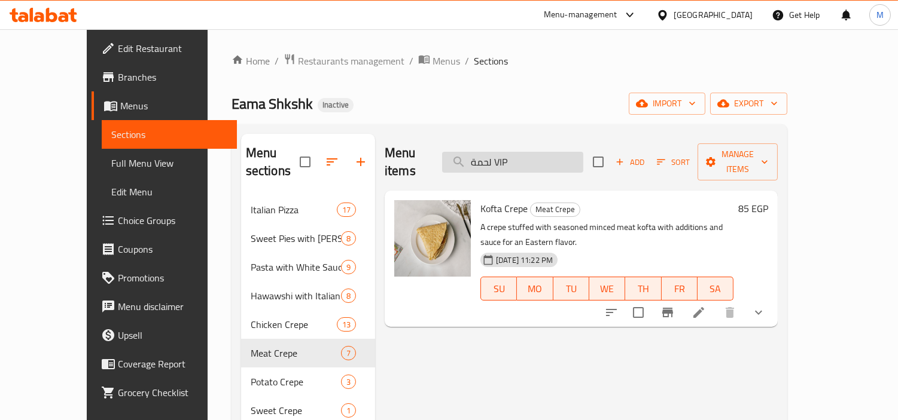
click at [545, 152] on input "لحمة VIP" at bounding box center [512, 162] width 141 height 21
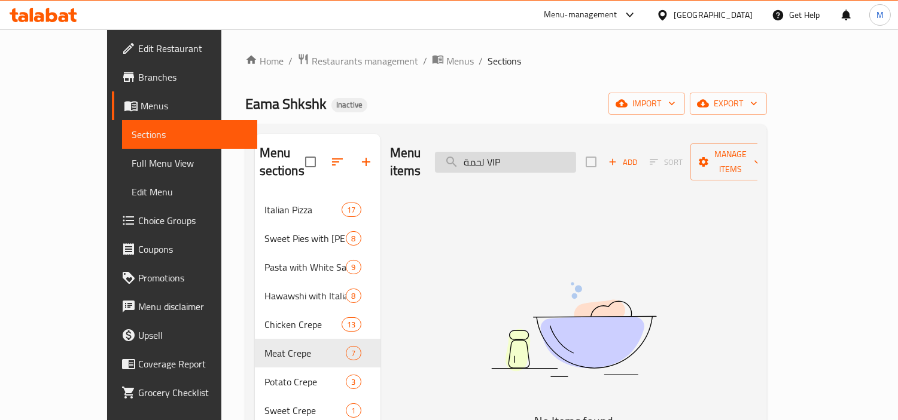
click at [531, 153] on input "لحمة VIP" at bounding box center [505, 162] width 141 height 21
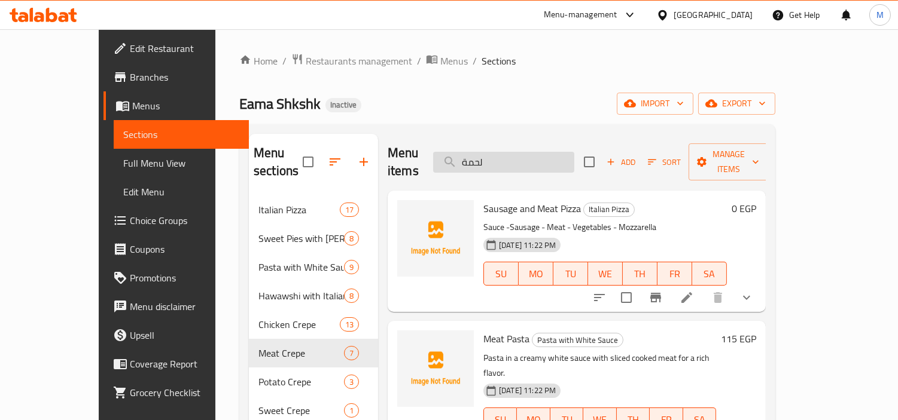
click at [540, 152] on input "لحمة" at bounding box center [503, 162] width 141 height 21
paste input "وتس"
click at [540, 152] on input "لحمة" at bounding box center [503, 162] width 141 height 21
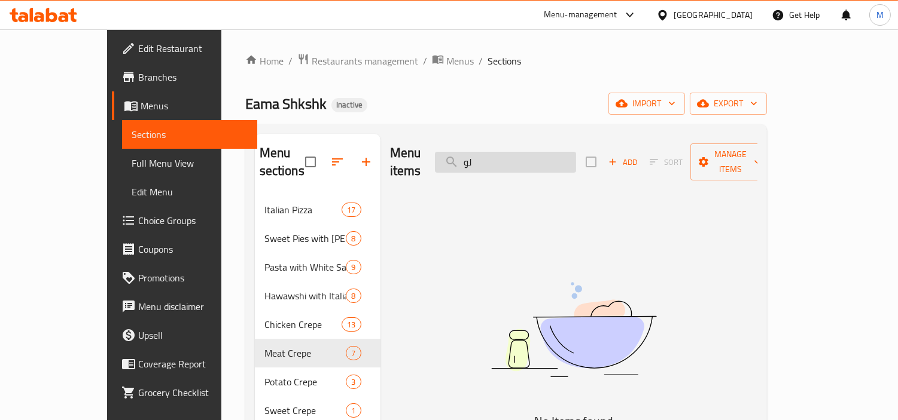
type input "ل"
type input "l"
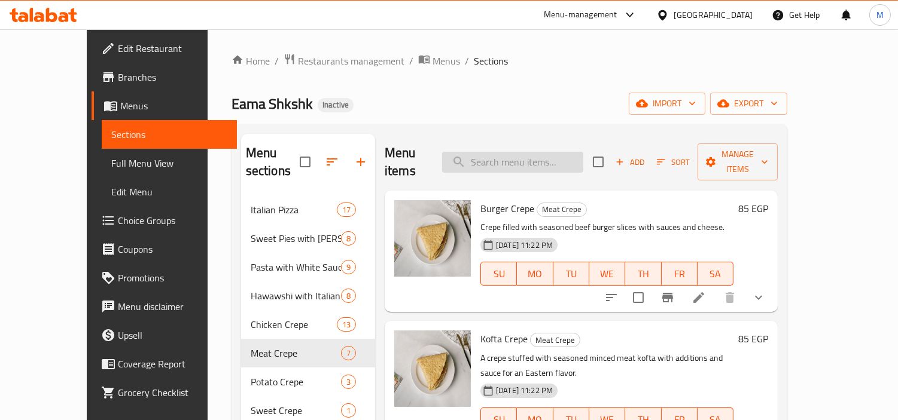
click at [526, 160] on input "search" at bounding box center [512, 162] width 141 height 21
paste input "ميكس جبن"
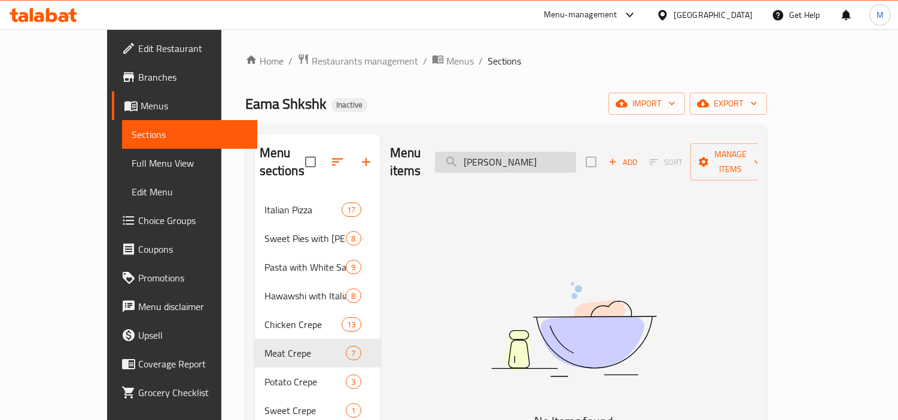
click at [536, 157] on input "ميكس جبن" at bounding box center [505, 162] width 141 height 21
type input "جبن"
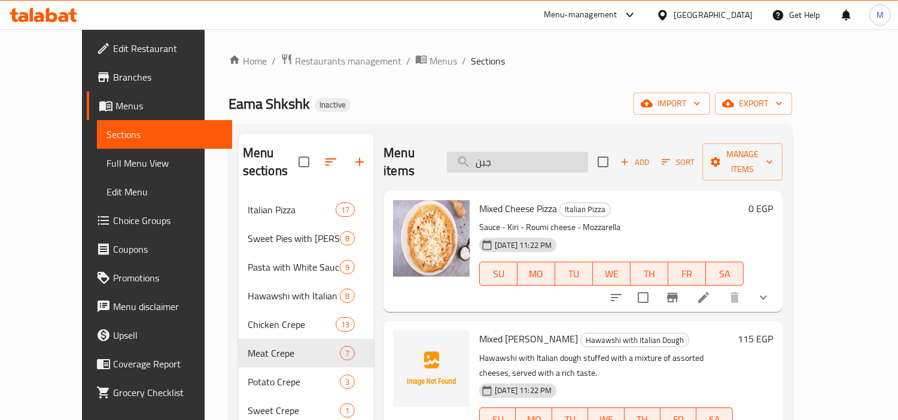
click at [561, 152] on input "جبن" at bounding box center [517, 162] width 141 height 21
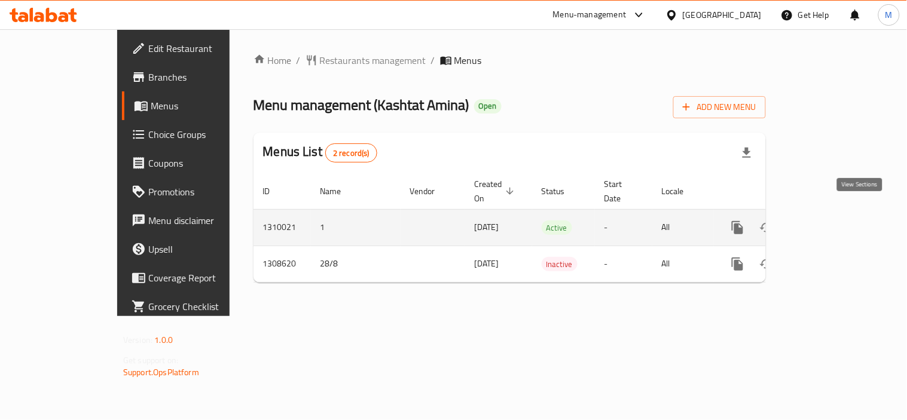
click at [831, 221] on icon "enhanced table" at bounding box center [824, 228] width 14 height 14
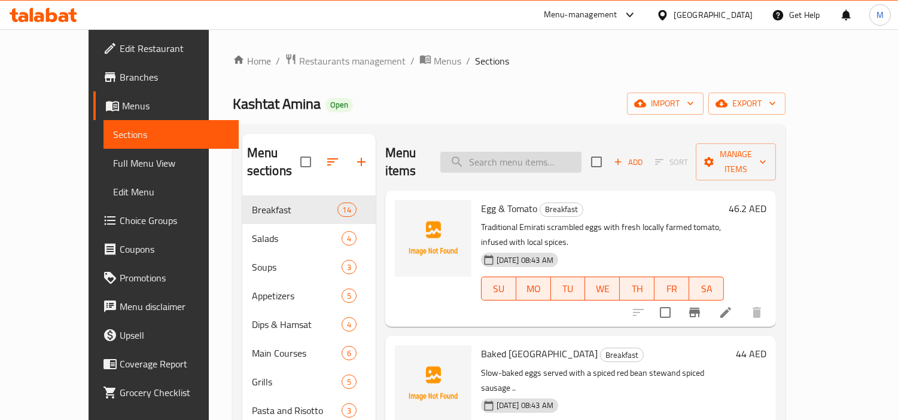
click at [503, 152] on input "search" at bounding box center [510, 162] width 141 height 21
paste input "Prvn_Kashtat Amina_ Pasta"
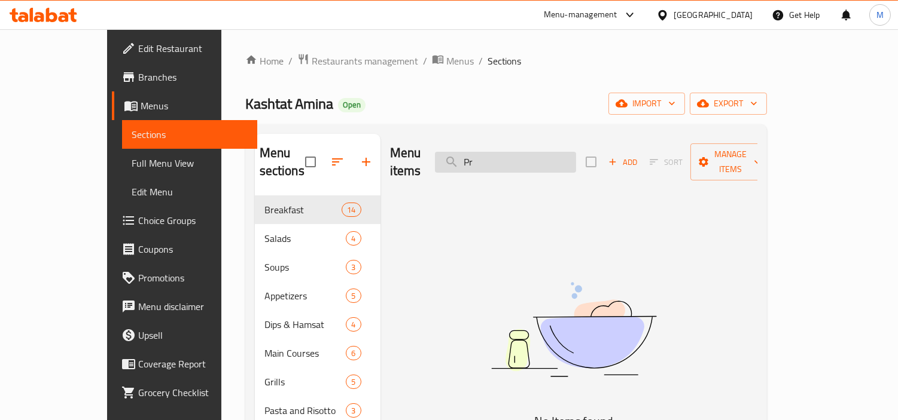
type input "P"
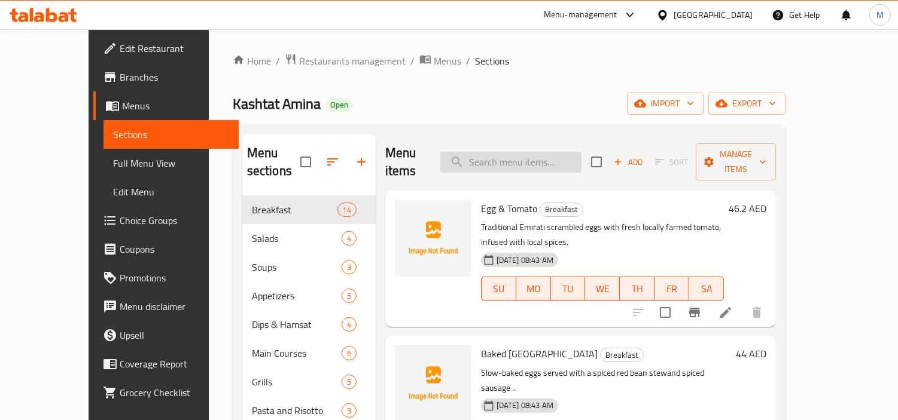
click at [527, 152] on input "search" at bounding box center [510, 162] width 141 height 21
paste input "Kashtat Amina"
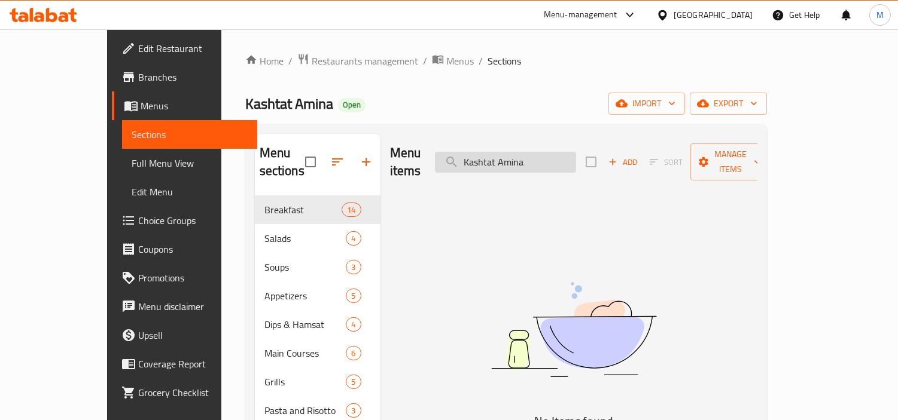
click at [548, 153] on input "Kashtat Amina" at bounding box center [505, 162] width 141 height 21
type input "Kashtat"
click at [547, 160] on input "Kashtat" at bounding box center [505, 162] width 141 height 21
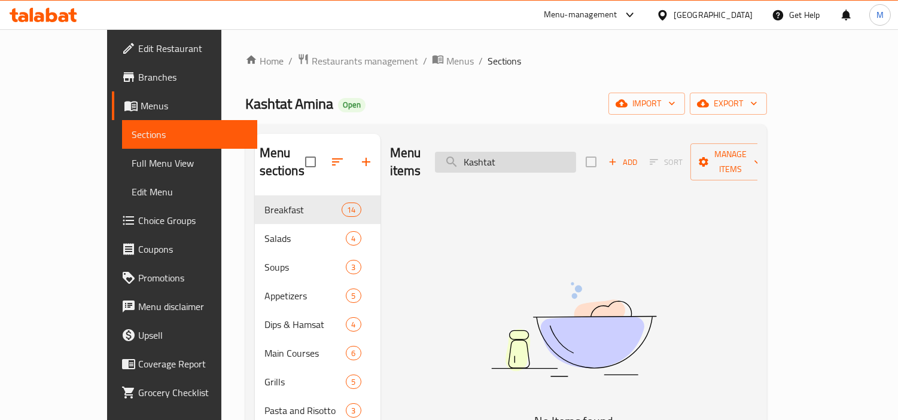
click at [547, 160] on input "Kashtat" at bounding box center [505, 162] width 141 height 21
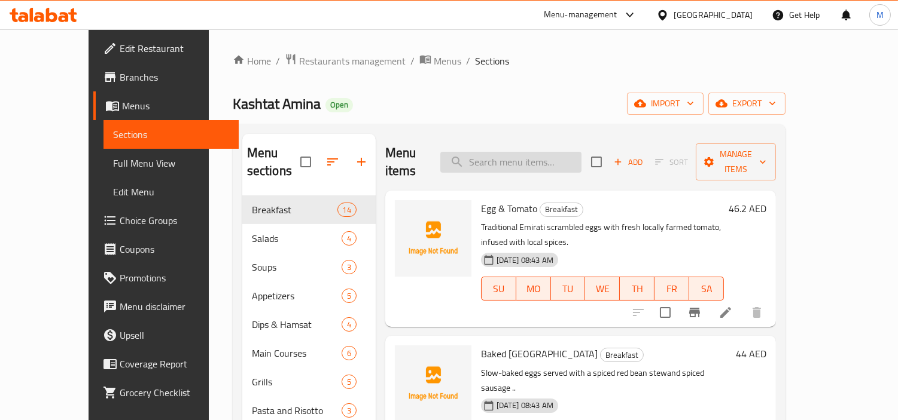
click at [573, 152] on input "search" at bounding box center [510, 162] width 141 height 21
paste input "Acai Smoothie"
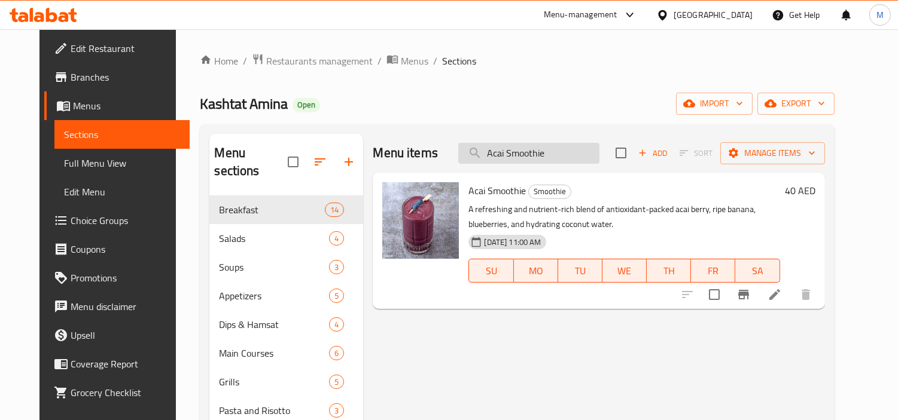
click at [541, 152] on input "Acai Smoothie" at bounding box center [528, 153] width 141 height 21
paste input "Iced Tea"
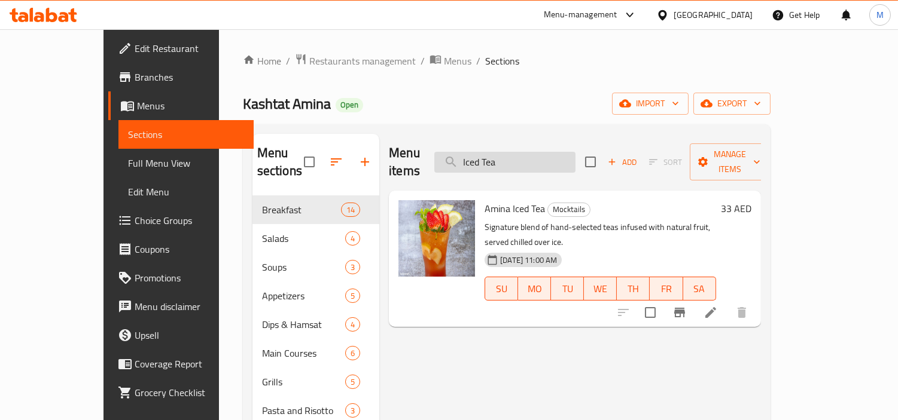
click at [560, 155] on input "Iced Tea" at bounding box center [504, 162] width 141 height 21
paste input "Arabiata Past"
click at [560, 155] on input "Arabiata Pasta" at bounding box center [504, 162] width 141 height 21
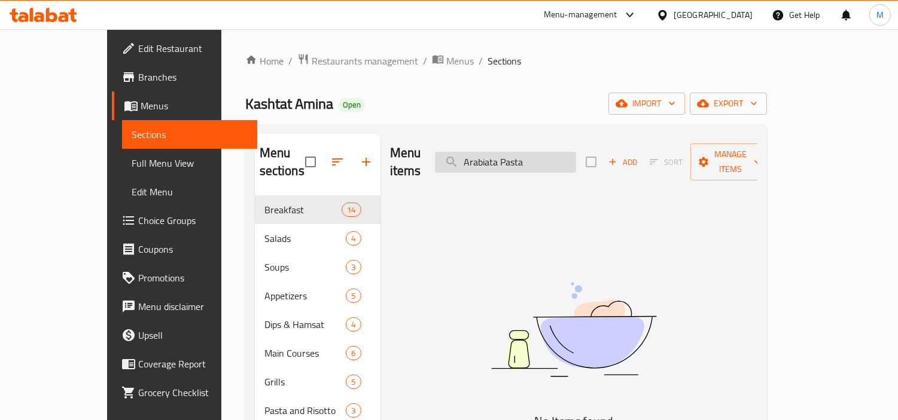
click at [551, 152] on input "Arabiata Pasta" at bounding box center [505, 162] width 141 height 21
type input "Arabiata"
click at [545, 152] on input "Arabiata" at bounding box center [505, 162] width 141 height 21
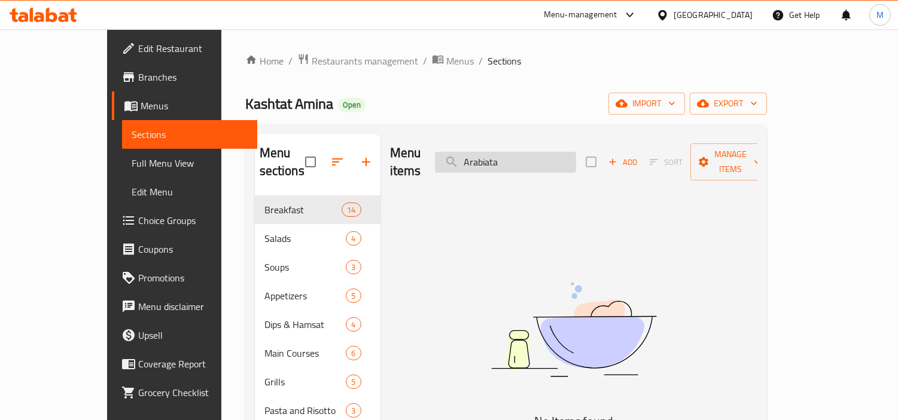
click at [545, 152] on input "Arabiata" at bounding box center [505, 162] width 141 height 21
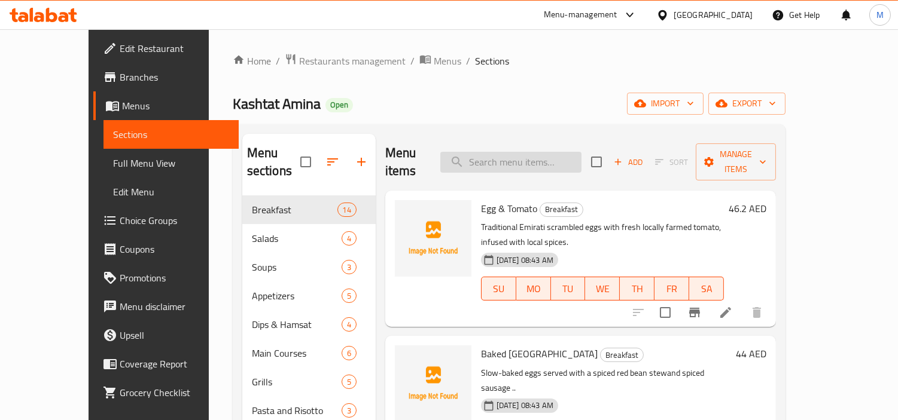
paste input "Arabiata Pasta"
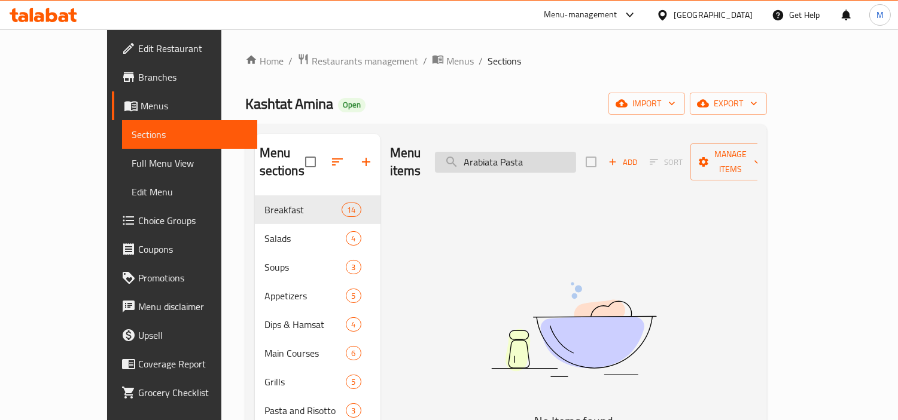
click at [521, 160] on input "Arabiata Pasta" at bounding box center [505, 162] width 141 height 21
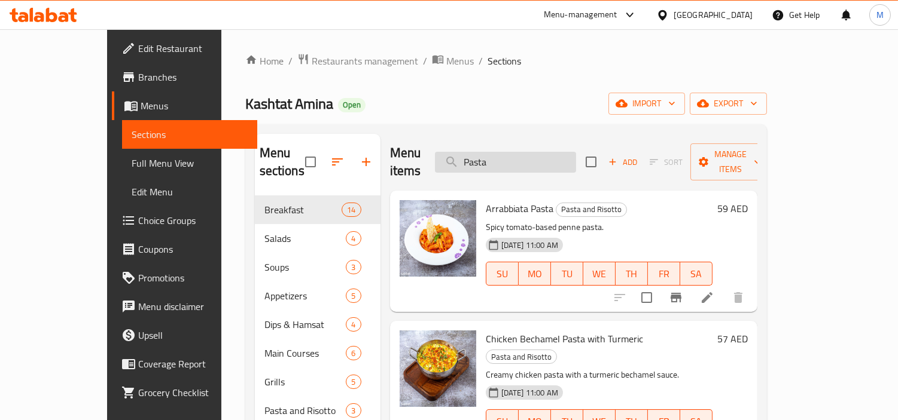
click at [542, 152] on input "Pasta" at bounding box center [505, 162] width 141 height 21
paste input "Avocado"
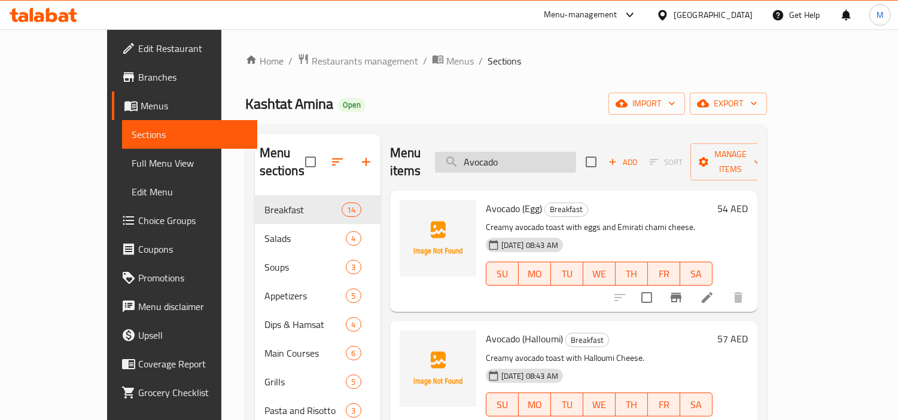
click at [576, 157] on input "Avocado" at bounding box center [505, 162] width 141 height 21
paste input "Pasta"
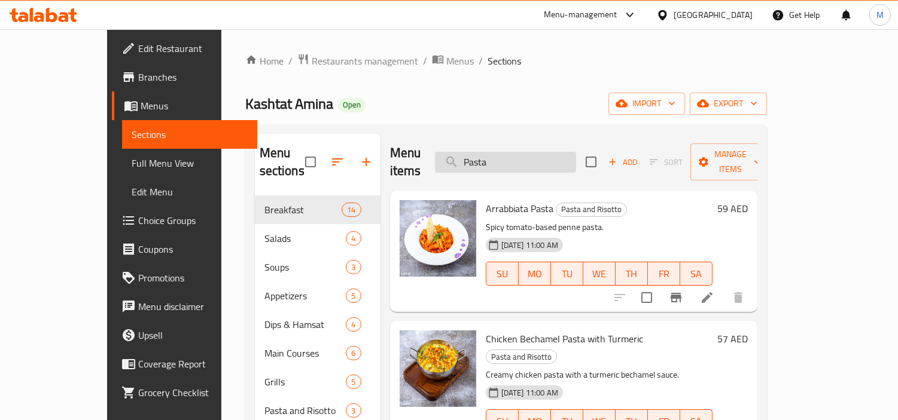
click at [524, 154] on input "Pasta" at bounding box center [505, 162] width 141 height 21
paste input "Avocado"
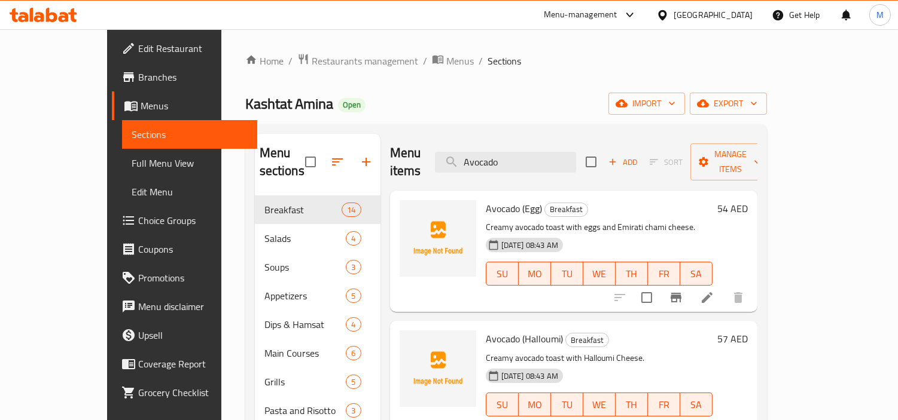
click at [560, 140] on div "Menu items Avocado Add Sort Manage items" at bounding box center [573, 162] width 367 height 57
click at [561, 156] on input "Avocado" at bounding box center [505, 162] width 141 height 21
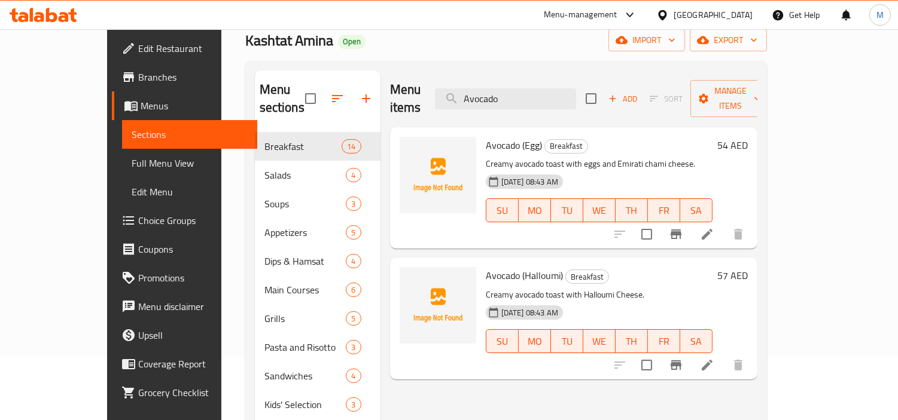
scroll to position [66, 0]
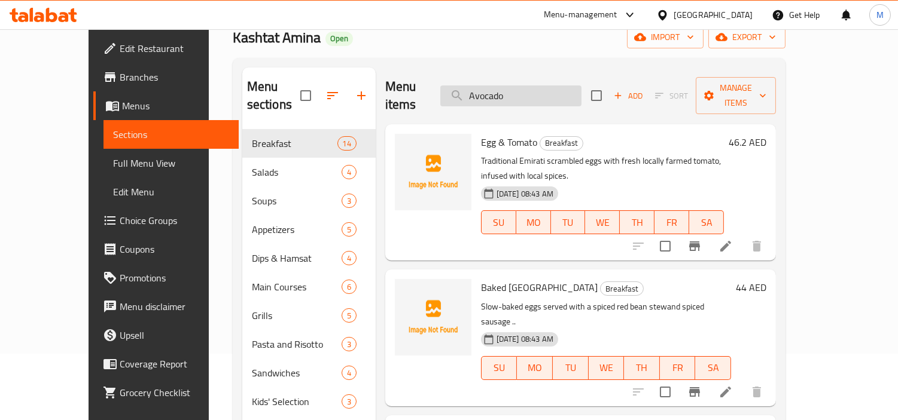
click at [539, 86] on input "Avocado" at bounding box center [510, 96] width 141 height 21
paste input "Crispy"
click at [539, 86] on input "Avocado" at bounding box center [510, 96] width 141 height 21
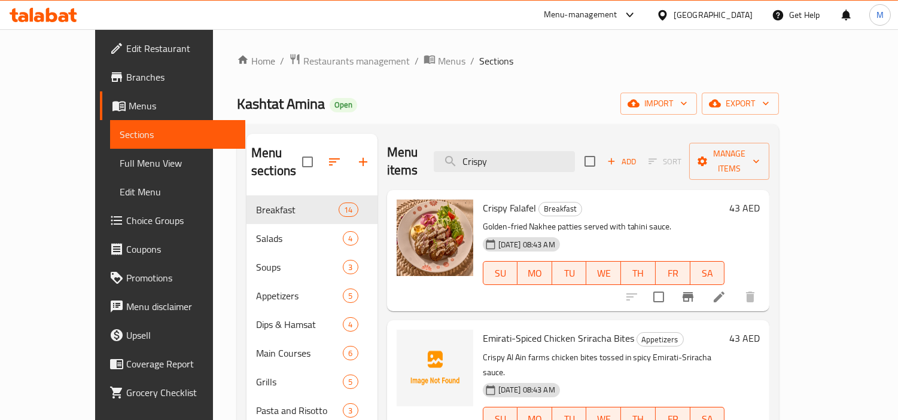
scroll to position [0, 0]
click at [532, 152] on input "Crispy" at bounding box center [504, 162] width 141 height 21
paste input "Baby Crispy Calamari With Bezar & Lemon"
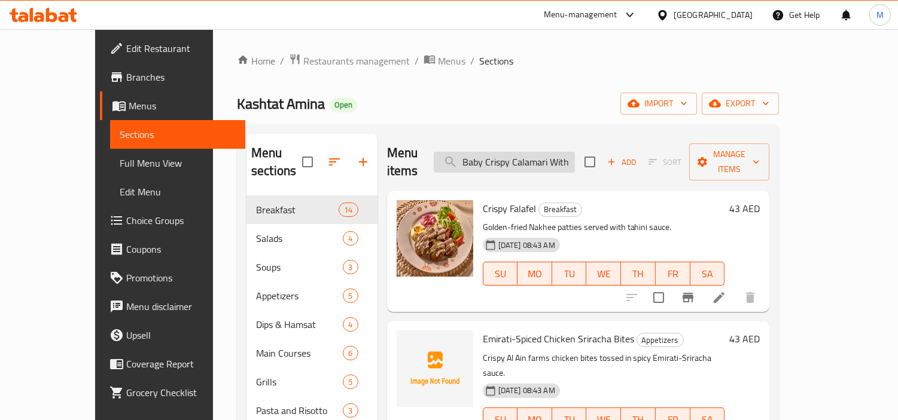
scroll to position [0, 62]
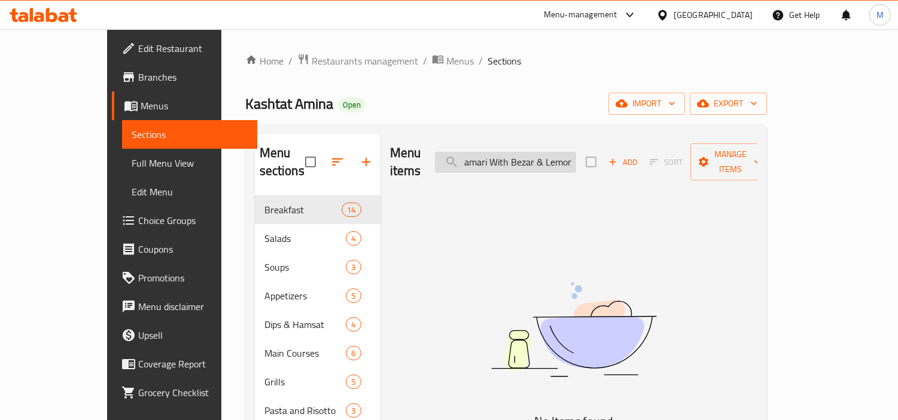
click at [576, 157] on input "Baby Crispy Calamari With Bezar & Lemon" at bounding box center [505, 162] width 141 height 21
click at [576, 152] on input "Baby Crispy Calamari With Bezar & Lemon" at bounding box center [505, 162] width 141 height 21
drag, startPoint x: 600, startPoint y: 152, endPoint x: 557, endPoint y: 151, distance: 42.5
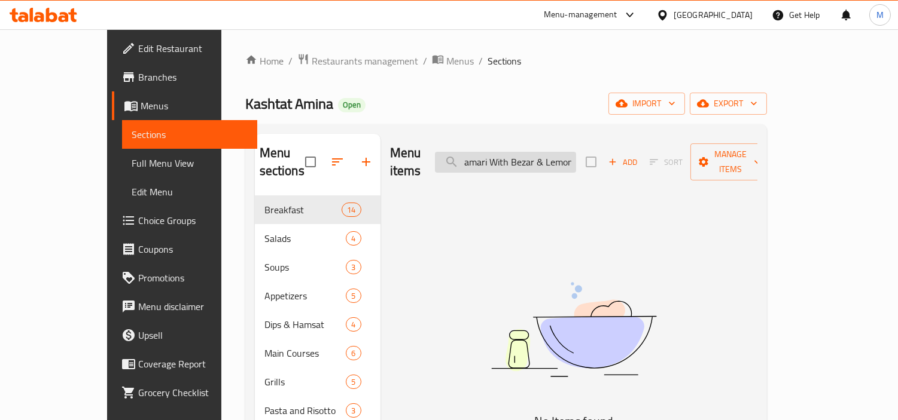
click at [557, 152] on input "Baby Crispy Calamari With Bezar & Lemon" at bounding box center [505, 162] width 141 height 21
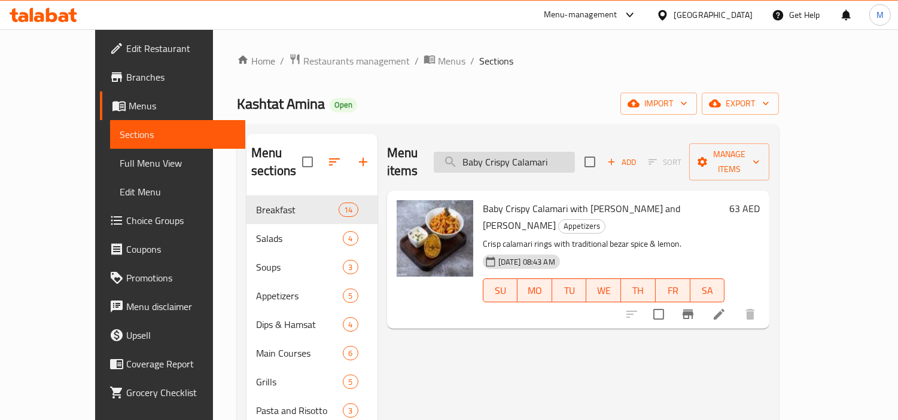
click at [575, 154] on input "Baby Crispy Calamari" at bounding box center [504, 162] width 141 height 21
paste input "ked Egg Fasoulia"
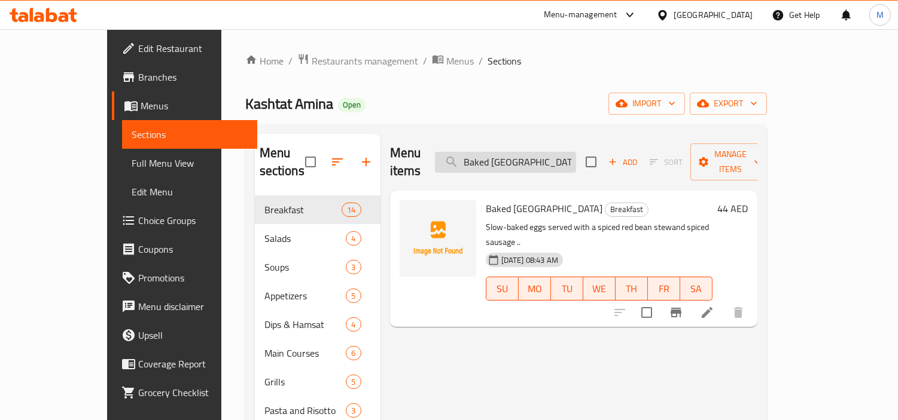
click at [576, 157] on input "Baked Egg Fasoulia" at bounding box center [505, 162] width 141 height 21
click at [576, 152] on input "Baked Egg Fasoulia" at bounding box center [505, 162] width 141 height 21
paste input "Calamari With Bezar & Lemon"
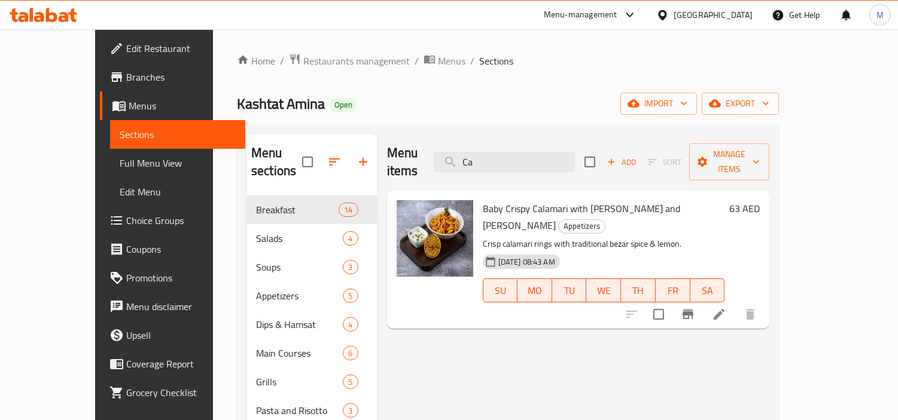
type input "C"
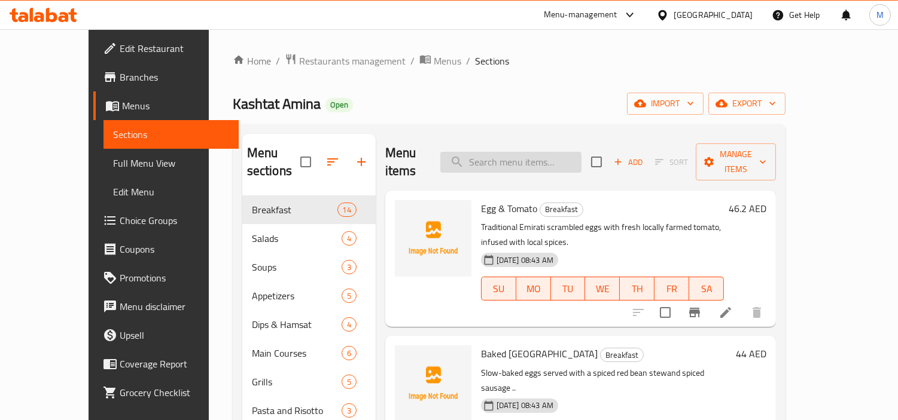
click at [545, 159] on input "search" at bounding box center [510, 162] width 141 height 21
paste input "Baby Crispy Calamari With Bezar & Lemon"
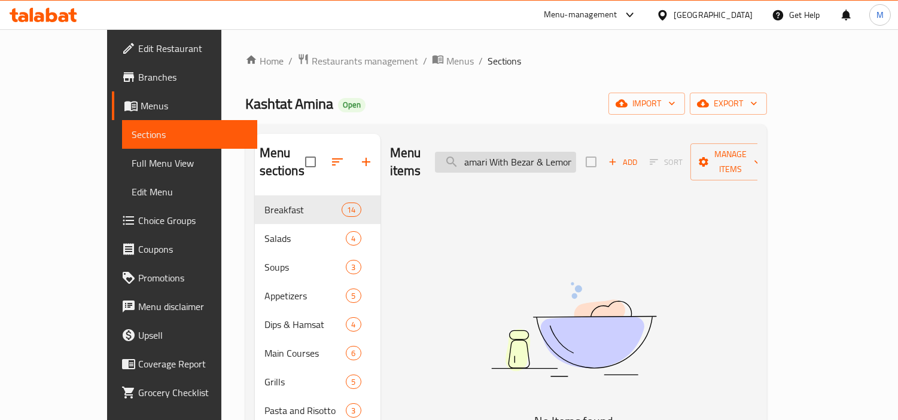
click at [576, 152] on input "Baby Crispy Calamari With Bezar & Lemon" at bounding box center [505, 162] width 141 height 21
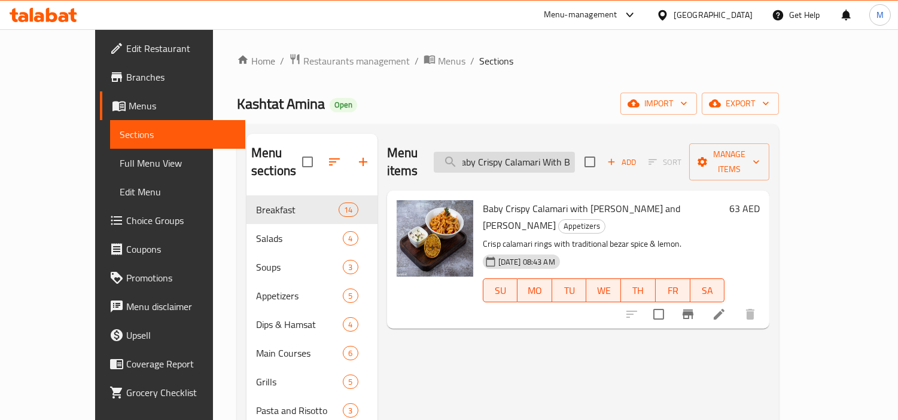
scroll to position [0, 0]
click at [550, 153] on input "Baby Crispy" at bounding box center [504, 162] width 141 height 21
paste input "ked Egg Fasoulia"
click at [550, 153] on input "Baby Crispy" at bounding box center [504, 162] width 141 height 21
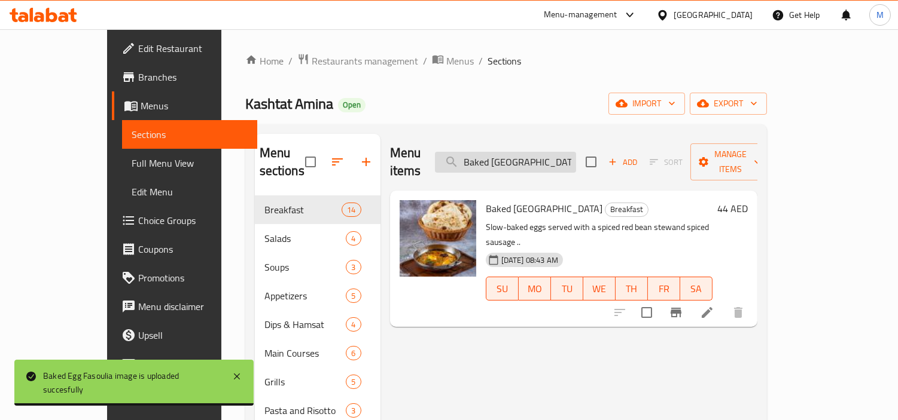
click at [532, 157] on input "Baked Egg Fasoulia" at bounding box center [505, 162] width 141 height 21
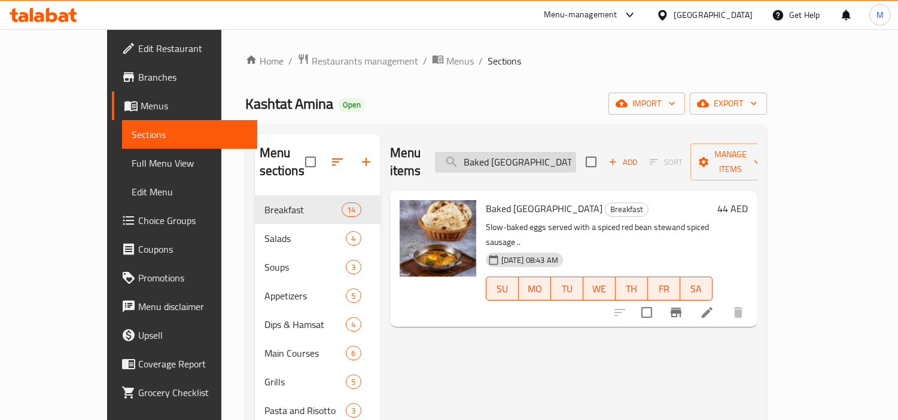
click at [532, 157] on input "Baked Egg Fasoulia" at bounding box center [505, 162] width 141 height 21
paste input "lalet"
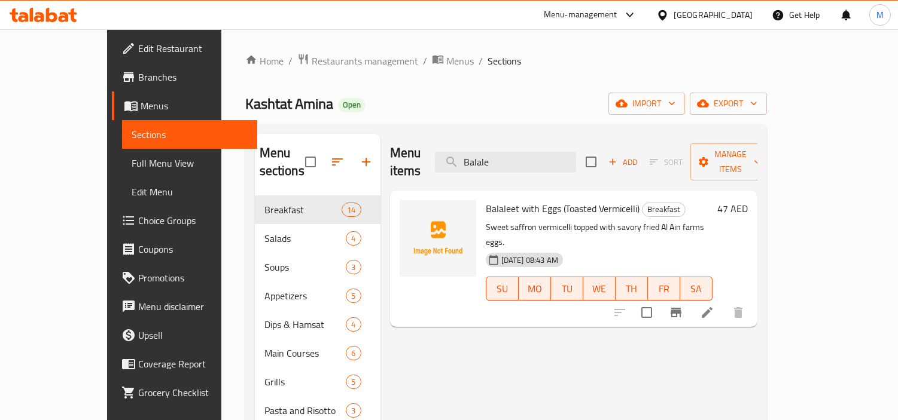
type input "Balale"
click at [551, 152] on input "Balale" at bounding box center [505, 162] width 141 height 21
click at [718, 15] on div "United Arab Emirates" at bounding box center [712, 14] width 79 height 13
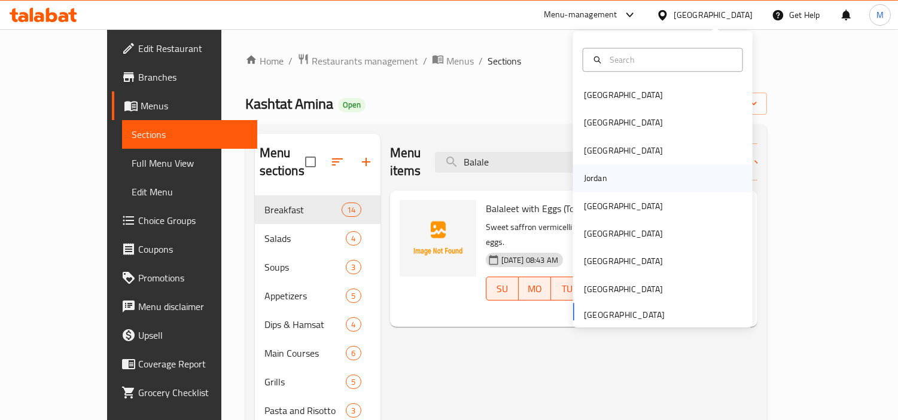
click at [609, 178] on div "Jordan" at bounding box center [662, 178] width 179 height 28
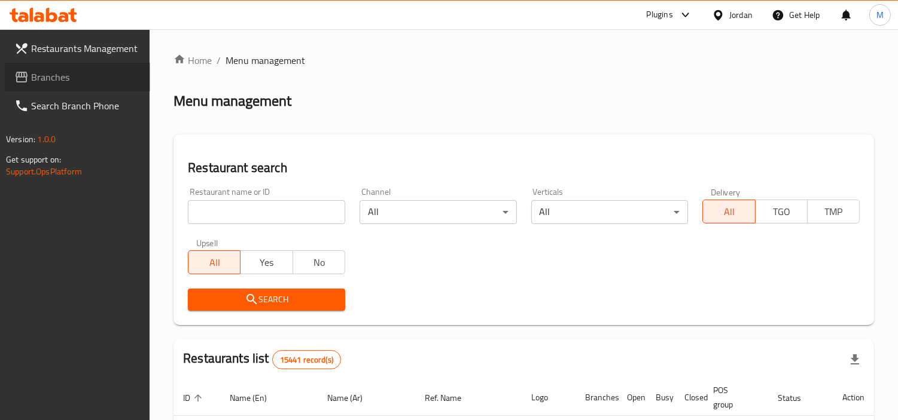
click at [86, 79] on span "Branches" at bounding box center [85, 77] width 109 height 14
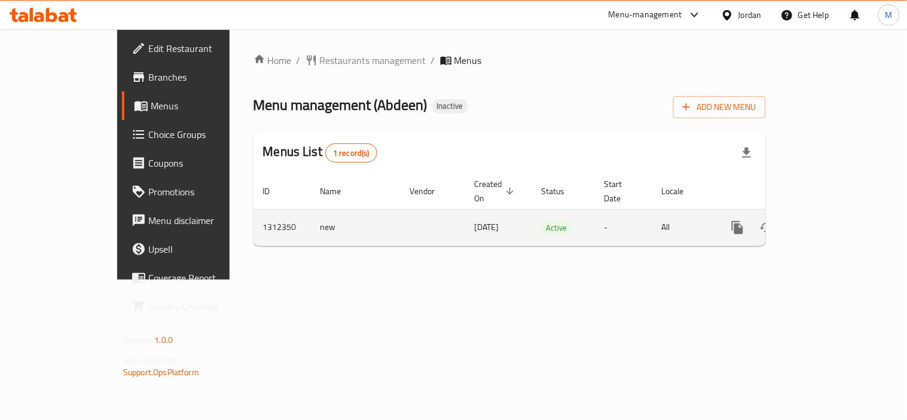
click at [829, 222] on icon "enhanced table" at bounding box center [824, 227] width 11 height 11
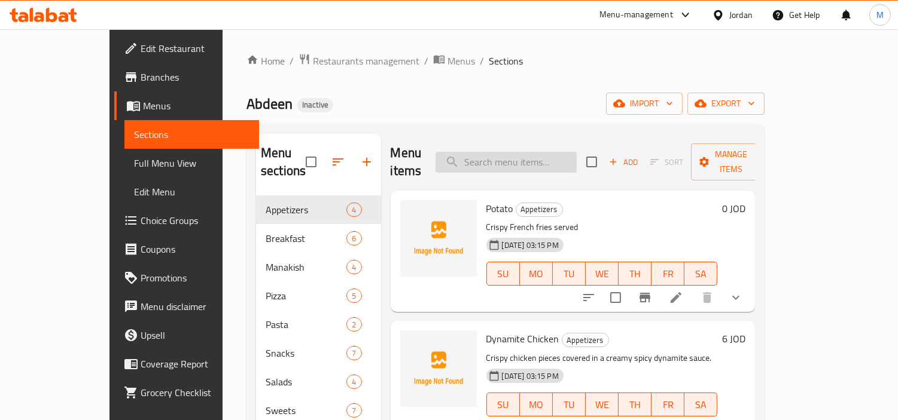
click at [541, 152] on input "search" at bounding box center [505, 162] width 141 height 21
paste input "الفريدو باستا"
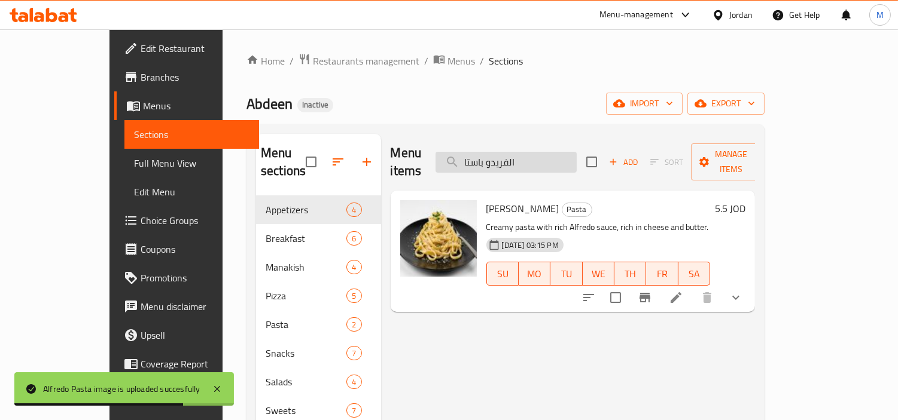
click at [572, 152] on input "الفريدو باستا" at bounding box center [505, 162] width 141 height 21
paste input "search"
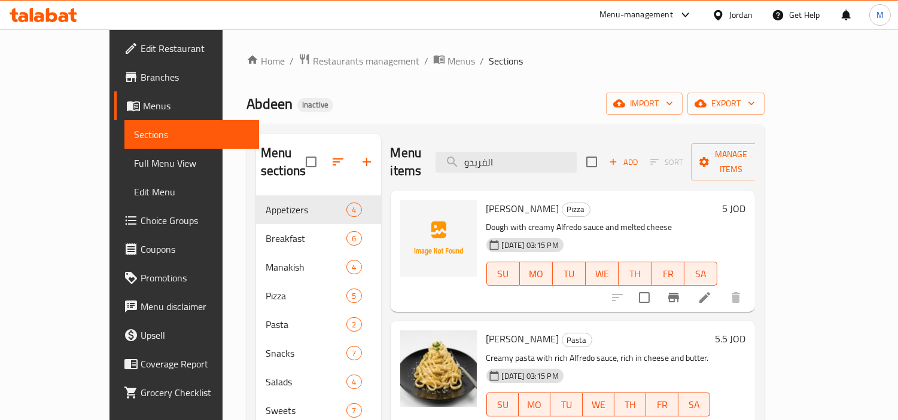
scroll to position [1, 0]
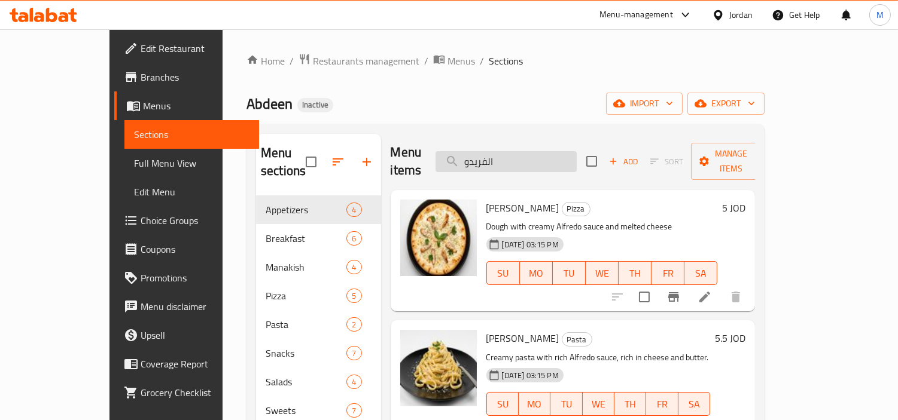
click at [548, 154] on input "الفريدو" at bounding box center [505, 161] width 141 height 21
paste input "مليت"
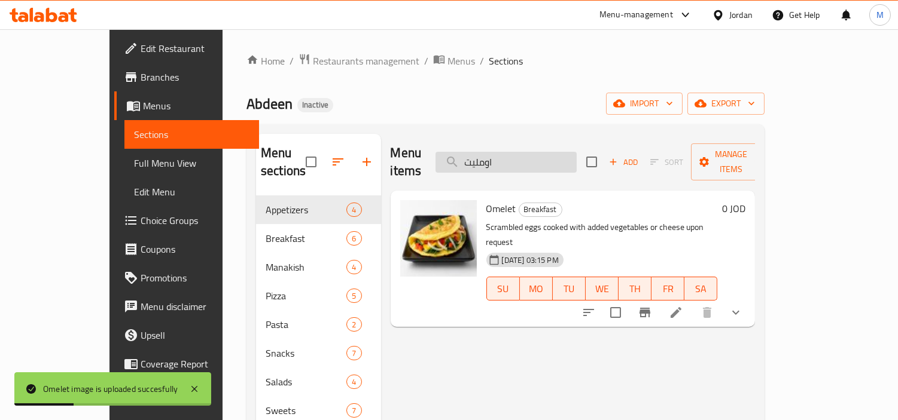
click at [525, 155] on input "اومليت" at bounding box center [505, 162] width 141 height 21
paste input "[PERSON_NAME]"
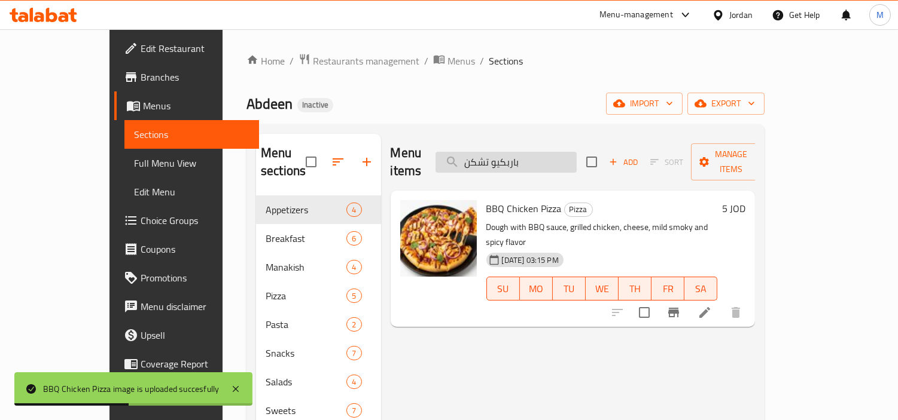
click at [573, 152] on input "باربكيو تشكن" at bounding box center [505, 162] width 141 height 21
paste input "اوني"
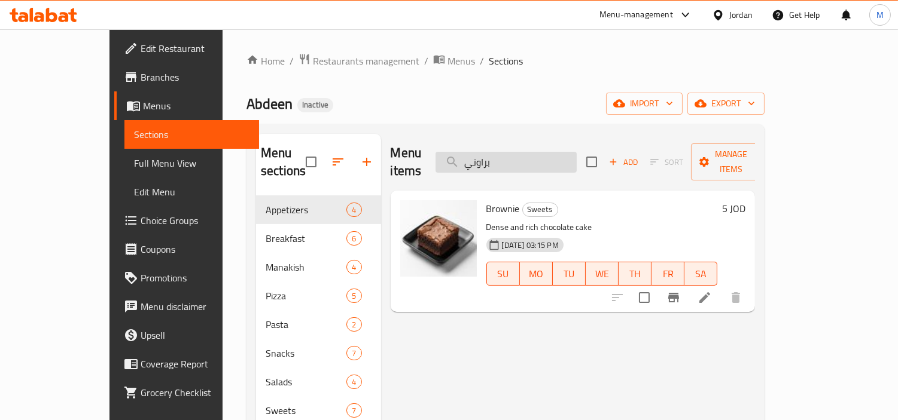
click at [543, 152] on input "براوني" at bounding box center [505, 162] width 141 height 21
paste input "ر كلاسيك دجاج"
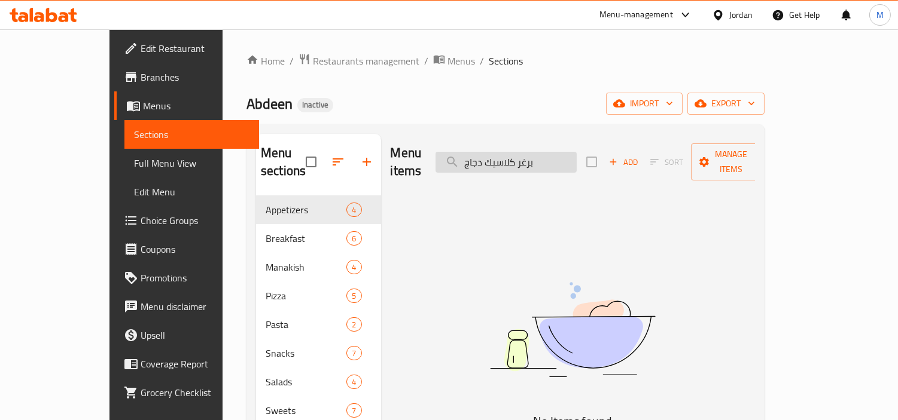
click at [560, 152] on input "برغر كلاسيك دجاج" at bounding box center [505, 162] width 141 height 21
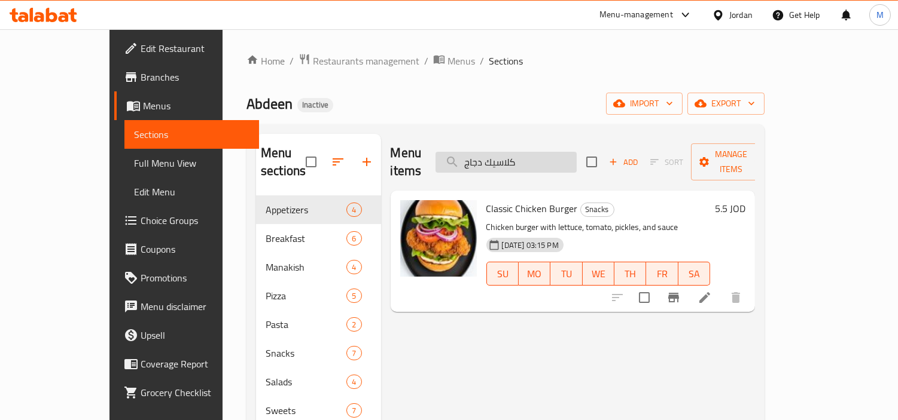
click at [545, 157] on input "كلاسيك دجاج" at bounding box center [505, 162] width 141 height 21
click at [544, 157] on input "كلاسيك دجاج" at bounding box center [505, 162] width 141 height 21
paste input "برغر كلاسيك لحمة"
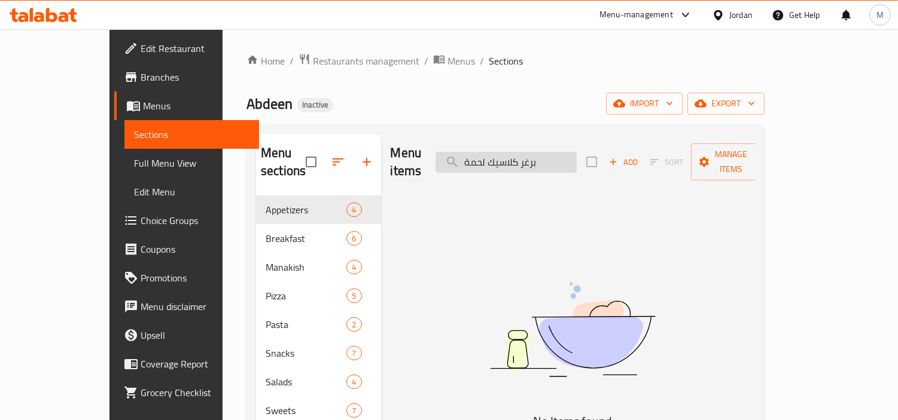
click at [569, 152] on input "برغر كلاسيك لحمة" at bounding box center [505, 162] width 141 height 21
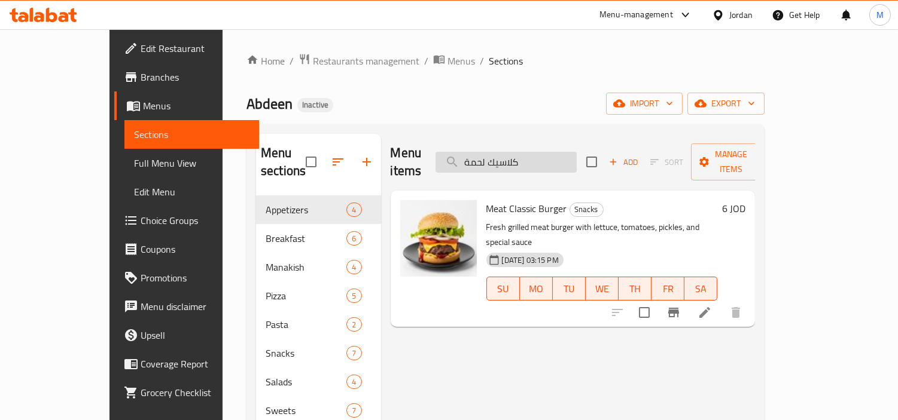
click at [576, 152] on input "كلاسيك لحمة" at bounding box center [505, 162] width 141 height 21
paste input "بطاطا"
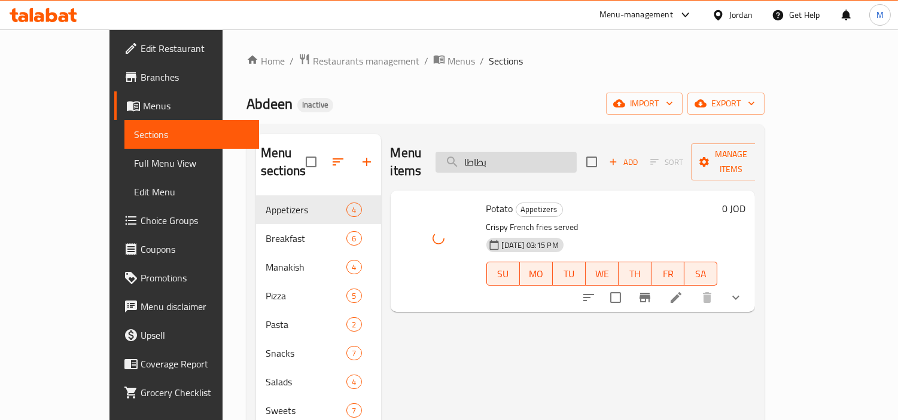
click at [550, 152] on input "بطاطا" at bounding box center [505, 162] width 141 height 21
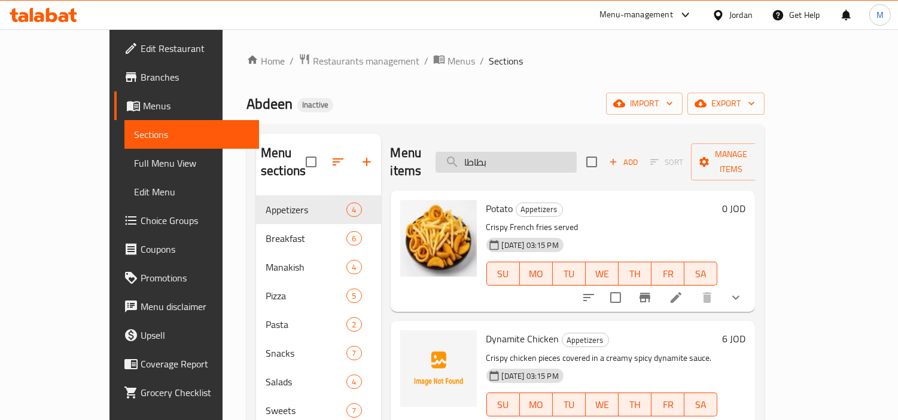
click at [547, 154] on input "بطاطا" at bounding box center [505, 162] width 141 height 21
paste input "يخ وشمام"
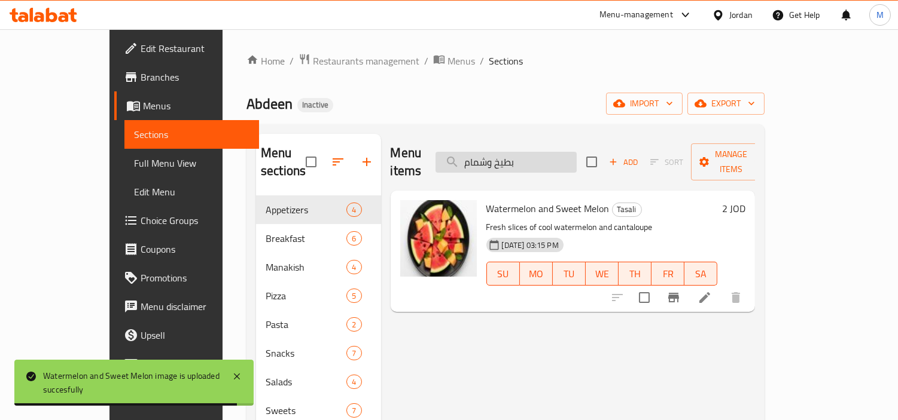
click at [554, 159] on input "بطيخ وشمام" at bounding box center [505, 162] width 141 height 21
paste input "وشار"
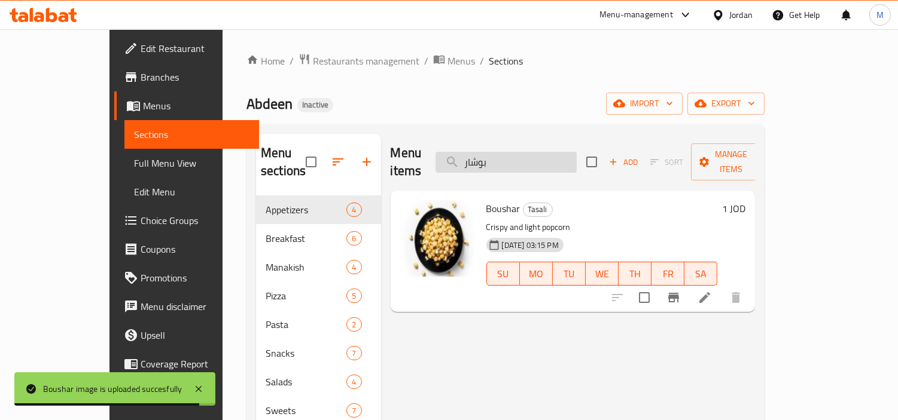
click at [554, 162] on input "بوشار" at bounding box center [505, 162] width 141 height 21
paste input "بولة"
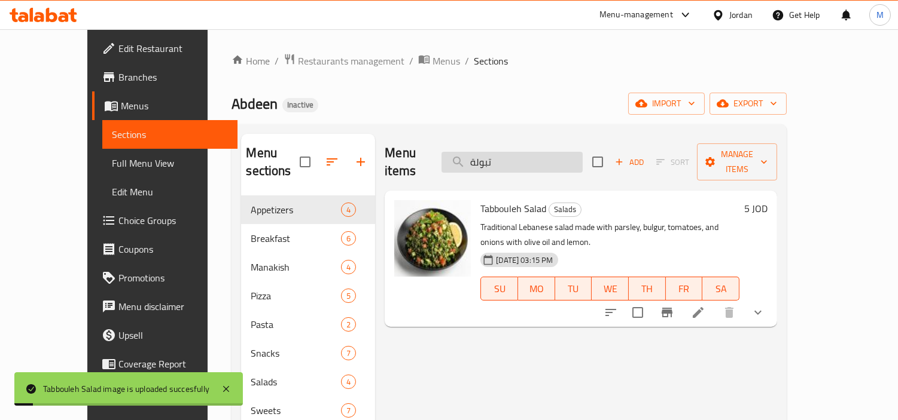
click at [535, 152] on input "تبولة" at bounding box center [511, 162] width 141 height 21
paste input "مس"
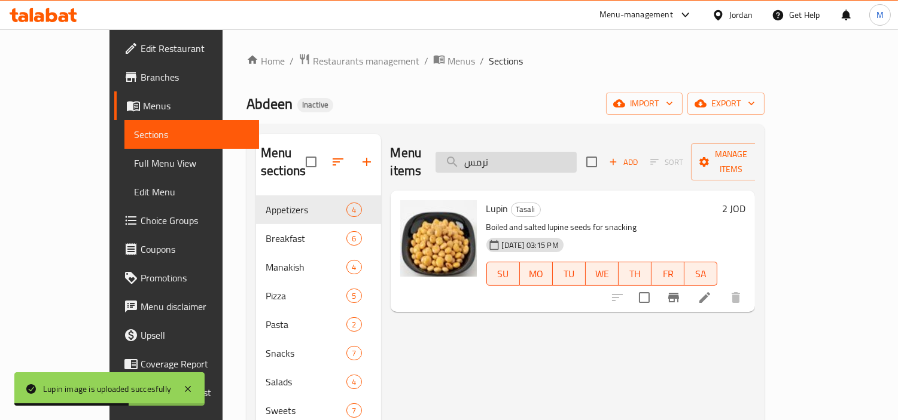
click at [555, 158] on input "ترمس" at bounding box center [505, 162] width 141 height 21
paste input "كن تندر"
click at [555, 158] on input "تشكن تندر" at bounding box center [505, 162] width 141 height 21
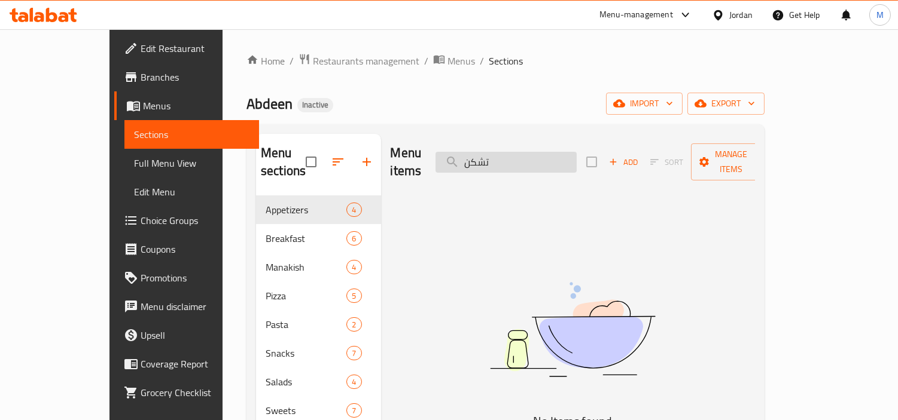
type input "تشكن"
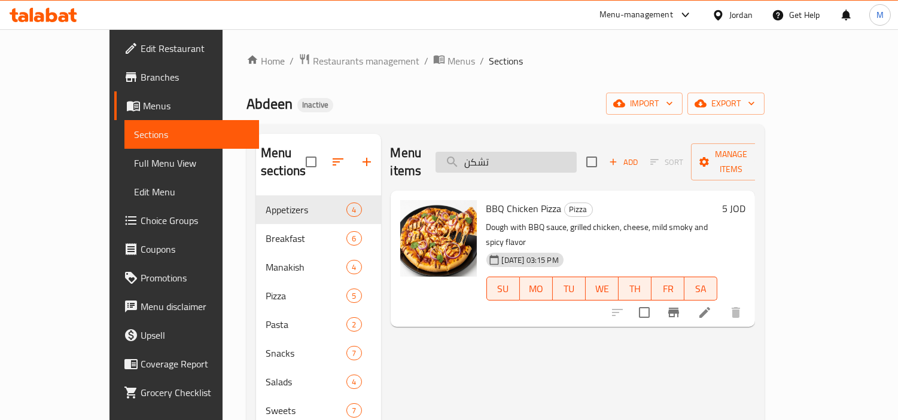
click at [556, 156] on input "تشكن" at bounding box center [505, 162] width 141 height 21
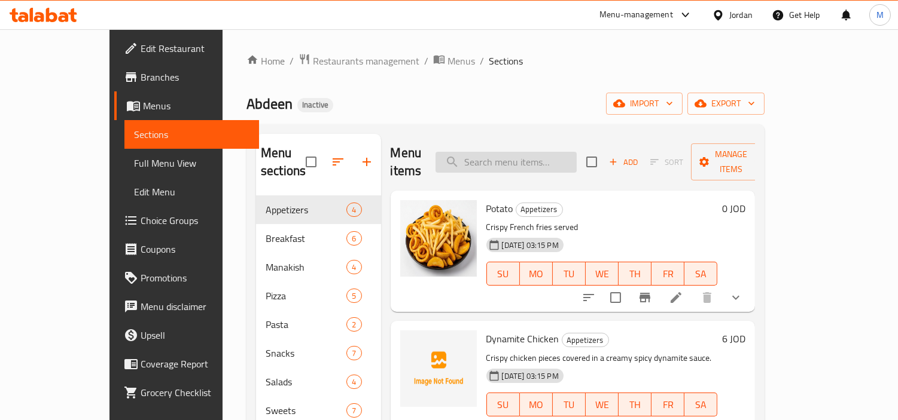
click at [532, 152] on input "search" at bounding box center [505, 162] width 141 height 21
paste input "تندر"
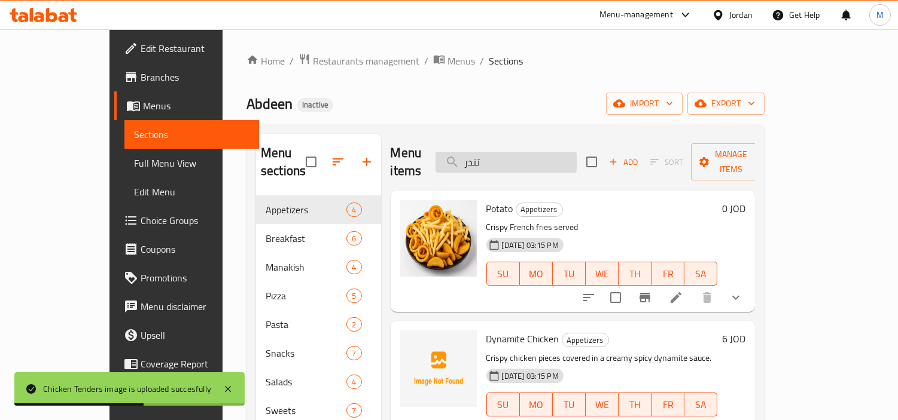
click at [548, 158] on input "تندر" at bounding box center [505, 162] width 141 height 21
paste input "شوكليت موس"
click at [548, 158] on input "تندر" at bounding box center [505, 162] width 141 height 21
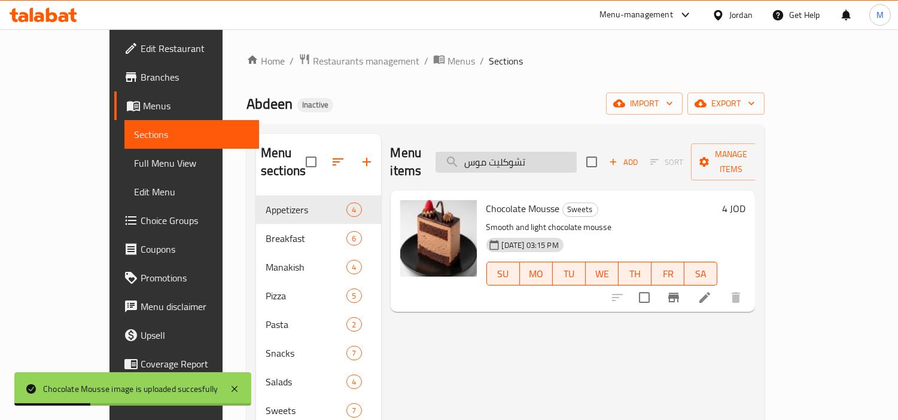
click at [561, 157] on input "تشوكليت موس" at bounding box center [505, 162] width 141 height 21
paste input "ز كيك"
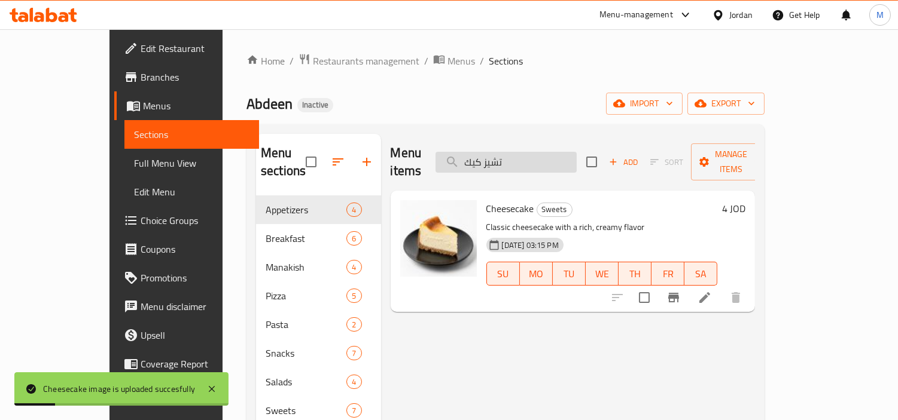
click at [557, 153] on input "تشيز كيك" at bounding box center [505, 162] width 141 height 21
paste input "بنة بيضاء"
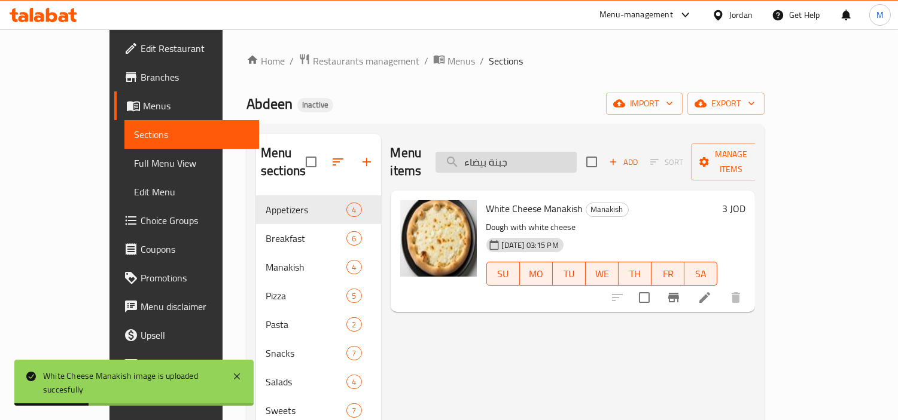
click at [556, 156] on input "جبنة بيضاء" at bounding box center [505, 162] width 141 height 21
paste input "مع تيركي"
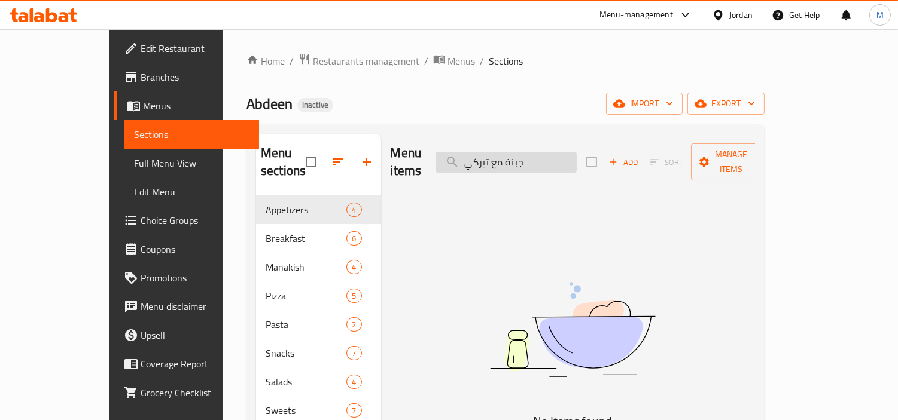
click at [535, 158] on input "جبنة مع تيركي" at bounding box center [505, 162] width 141 height 21
click at [536, 152] on input "جبنةتيركي" at bounding box center [505, 162] width 141 height 21
drag, startPoint x: 529, startPoint y: 151, endPoint x: 556, endPoint y: 154, distance: 27.6
click at [556, 154] on input "جبنةتيركي" at bounding box center [505, 162] width 141 height 21
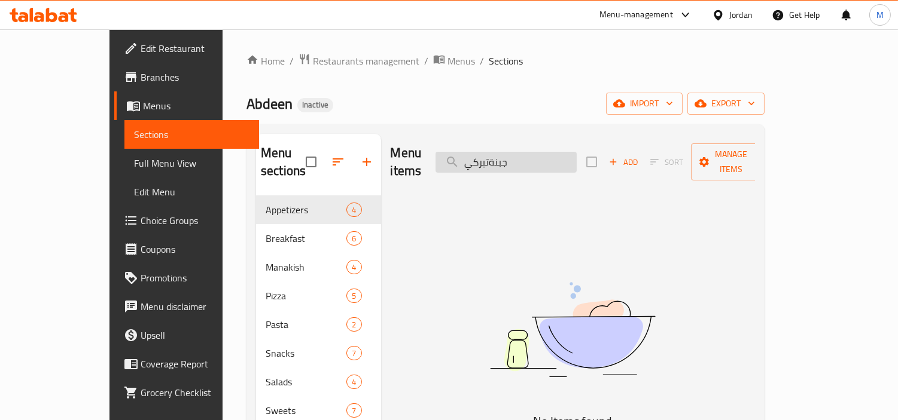
type input "تيركي"
click at [555, 156] on input "تيركي" at bounding box center [505, 162] width 141 height 21
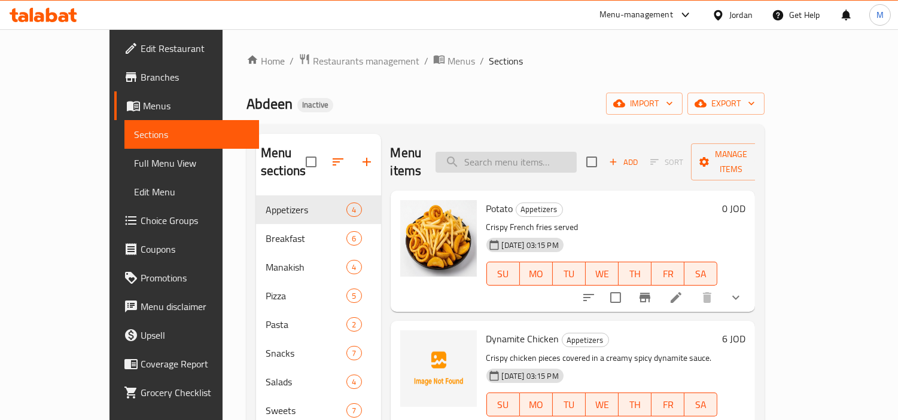
click at [541, 157] on input "search" at bounding box center [505, 162] width 141 height 21
paste input "جبنة مع تيركي"
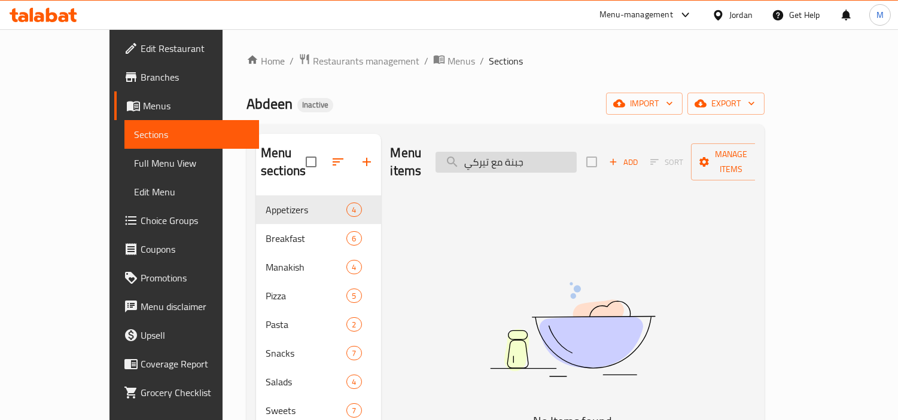
click at [530, 155] on input "جبنة مع تيركي" at bounding box center [505, 162] width 141 height 21
drag, startPoint x: 529, startPoint y: 152, endPoint x: 536, endPoint y: 152, distance: 7.2
click at [536, 152] on input "جبنة معتيركي" at bounding box center [505, 162] width 141 height 21
click at [543, 157] on input "جبنة تيركي" at bounding box center [505, 162] width 141 height 21
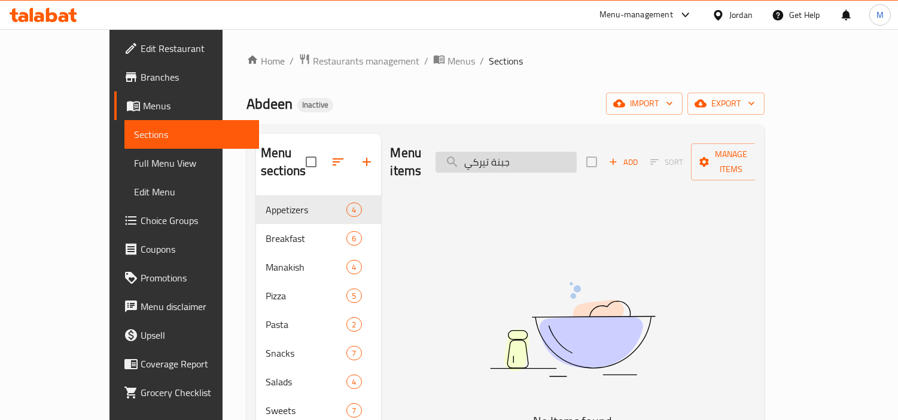
click at [543, 157] on input "جبنة تيركي" at bounding box center [505, 162] width 141 height 21
click at [535, 152] on input "تيركي" at bounding box center [505, 162] width 141 height 21
type input "ت"
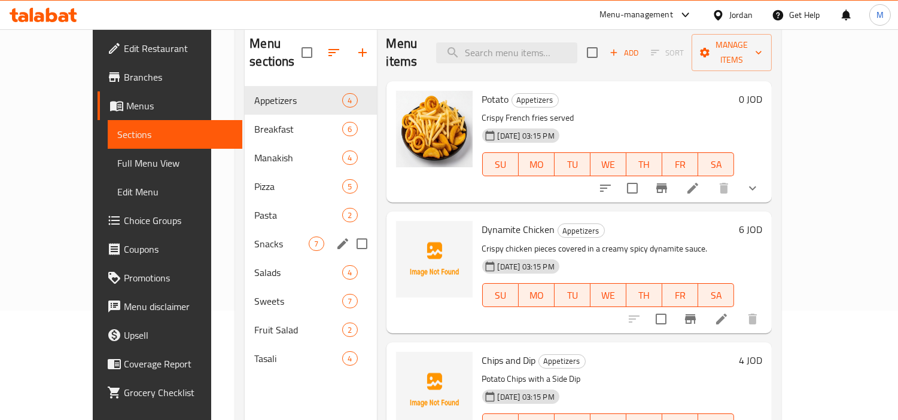
scroll to position [133, 0]
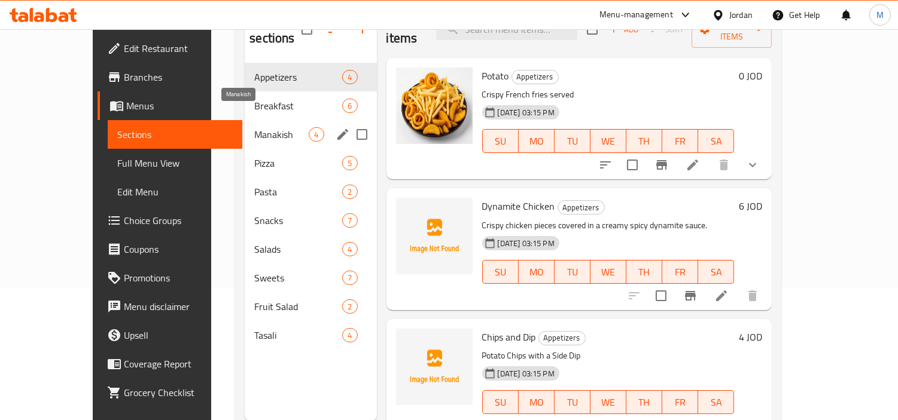
click at [254, 127] on span "Manakish" at bounding box center [281, 134] width 54 height 14
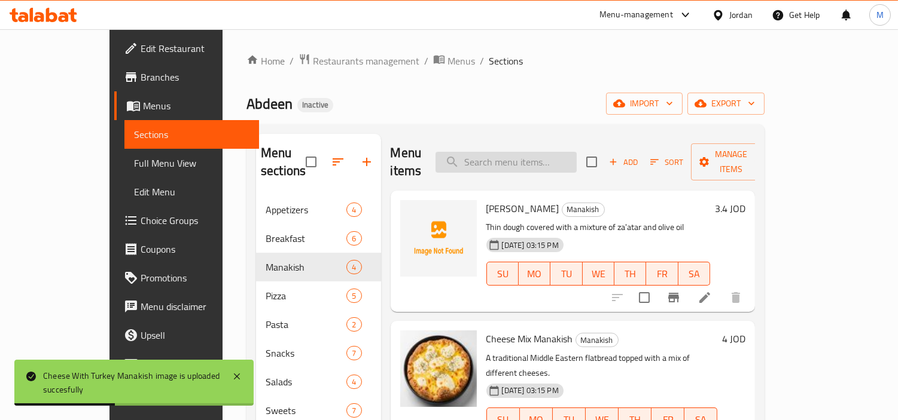
click at [569, 157] on input "search" at bounding box center [505, 162] width 141 height 21
click at [564, 152] on input "search" at bounding box center [505, 162] width 141 height 21
paste input "حلوم مشوي"
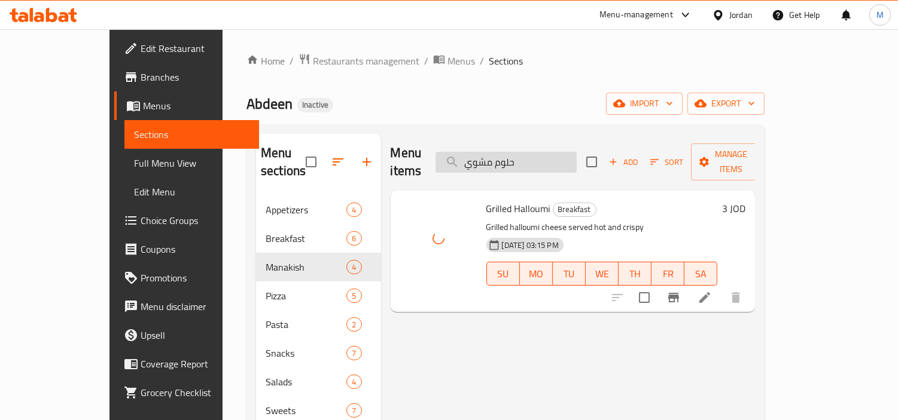
click at [572, 152] on input "حلوم مشوي" at bounding box center [505, 162] width 141 height 21
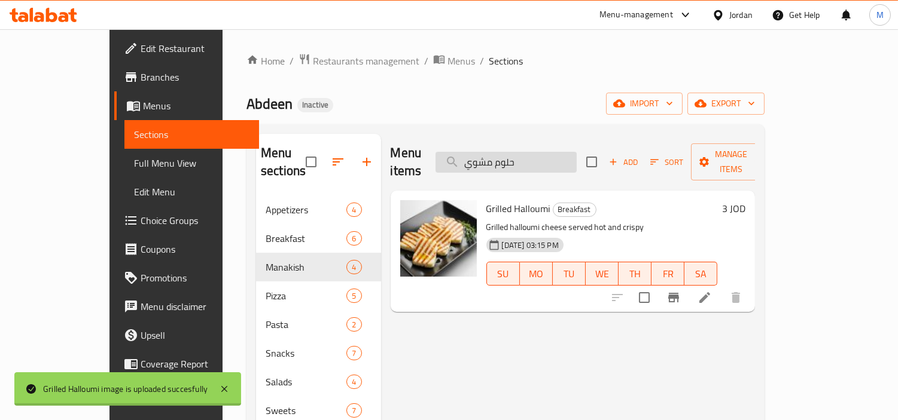
click at [572, 152] on input "حلوم مشوي" at bounding box center [505, 162] width 141 height 21
paste input "قل"
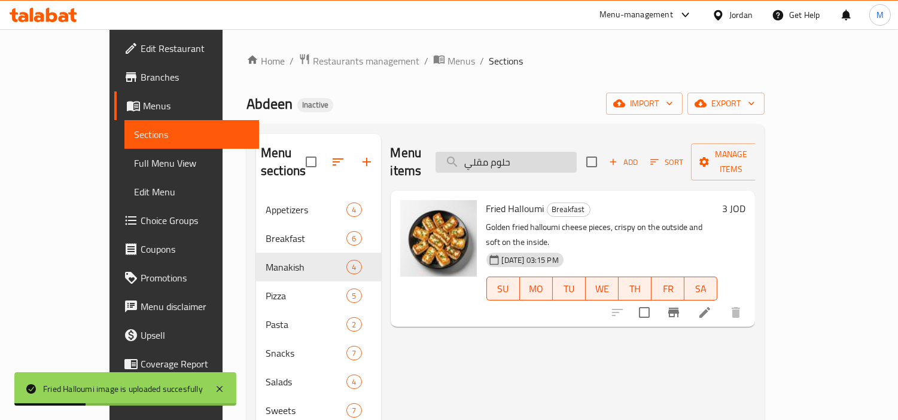
click at [521, 152] on input "حلوم مقلي" at bounding box center [505, 162] width 141 height 21
paste input "ص"
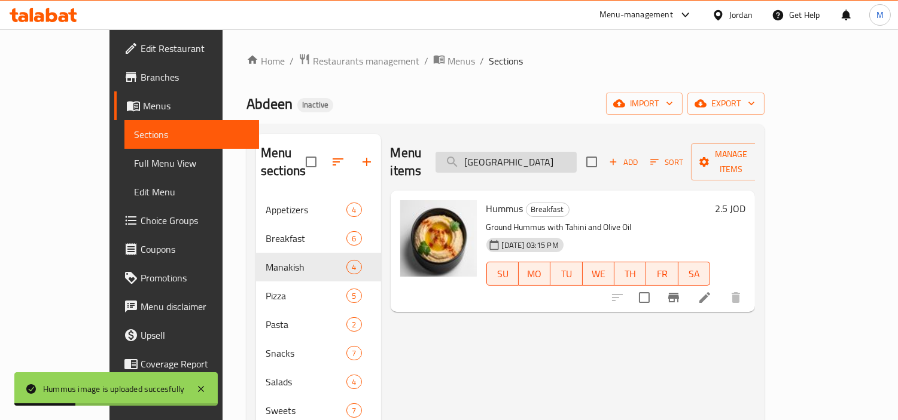
click at [576, 156] on input "[GEOGRAPHIC_DATA]" at bounding box center [505, 162] width 141 height 21
paste input "ضار"
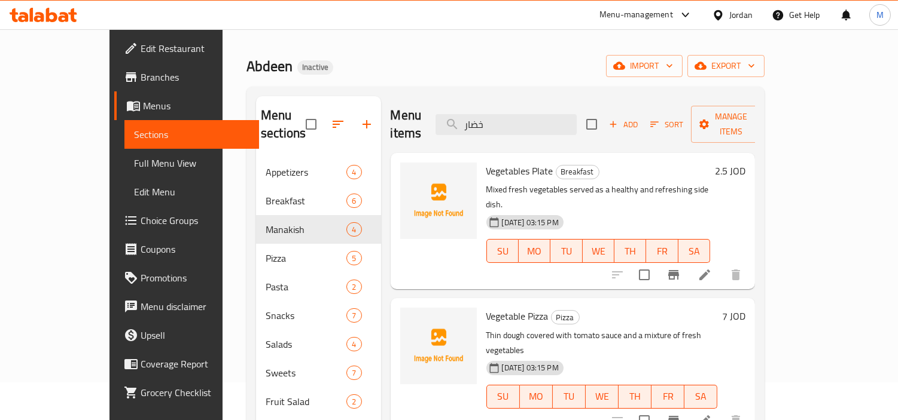
scroll to position [34, 0]
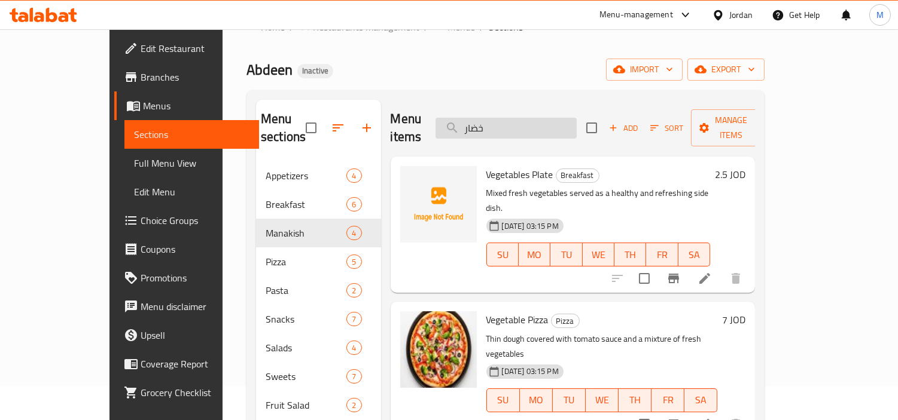
click at [553, 121] on input "خضار" at bounding box center [505, 128] width 141 height 21
click at [569, 118] on input "خضار" at bounding box center [505, 128] width 141 height 21
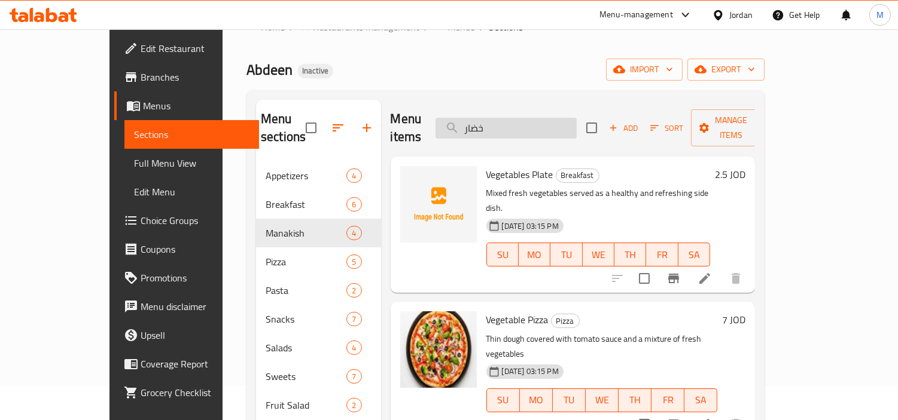
click at [569, 118] on input "خضار" at bounding box center [505, 128] width 141 height 21
paste input "ايناميت تشكن"
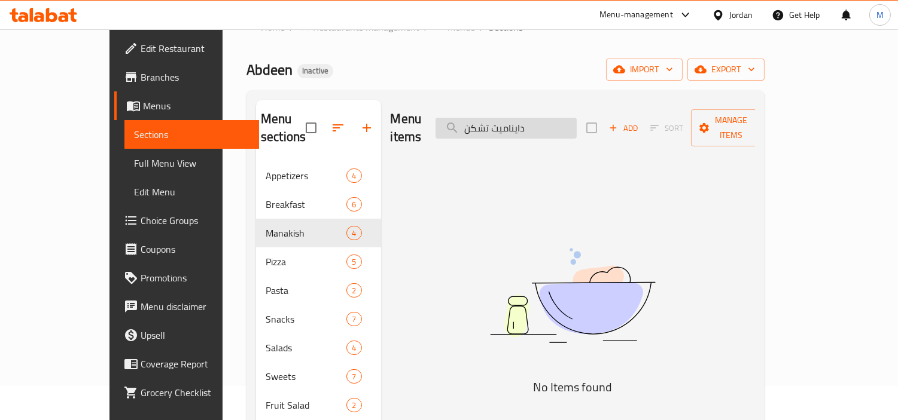
click at [523, 118] on input "دايناميت تشكن" at bounding box center [505, 128] width 141 height 21
click at [519, 118] on input "دايناميت تشكن" at bounding box center [505, 128] width 141 height 21
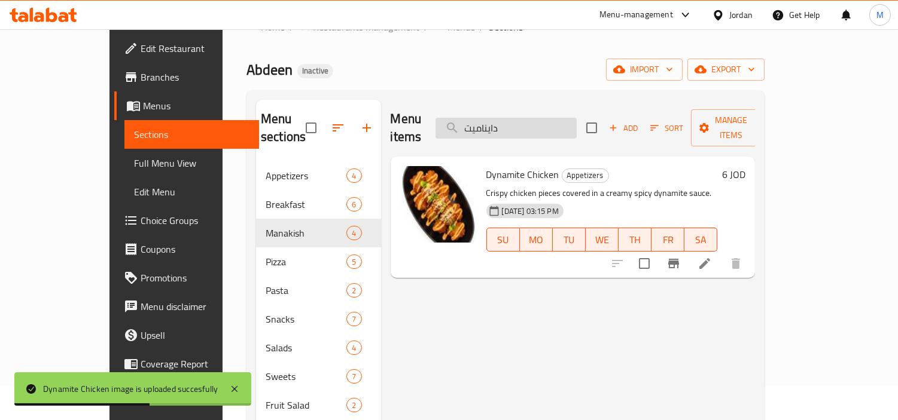
click at [555, 118] on input "دايناميت" at bounding box center [505, 128] width 141 height 21
paste input "د فيلف"
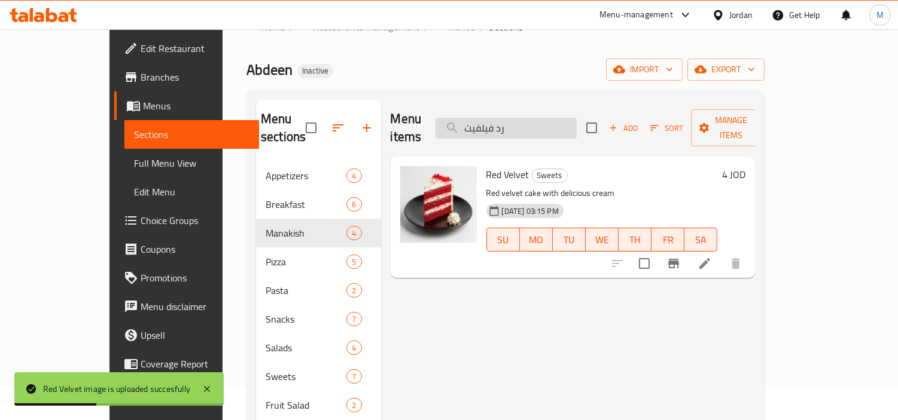
click at [550, 118] on input "رد فيلفيت" at bounding box center [505, 128] width 141 height 21
paste input "وزيه باستا"
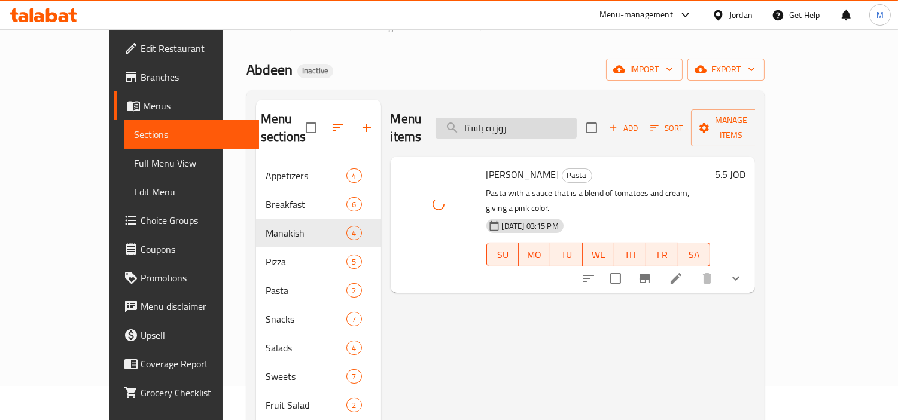
click at [570, 118] on input "روزيه باستا" at bounding box center [505, 128] width 141 height 21
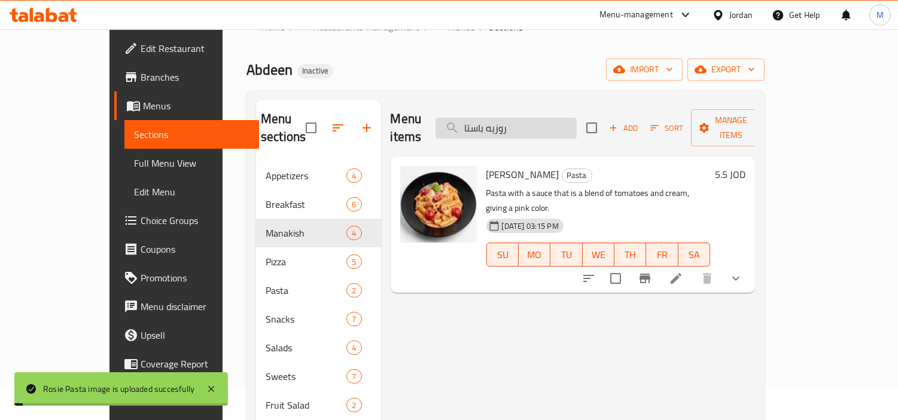
click at [570, 118] on input "روزيه باستا" at bounding box center [505, 128] width 141 height 21
paste input "[PERSON_NAME]"
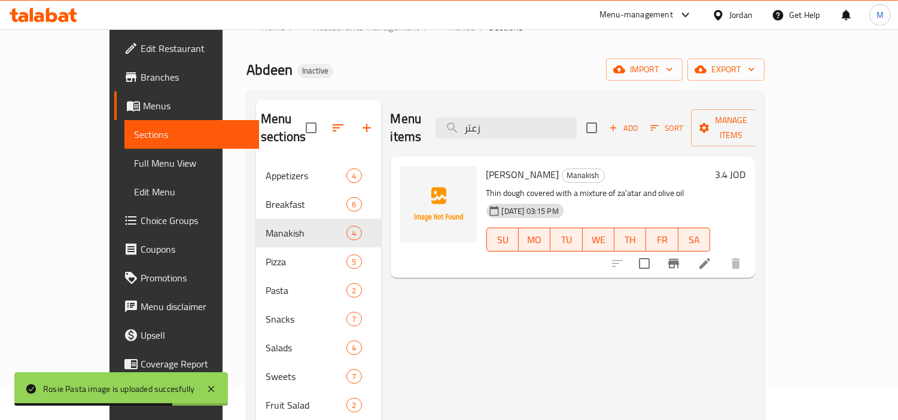
click at [395, 238] on div at bounding box center [438, 217] width 86 height 112
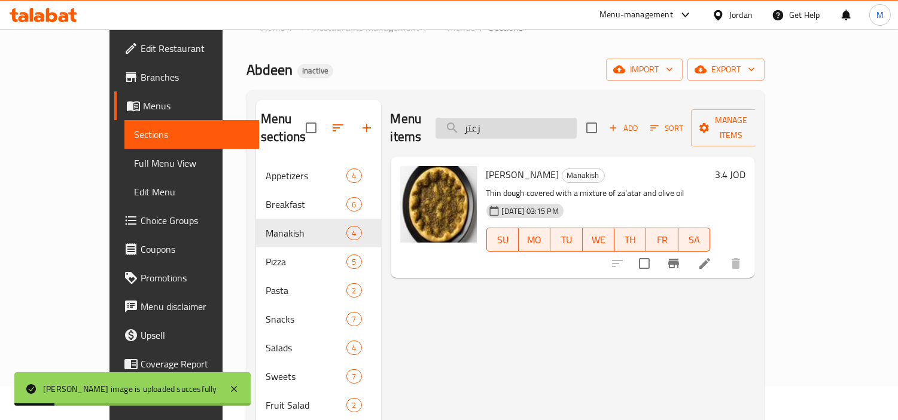
click at [563, 118] on input "زعتر" at bounding box center [505, 128] width 141 height 21
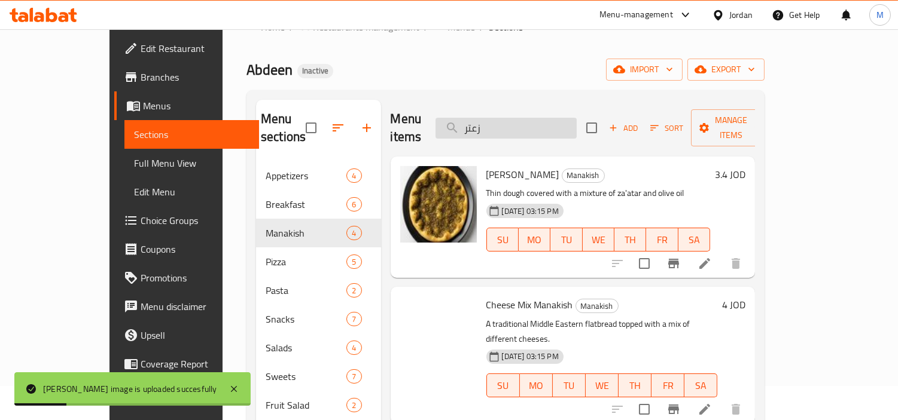
click at [563, 118] on input "زعتر" at bounding box center [505, 128] width 141 height 21
paste input "اندويش زنج"
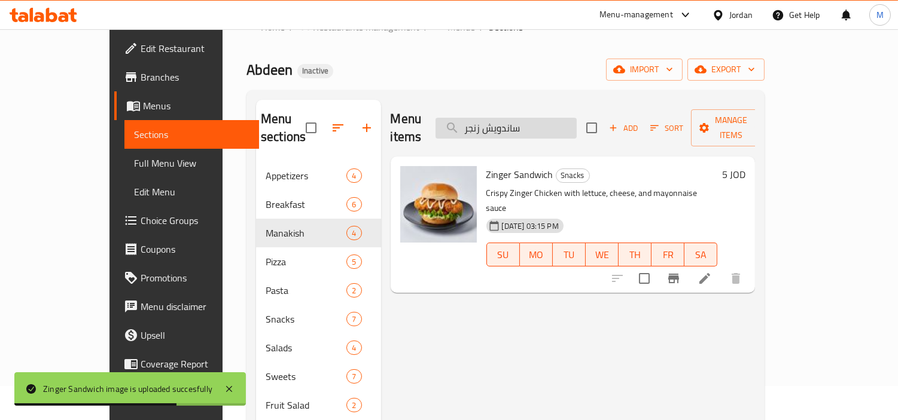
click at [576, 118] on input "ساندويش زنجر" at bounding box center [505, 128] width 141 height 21
paste input "فاهيتا دجاج"
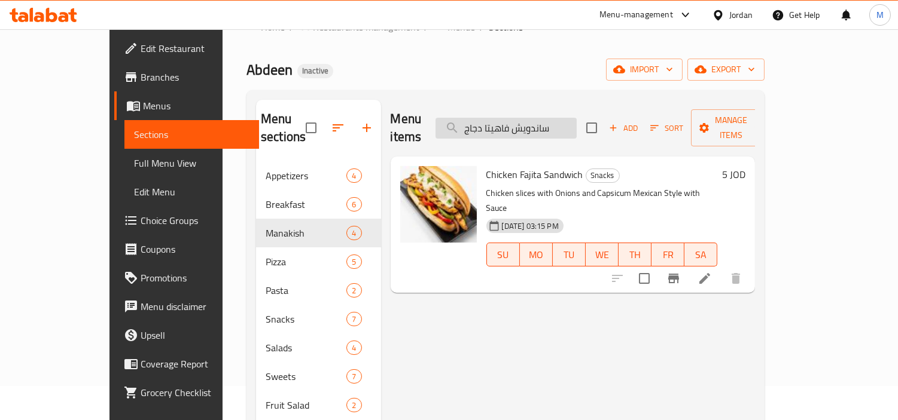
click at [576, 121] on input "ساندويش فاهيتا دجاج" at bounding box center [505, 128] width 141 height 21
paste input "وردن بلو"
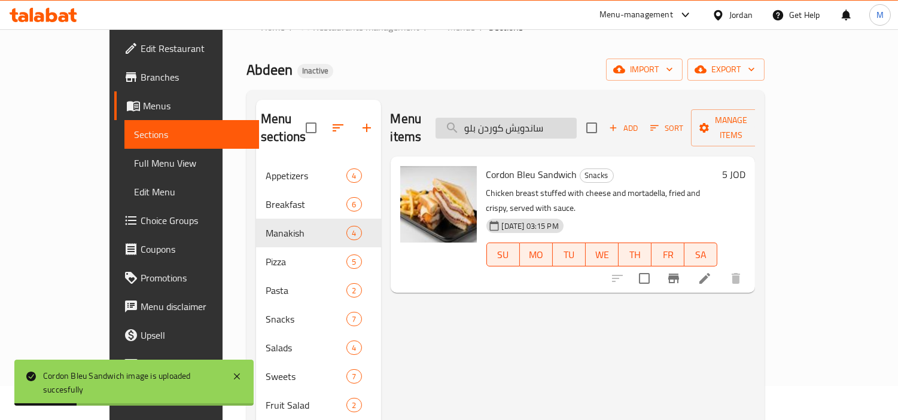
click at [576, 120] on input "ساندويش كوردن بلو" at bounding box center [505, 128] width 141 height 21
paste input "وت دوغ"
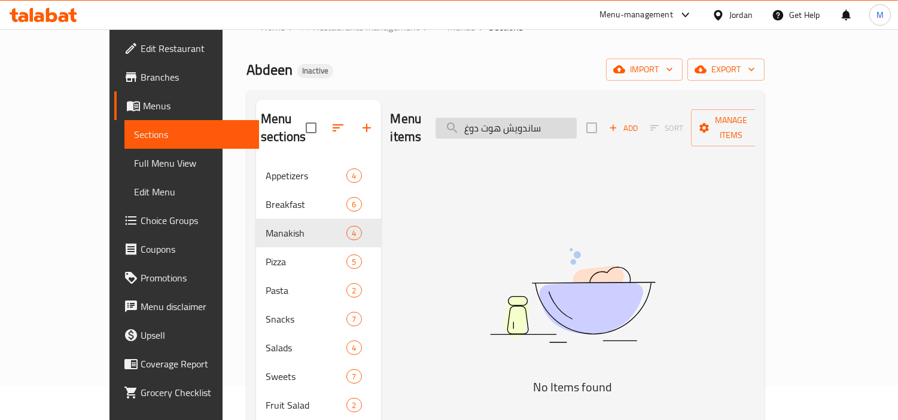
click at [508, 121] on input "ساندويش هوت دوغ" at bounding box center [505, 128] width 141 height 21
click at [512, 118] on input "ساندويش هوت" at bounding box center [505, 128] width 141 height 21
click at [554, 118] on input "ساندويش هوت" at bounding box center [505, 128] width 141 height 21
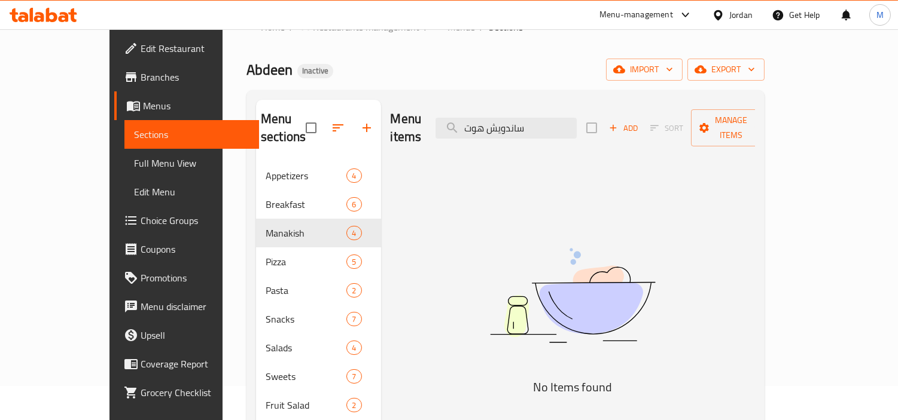
type input "هوت"
click at [542, 124] on input "هوت" at bounding box center [505, 128] width 141 height 21
type input "ا"
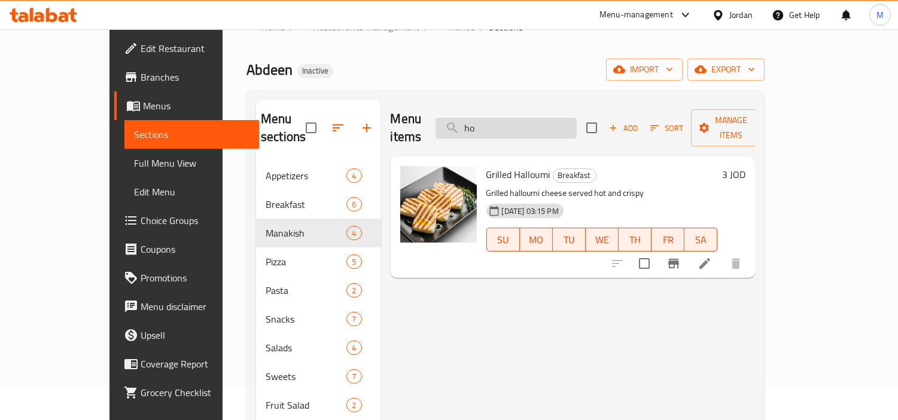
type input "h"
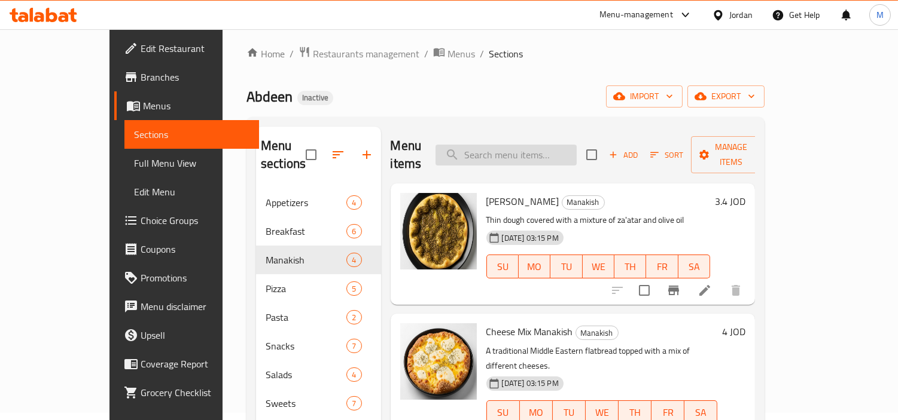
scroll to position [0, 0]
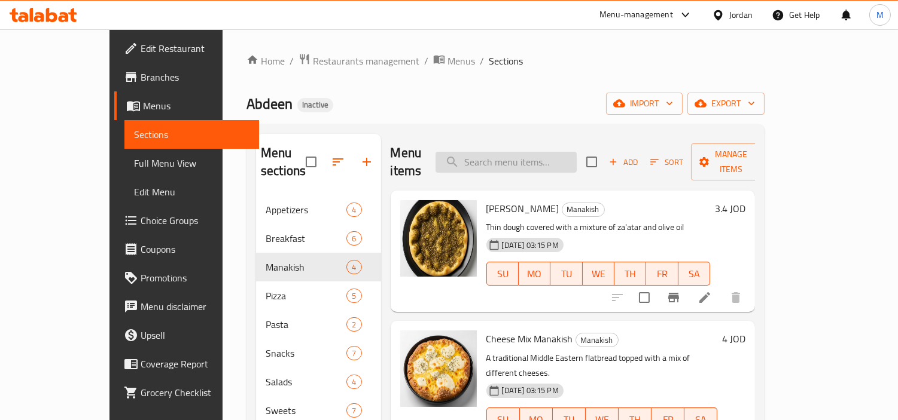
click at [514, 152] on input "search" at bounding box center [505, 162] width 141 height 21
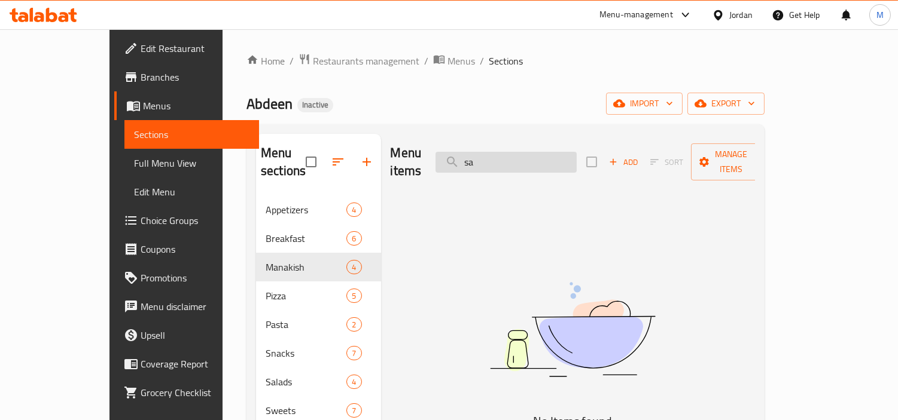
type input "s"
type input "ه"
type input "د"
type input "س"
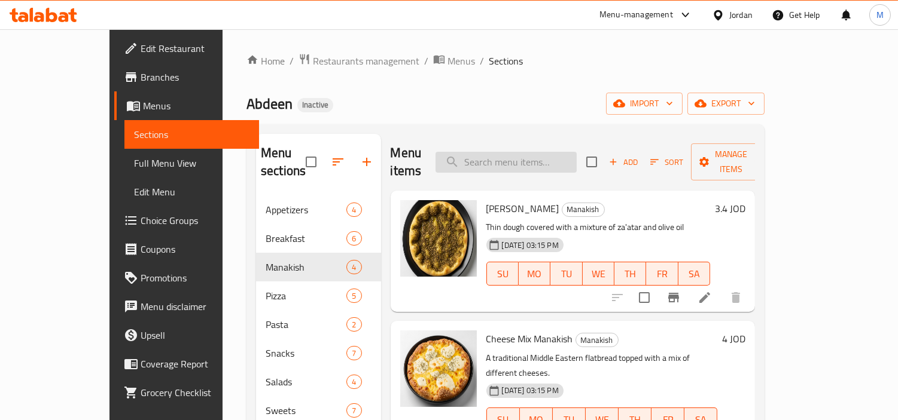
click at [564, 156] on input "search" at bounding box center [505, 162] width 141 height 21
paste input "سلامي"
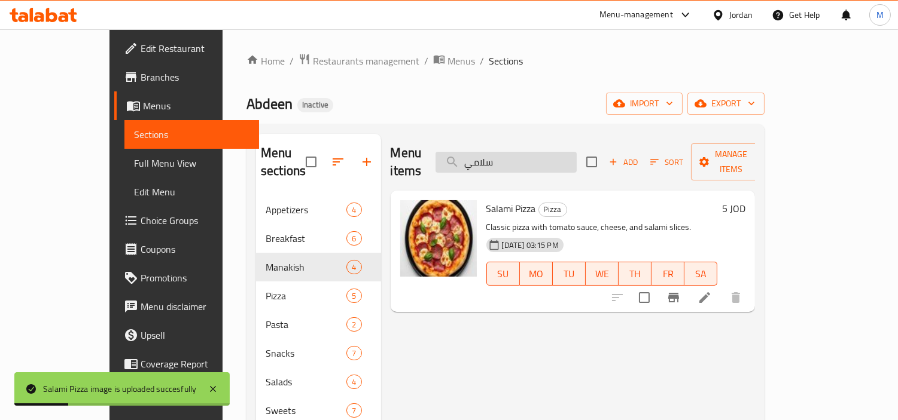
click at [563, 152] on input "سلامي" at bounding box center [505, 162] width 141 height 21
paste input "ة فواكة"
click at [563, 152] on input "سلامي" at bounding box center [505, 162] width 141 height 21
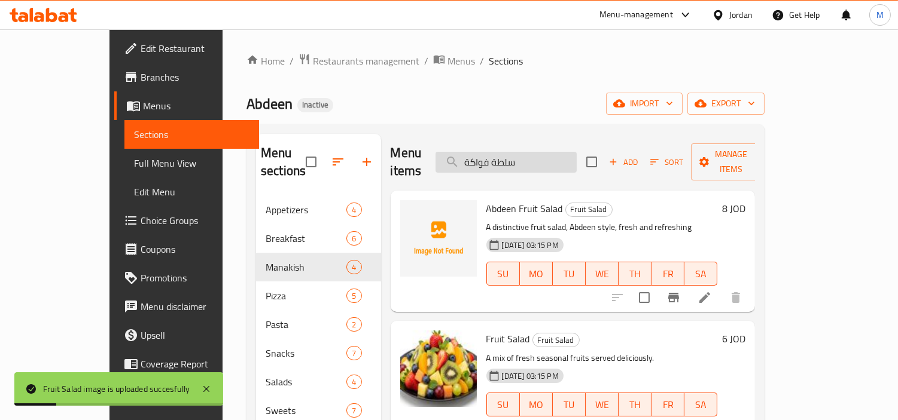
click at [576, 152] on input "سلطة فواكة" at bounding box center [505, 162] width 141 height 21
paste input "زر"
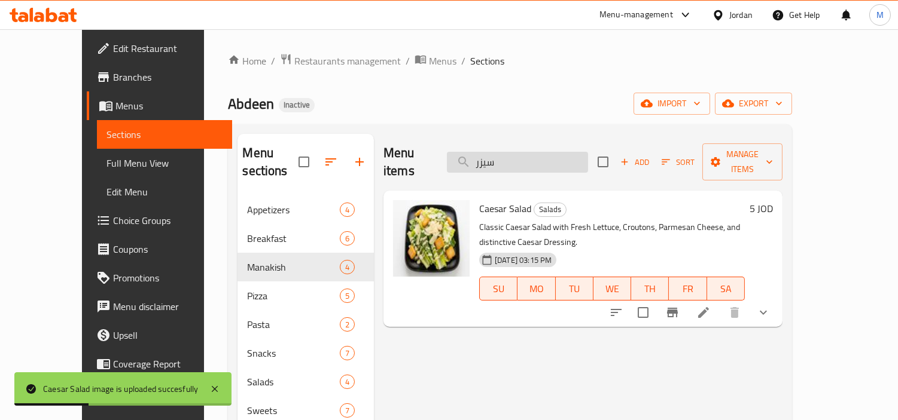
click at [539, 152] on input "سيزر" at bounding box center [517, 162] width 141 height 21
paste input "اورما"
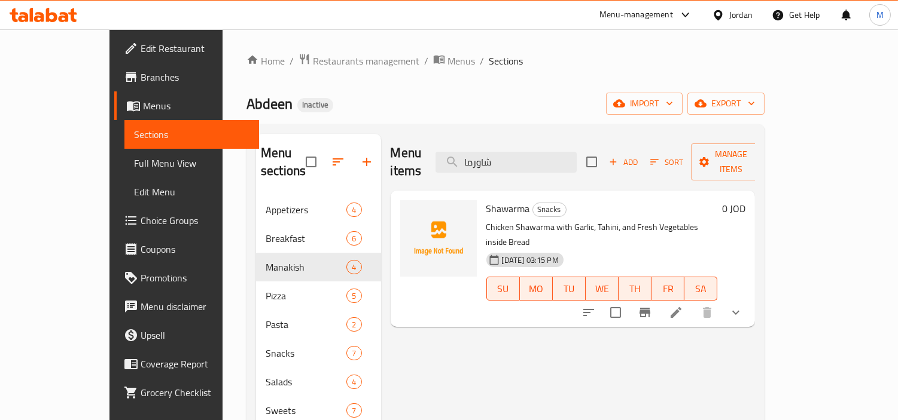
click at [486, 200] on span "Shawarma" at bounding box center [508, 209] width 44 height 18
copy h6 "Shawarma"
click at [554, 200] on h6 "Shawarma Snacks" at bounding box center [601, 208] width 231 height 17
click at [538, 152] on input "شاورما" at bounding box center [505, 162] width 141 height 21
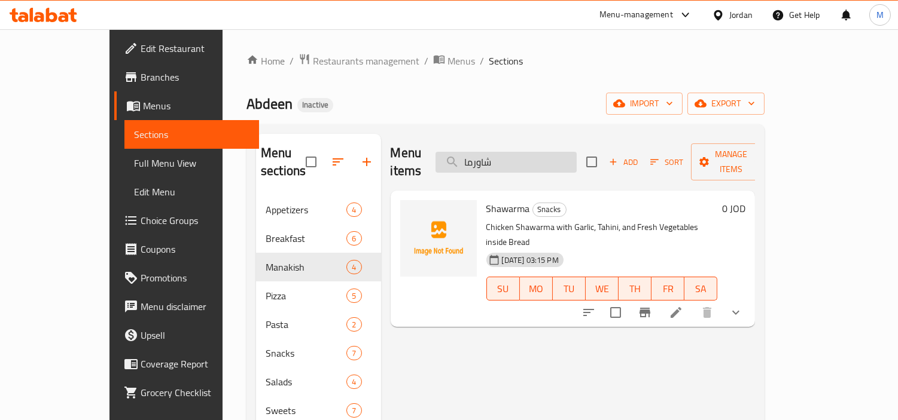
click at [538, 152] on input "شاورما" at bounding box center [505, 162] width 141 height 21
paste input "س اند ديب"
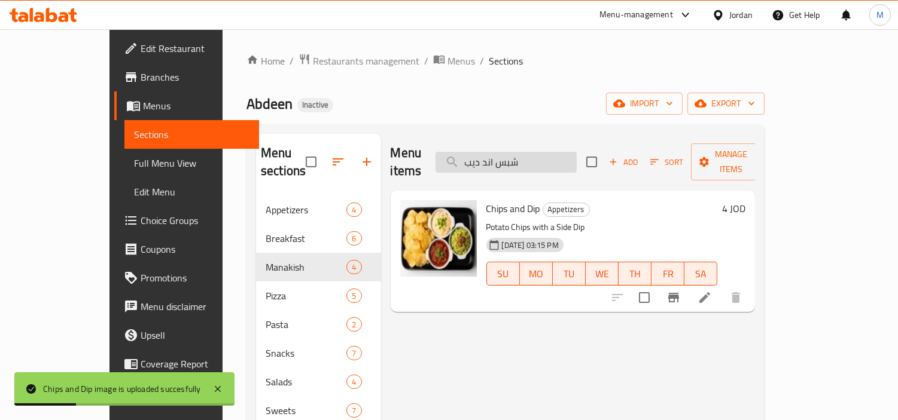
click at [570, 152] on input "شبس اند ديب" at bounding box center [505, 162] width 141 height 21
paste input "حن خضار"
click at [570, 152] on input "شبس اند صحن خضار" at bounding box center [505, 162] width 141 height 21
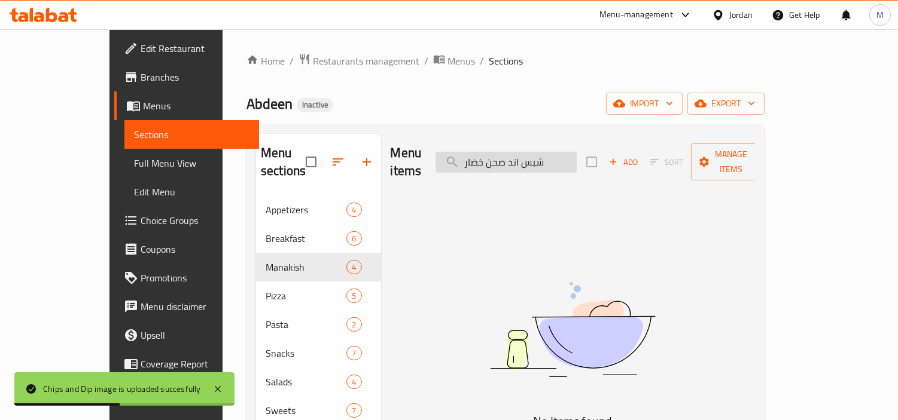
paste input "search"
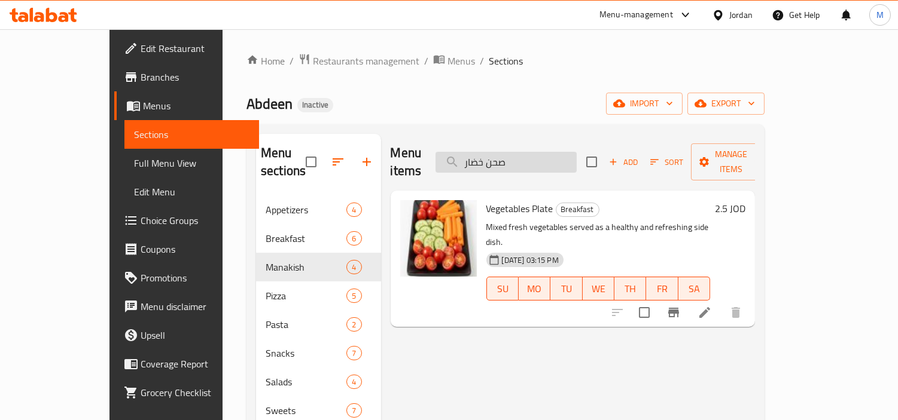
click at [553, 157] on input "صحن خضار" at bounding box center [505, 162] width 141 height 21
paste input "ابدين سلطة فواكة"
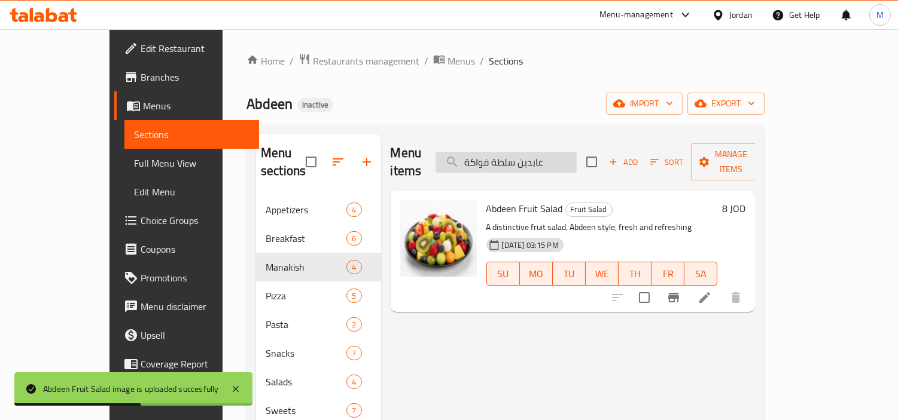
click at [561, 152] on input "عابدين سلطة فواكة" at bounding box center [505, 162] width 141 height 21
paste input "لبن"
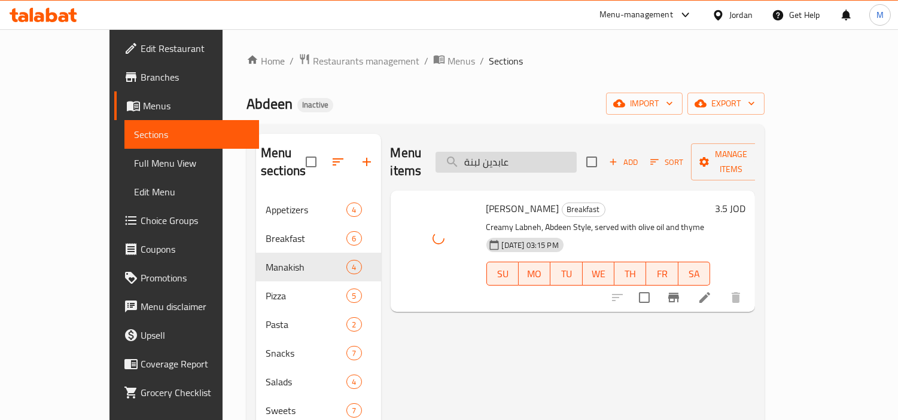
click at [563, 154] on input "عابدين لبنة" at bounding box center [505, 162] width 141 height 21
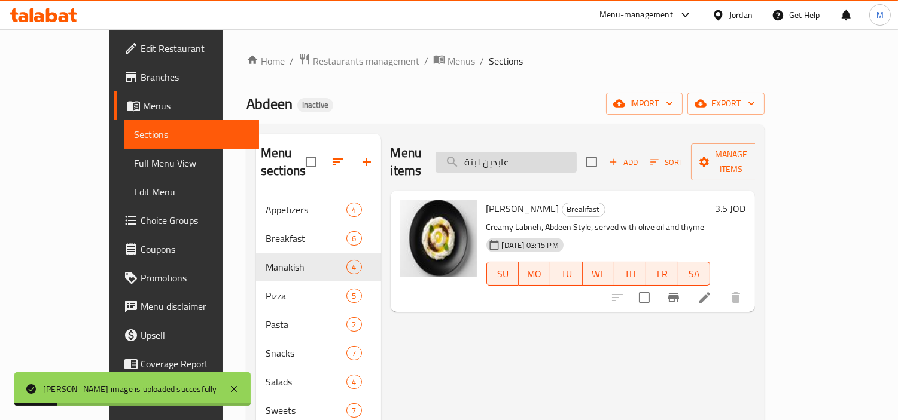
click at [561, 152] on input "عابدين لبنة" at bounding box center [505, 162] width 141 height 21
paste input "فواكة مجفف"
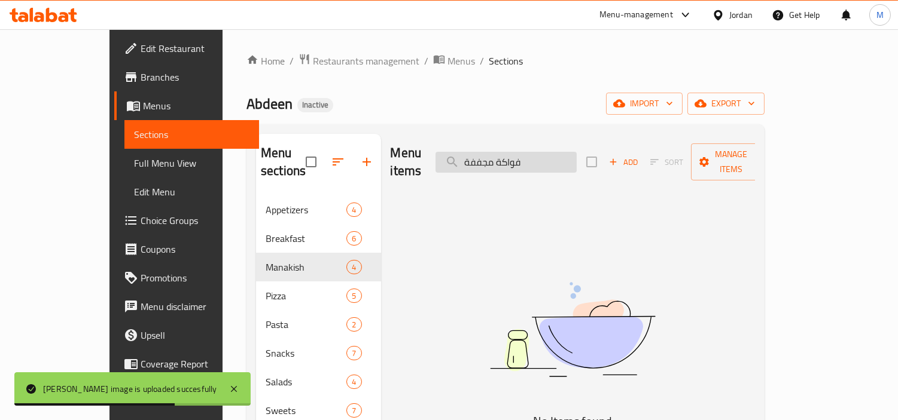
click at [548, 152] on input "فواكة مجففة" at bounding box center [505, 162] width 141 height 21
type input "مجففة"
click at [515, 154] on input "مجففة" at bounding box center [505, 162] width 141 height 21
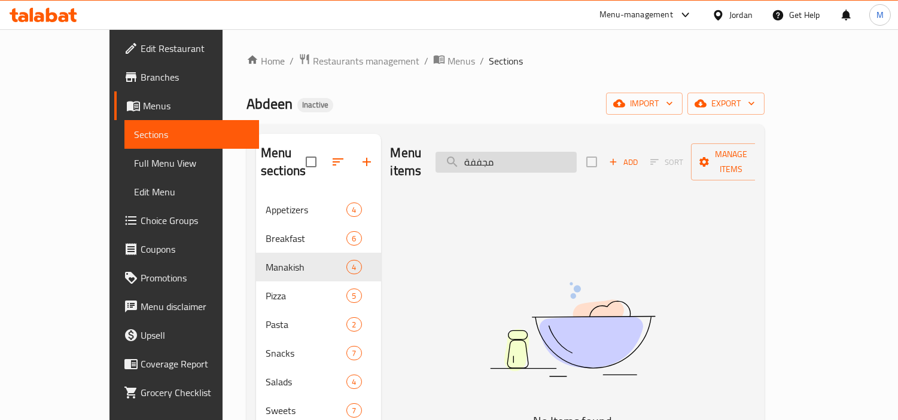
click at [515, 154] on input "مجففة" at bounding box center [505, 162] width 141 height 21
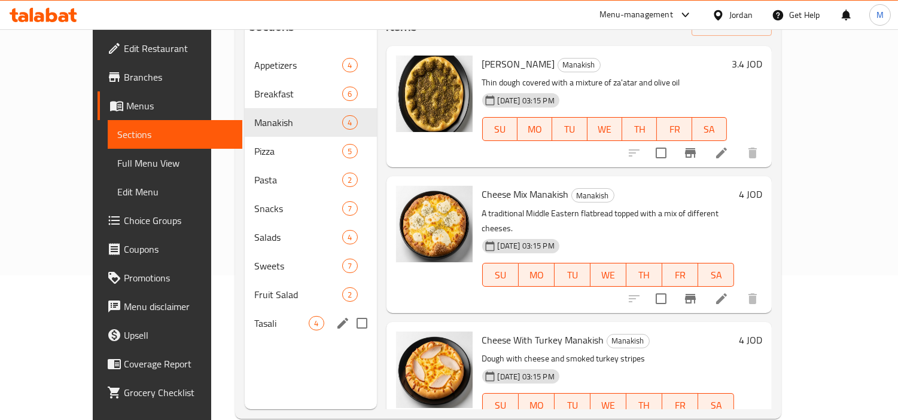
scroll to position [167, 0]
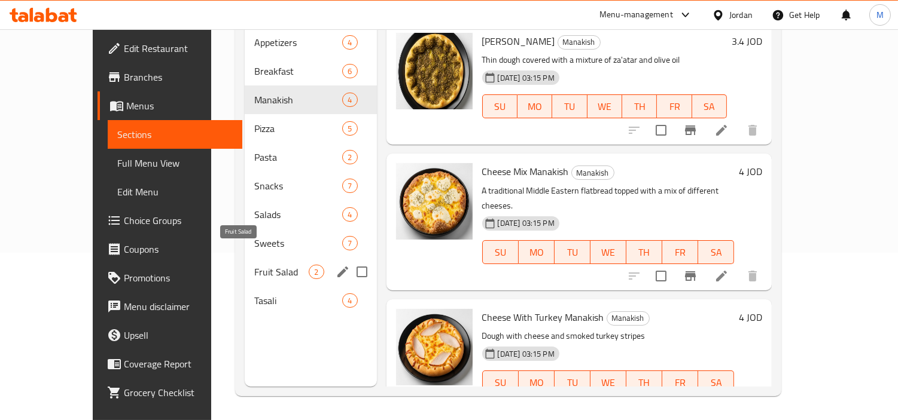
click at [254, 265] on span "Fruit Salad" at bounding box center [281, 272] width 54 height 14
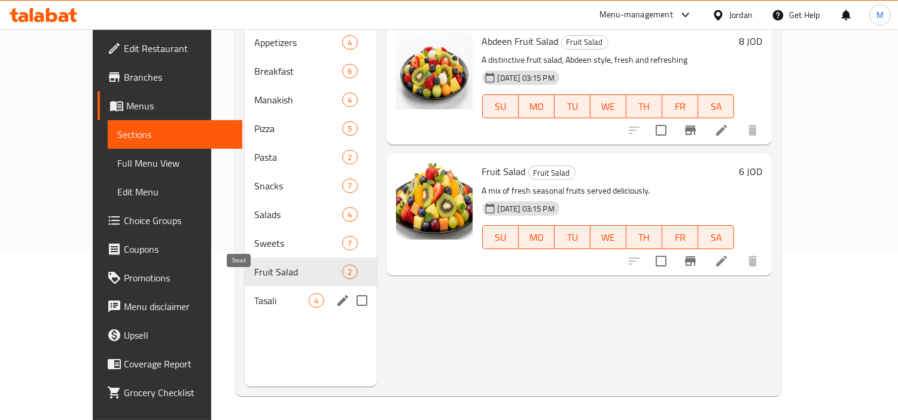
click at [254, 294] on span "Tasali" at bounding box center [281, 301] width 54 height 14
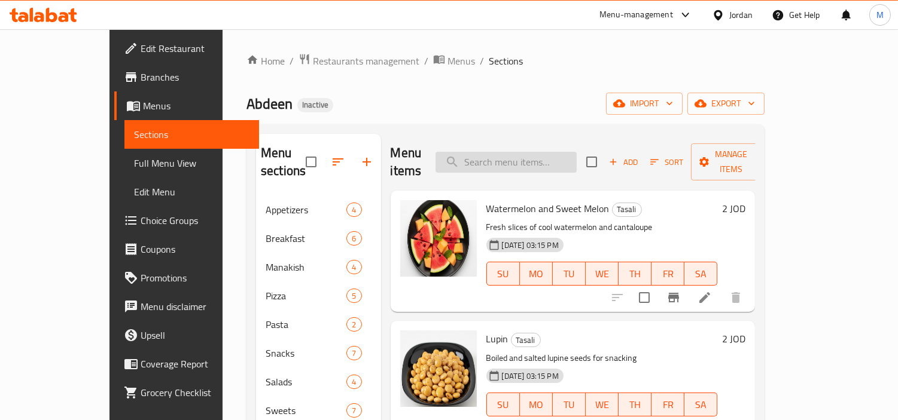
click at [570, 152] on input "search" at bounding box center [505, 162] width 141 height 21
paste input "فواكة مجففة"
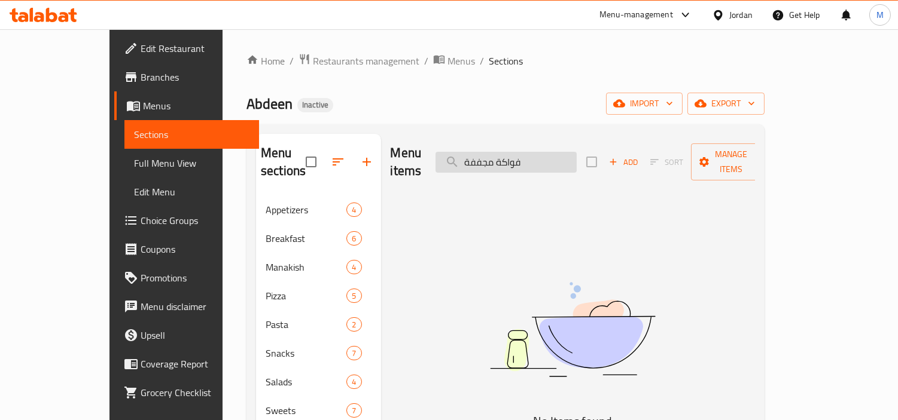
click at [512, 153] on input "فواكة مجففة" at bounding box center [505, 162] width 141 height 21
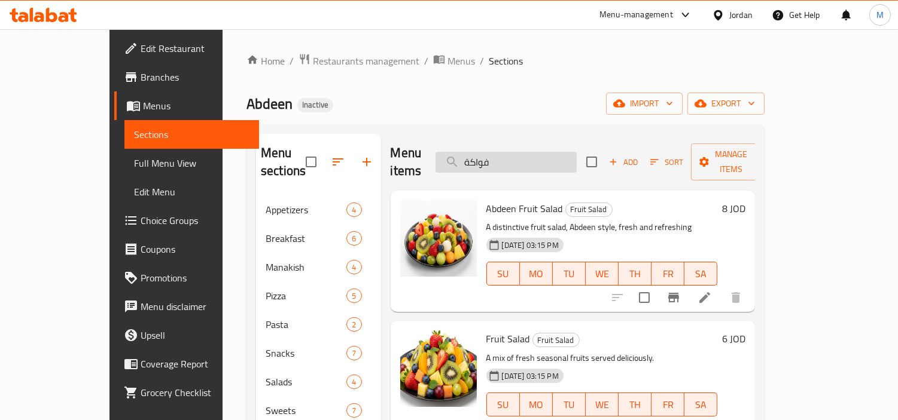
click at [558, 154] on input "فواكة" at bounding box center [505, 162] width 141 height 21
paste input "ينوا"
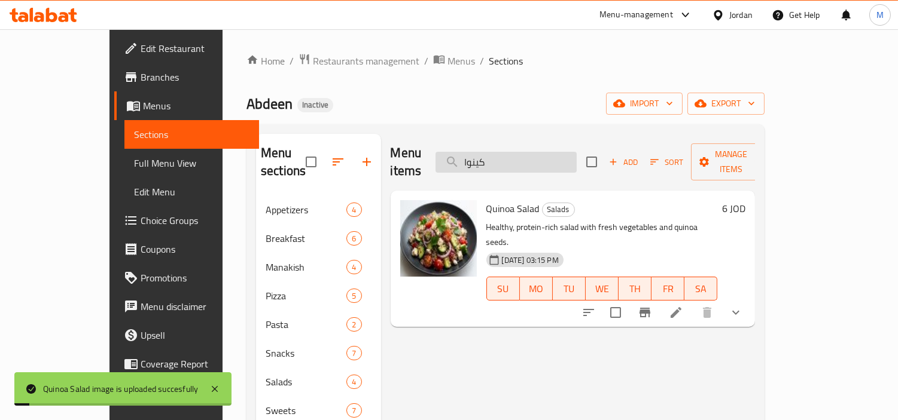
click at [535, 152] on input "كينوا" at bounding box center [505, 162] width 141 height 21
paste input "وتس"
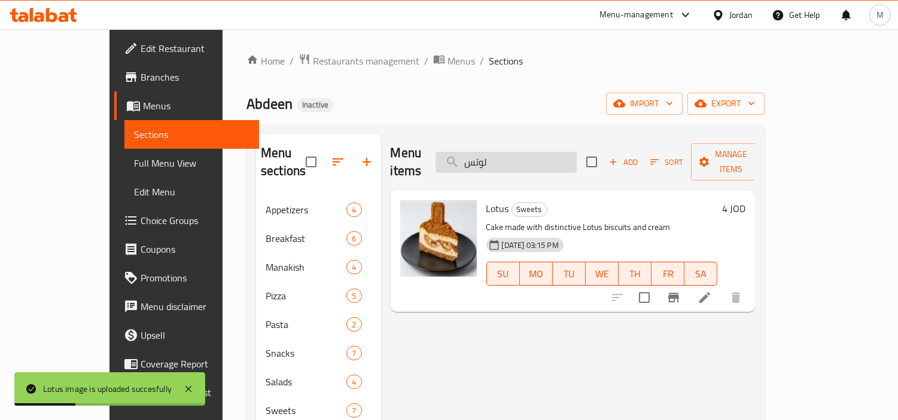
click at [535, 152] on input "لوتس" at bounding box center [505, 162] width 141 height 21
paste input "[PERSON_NAME]"
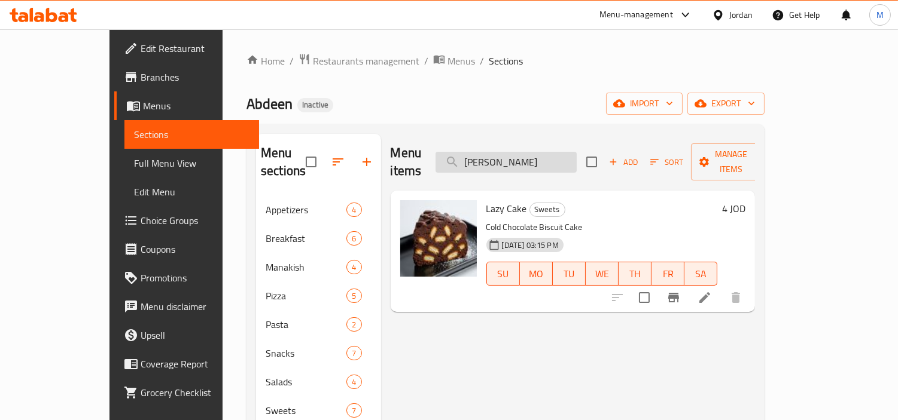
click at [558, 152] on input "[PERSON_NAME]" at bounding box center [505, 162] width 141 height 21
paste input "ارغريتا"
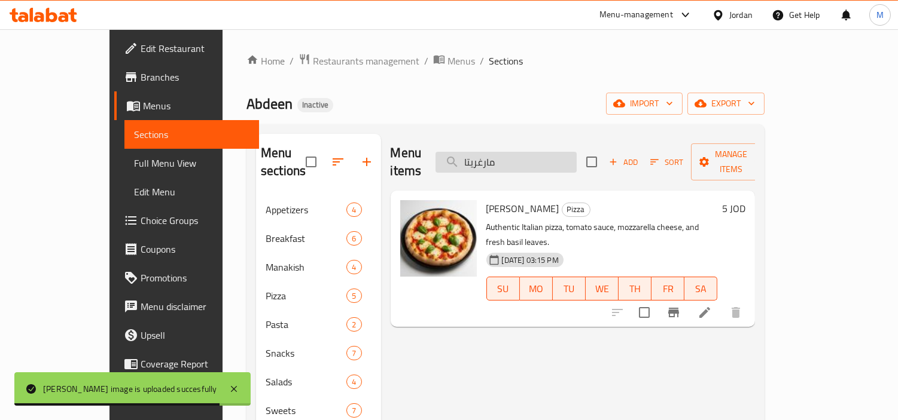
click at [576, 152] on input "مارغريتا" at bounding box center [505, 162] width 141 height 21
paste input "كسرات"
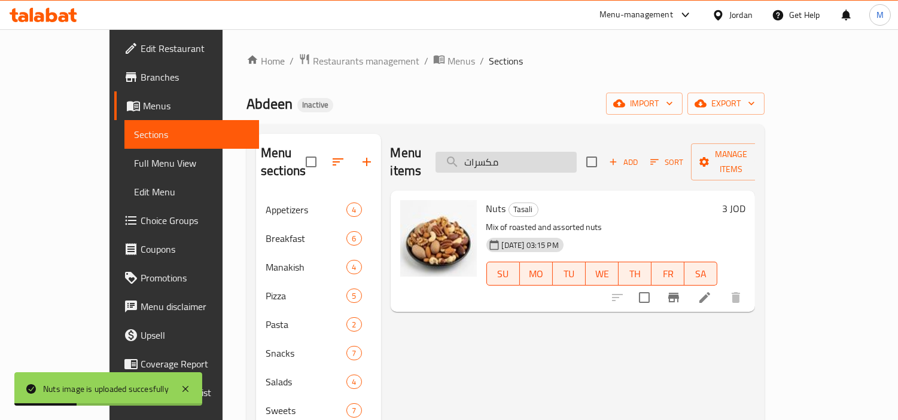
click at [549, 157] on input "مكسرات" at bounding box center [505, 162] width 141 height 21
paste input "اتشوز"
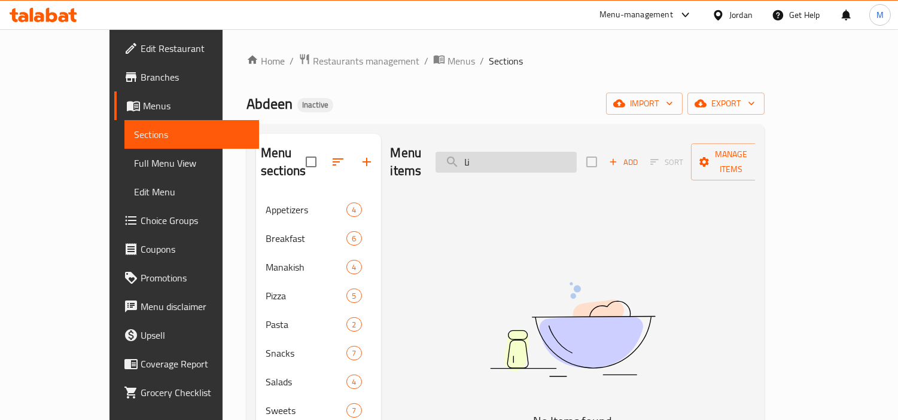
type input "ن"
type input "n"
type input "k"
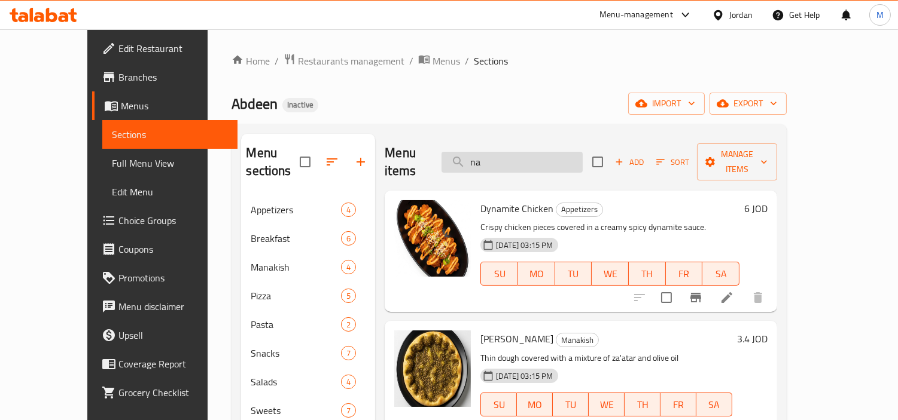
type input "n"
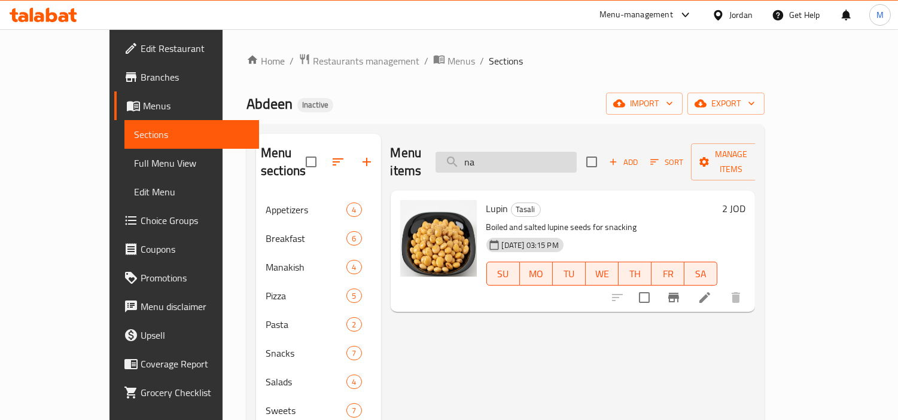
type input "n"
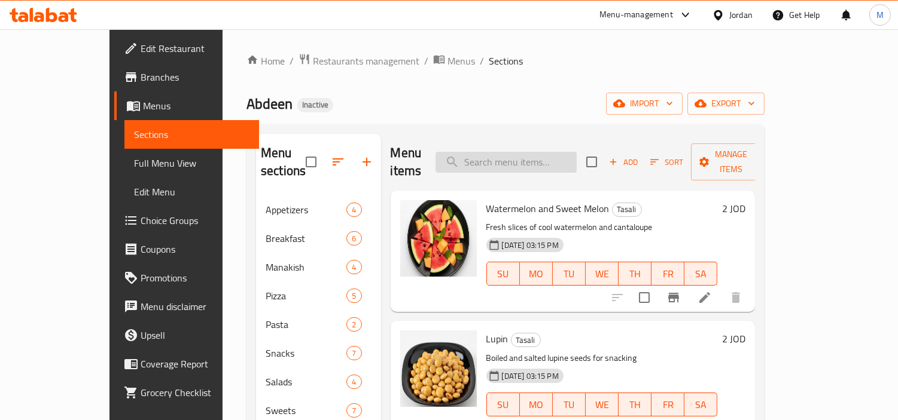
click at [530, 157] on input "search" at bounding box center [505, 162] width 141 height 21
paste input "وافل"
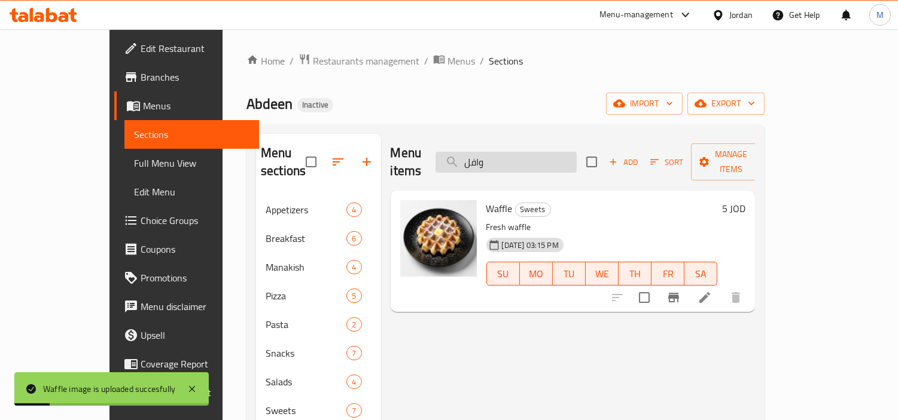
click at [532, 157] on input "وافل" at bounding box center [505, 162] width 141 height 21
paste input "ونانية"
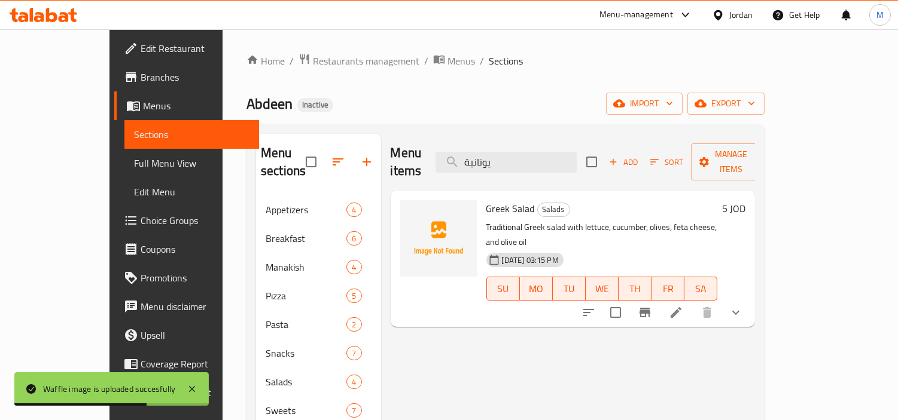
type input "يونانية"
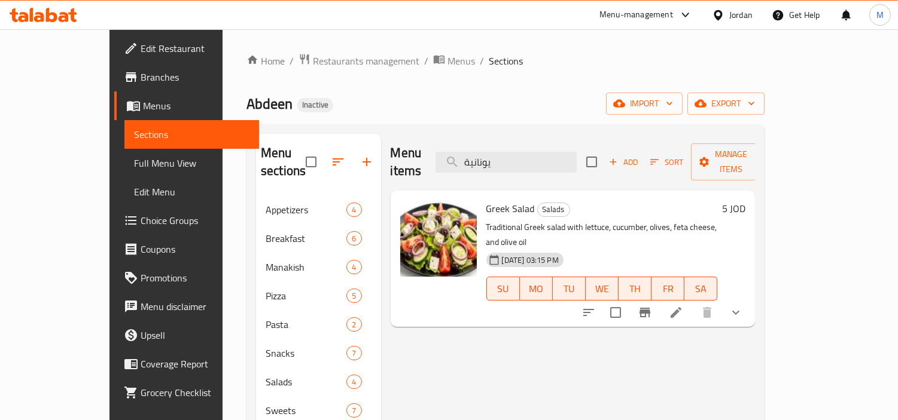
click at [134, 164] on span "Full Menu View" at bounding box center [192, 163] width 116 height 14
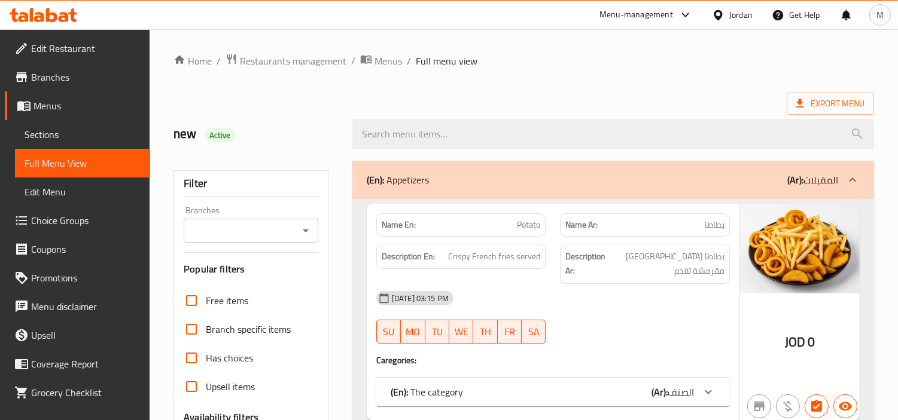
click at [256, 232] on input "Branches" at bounding box center [241, 230] width 108 height 17
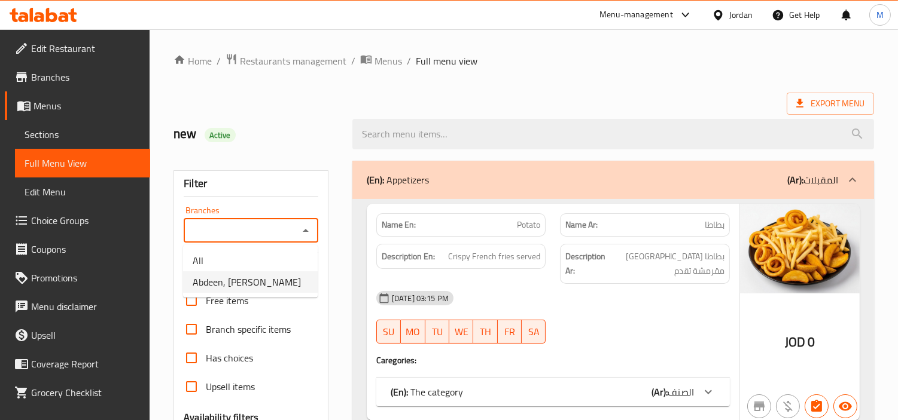
click at [258, 277] on span "Abdeen, [PERSON_NAME]" at bounding box center [247, 282] width 108 height 14
type input "Abdeen, [PERSON_NAME]"
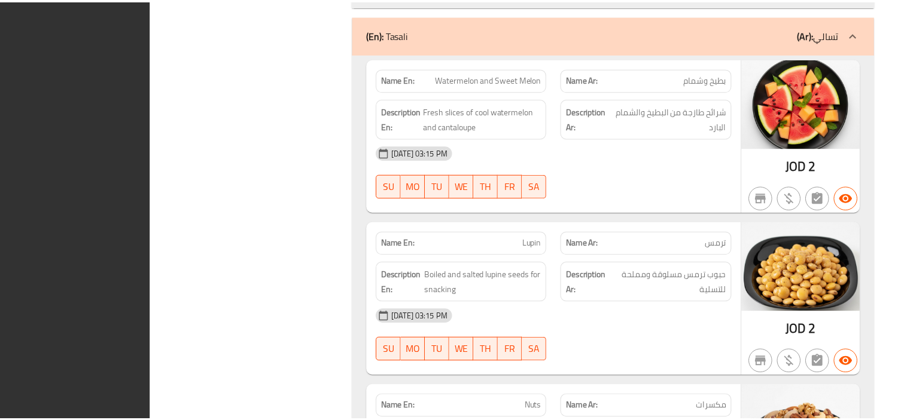
scroll to position [8639, 0]
